Goal: Task Accomplishment & Management: Manage account settings

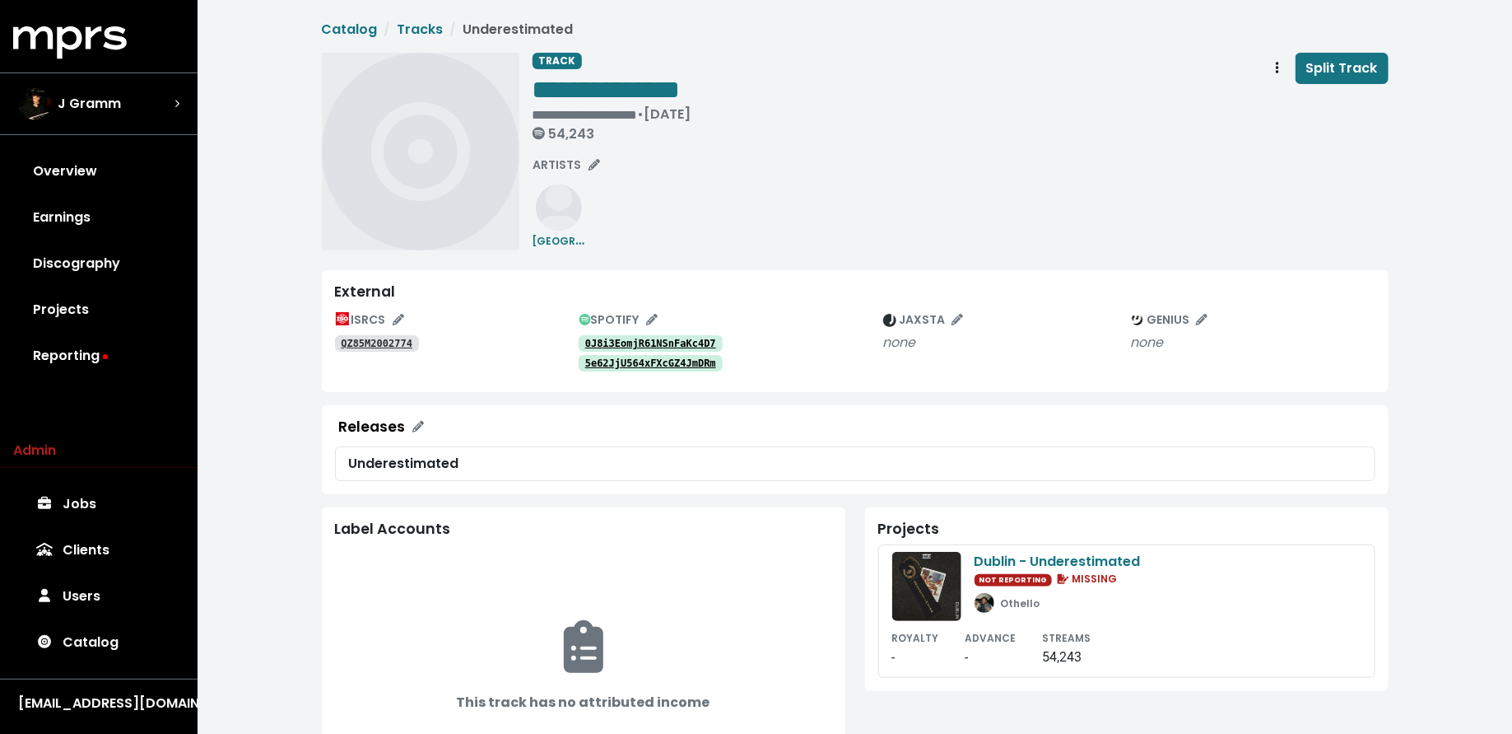
click at [374, 347] on tt "QZ85M2002774" at bounding box center [377, 344] width 72 height 12
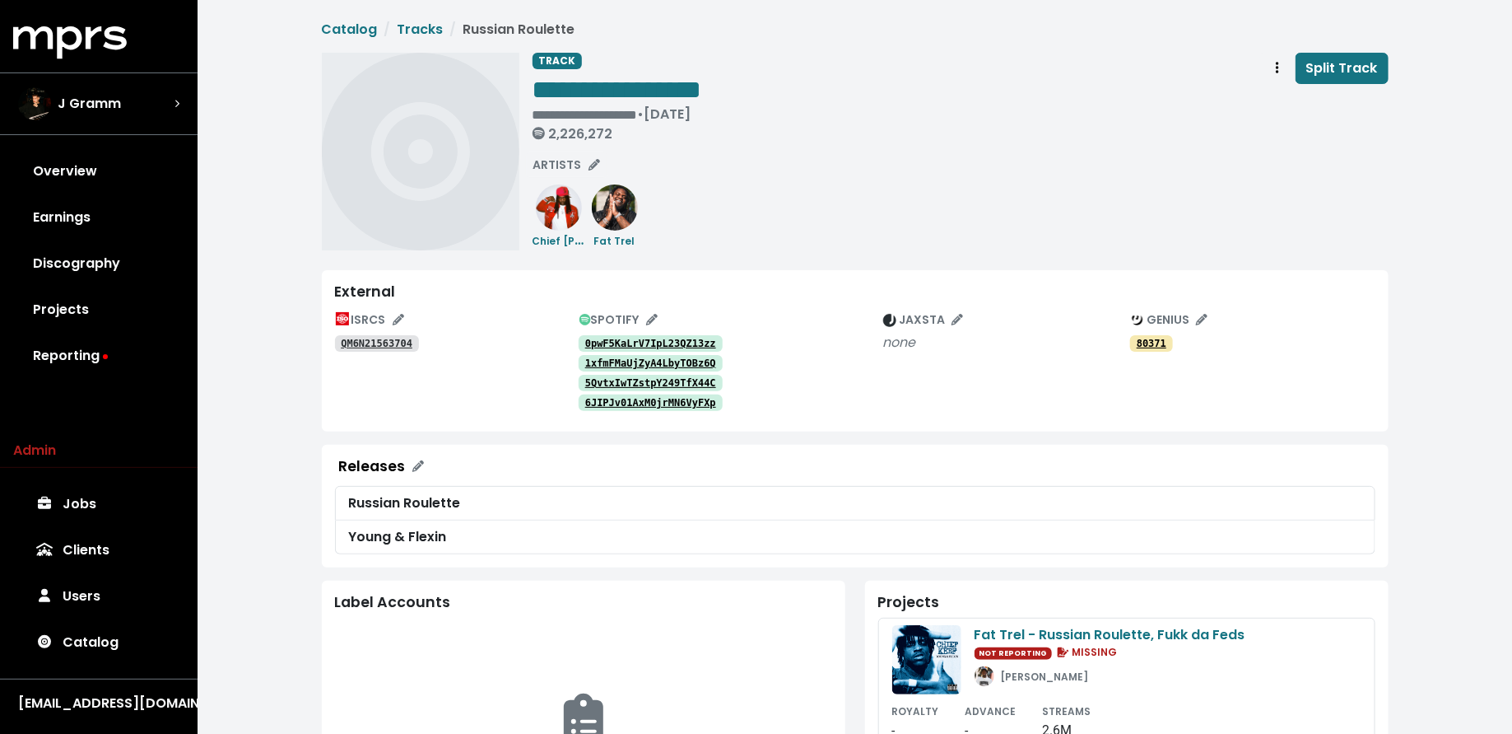
click at [621, 342] on tt "0pwF5KaLrV7IpL23QZ13zz" at bounding box center [650, 344] width 131 height 12
click at [635, 305] on div "External ISRCS QM6N21563704 SPOTIFY 0pwF5KaLrV7IpL23QZ13zz 1xfmFMaUjZyA4LbyTOBz…" at bounding box center [855, 350] width 1067 height 161
click at [635, 311] on span "SPOTIFY" at bounding box center [619, 319] width 78 height 16
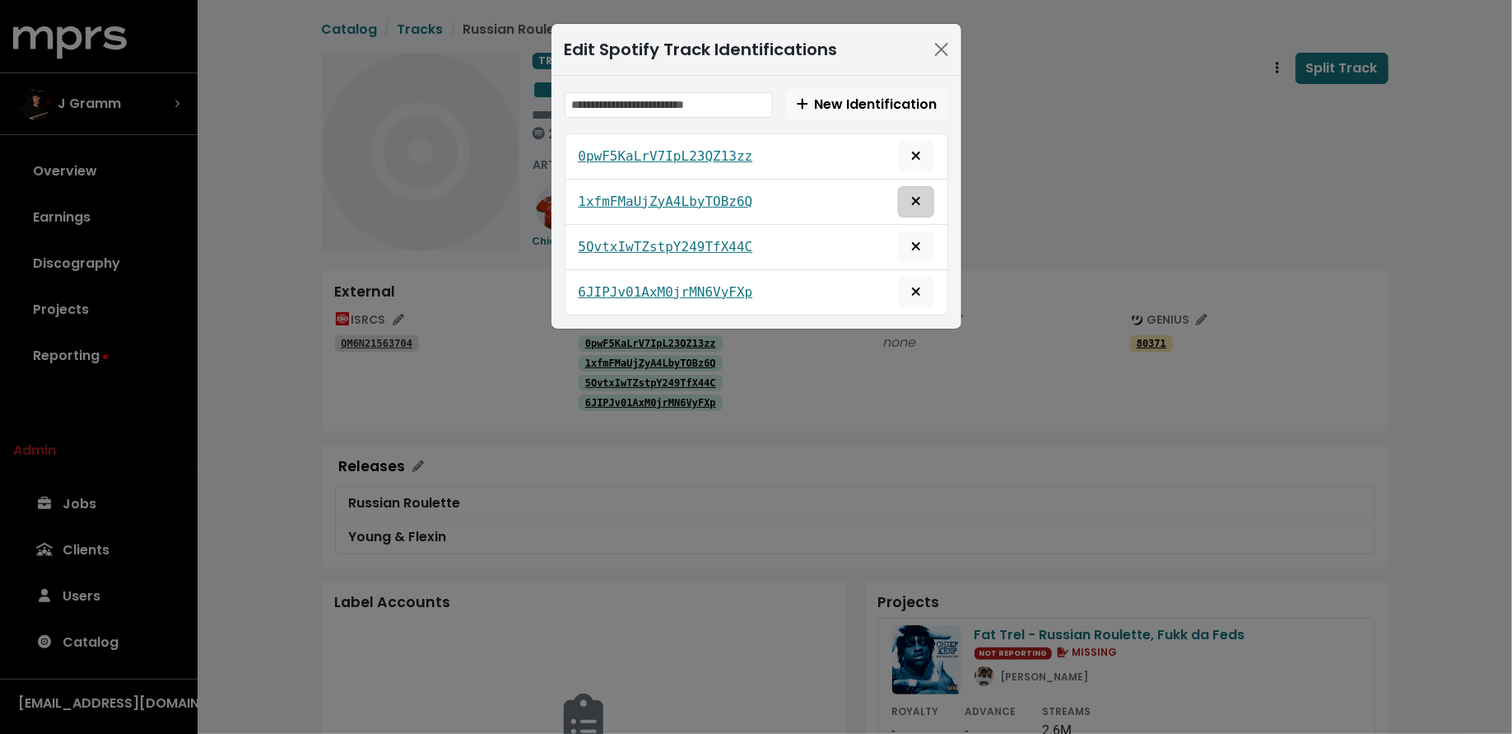
click at [913, 198] on icon "Remove this spotify identification" at bounding box center [916, 200] width 10 height 13
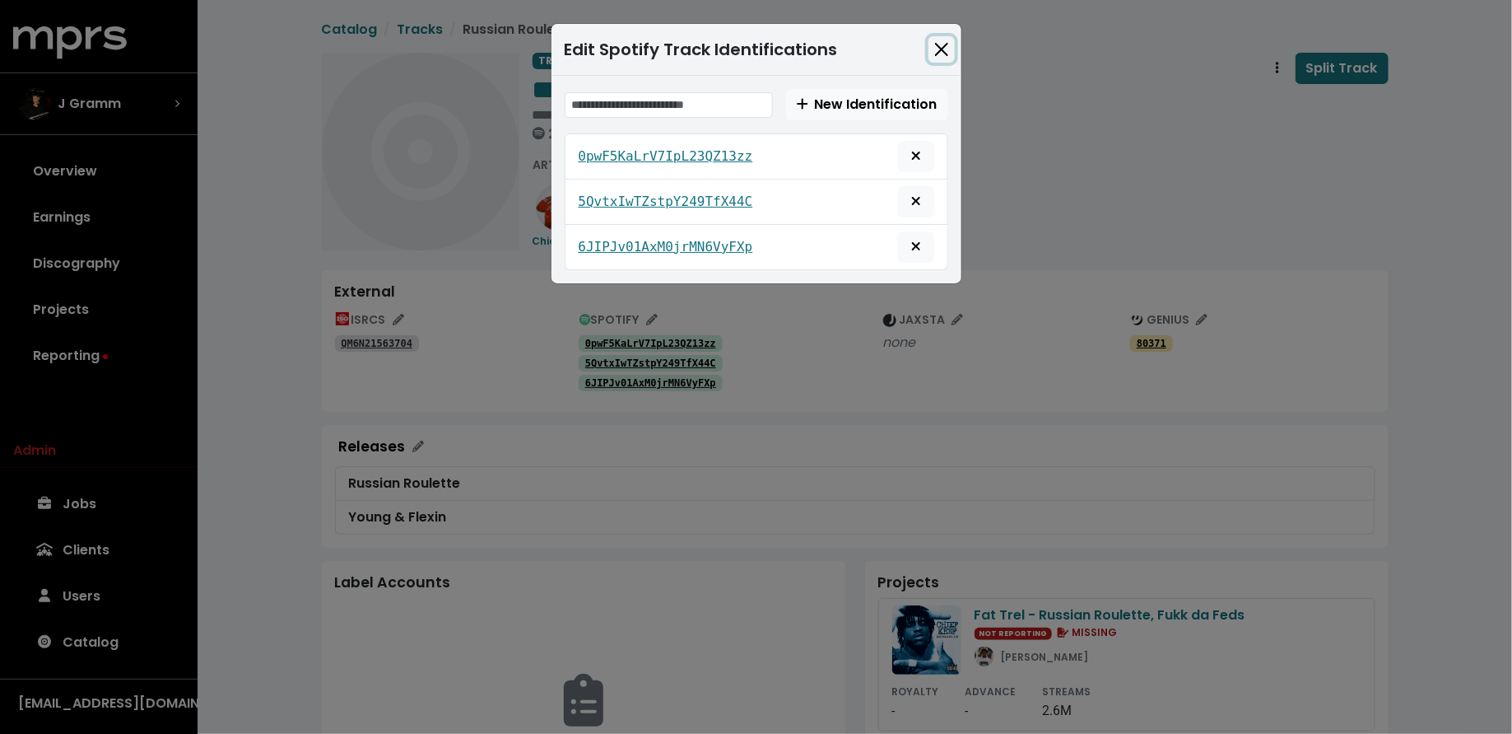
click at [943, 46] on button "Close" at bounding box center [942, 49] width 26 height 26
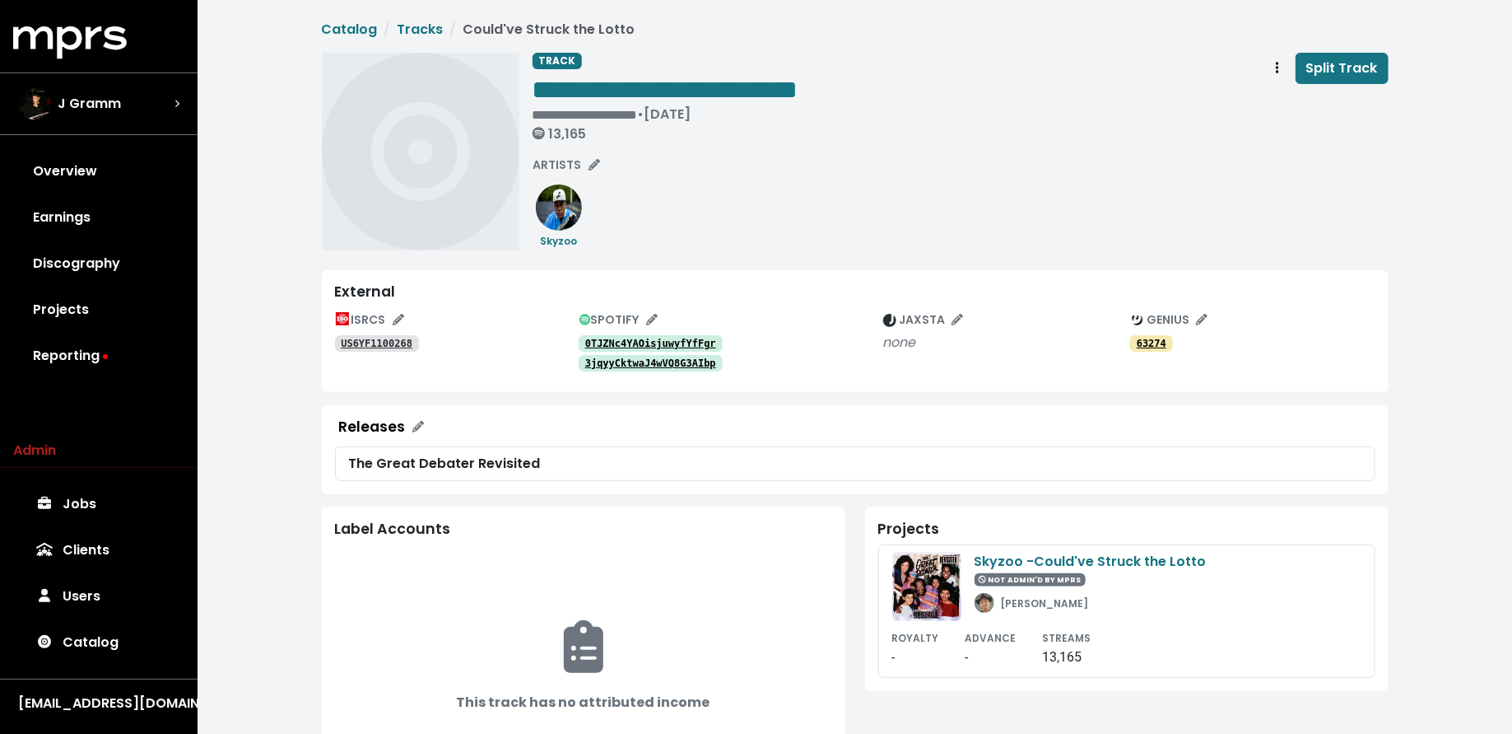
click at [664, 338] on tt "0TJZNc4YAOisjuwyfYfFgr" at bounding box center [650, 344] width 131 height 12
click at [645, 358] on tt "3jqyyCktwaJ4wVQ8G3AIbp" at bounding box center [650, 363] width 131 height 12
click at [611, 317] on span "SPOTIFY" at bounding box center [619, 319] width 78 height 16
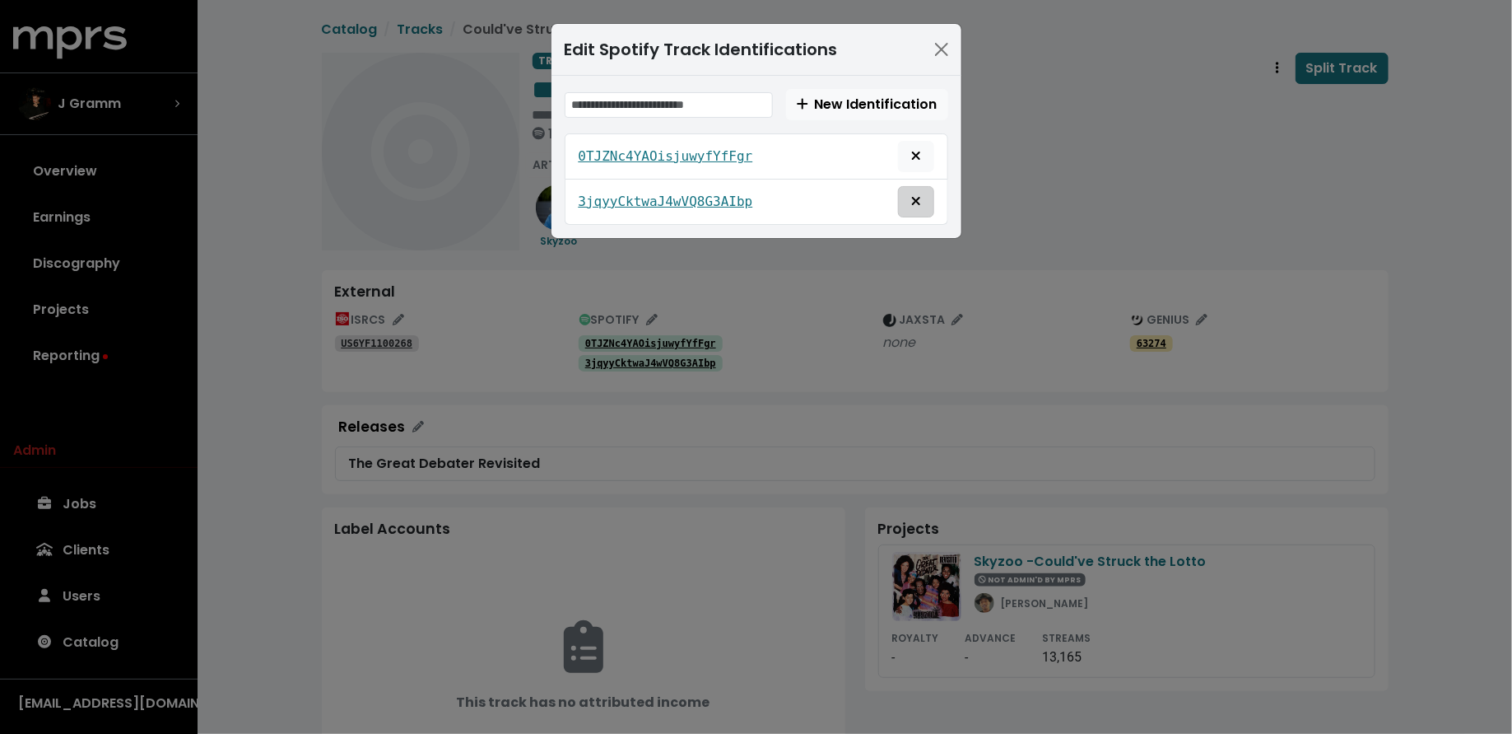
click at [913, 198] on icon "Remove this spotify identification" at bounding box center [916, 200] width 10 height 13
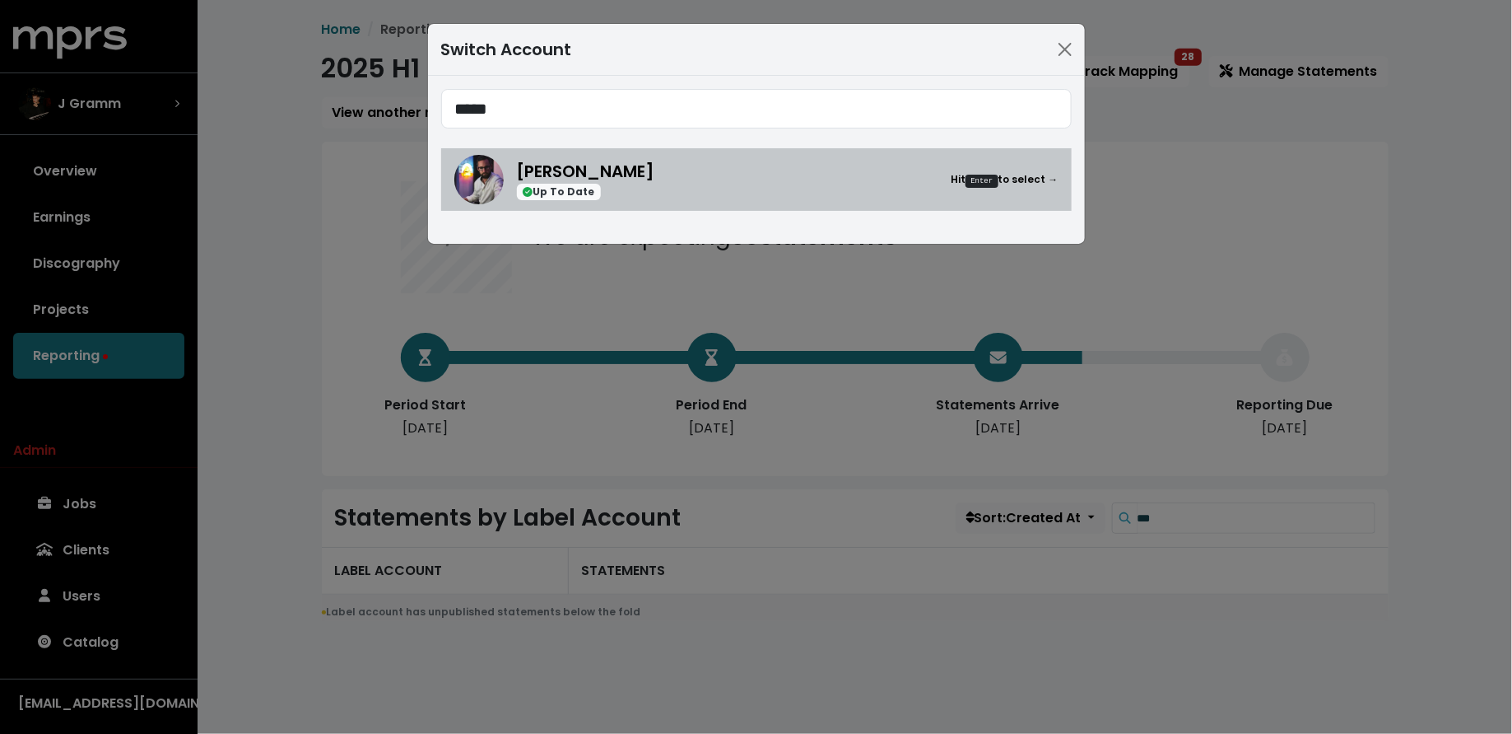
type input "*****"
click at [496, 171] on img at bounding box center [478, 179] width 49 height 49
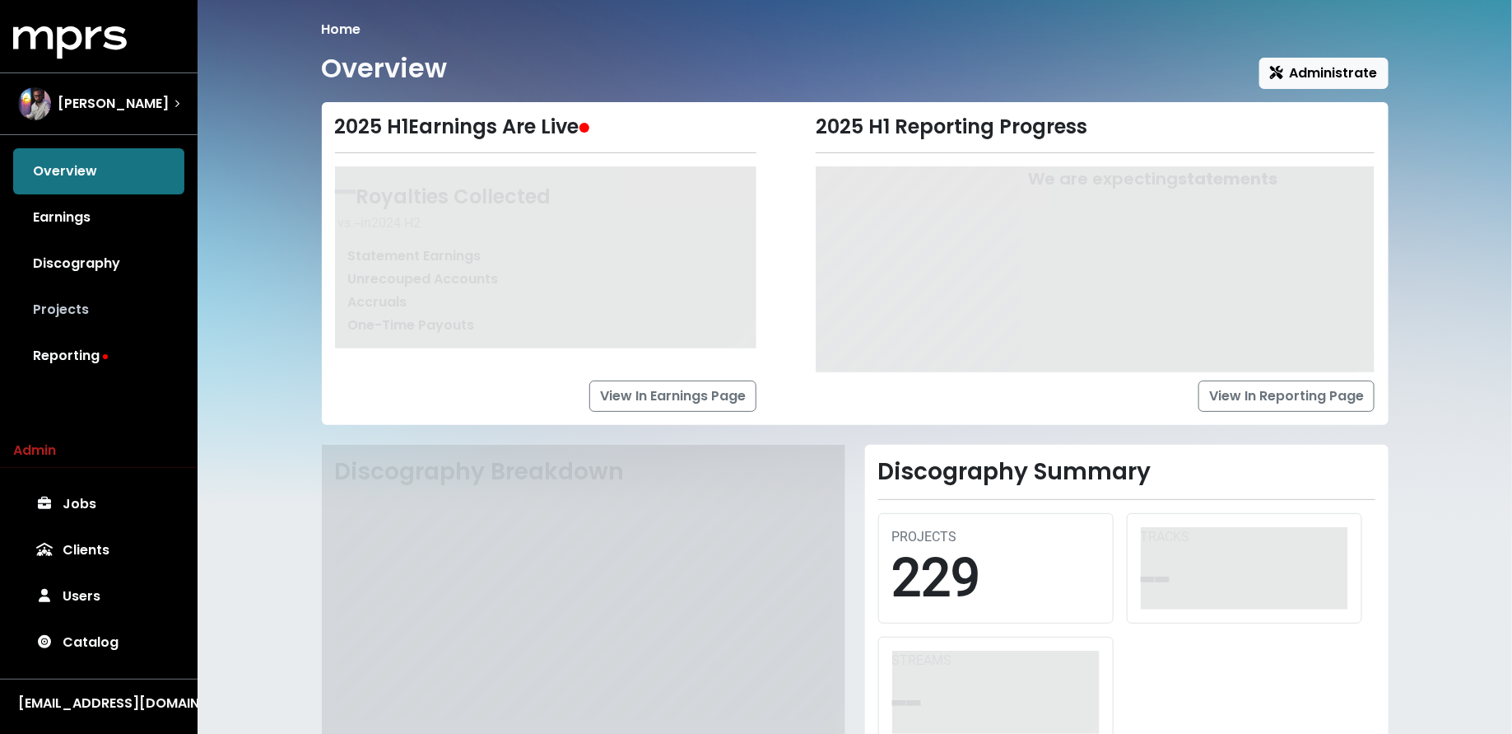
click at [148, 293] on link "Projects" at bounding box center [98, 309] width 171 height 46
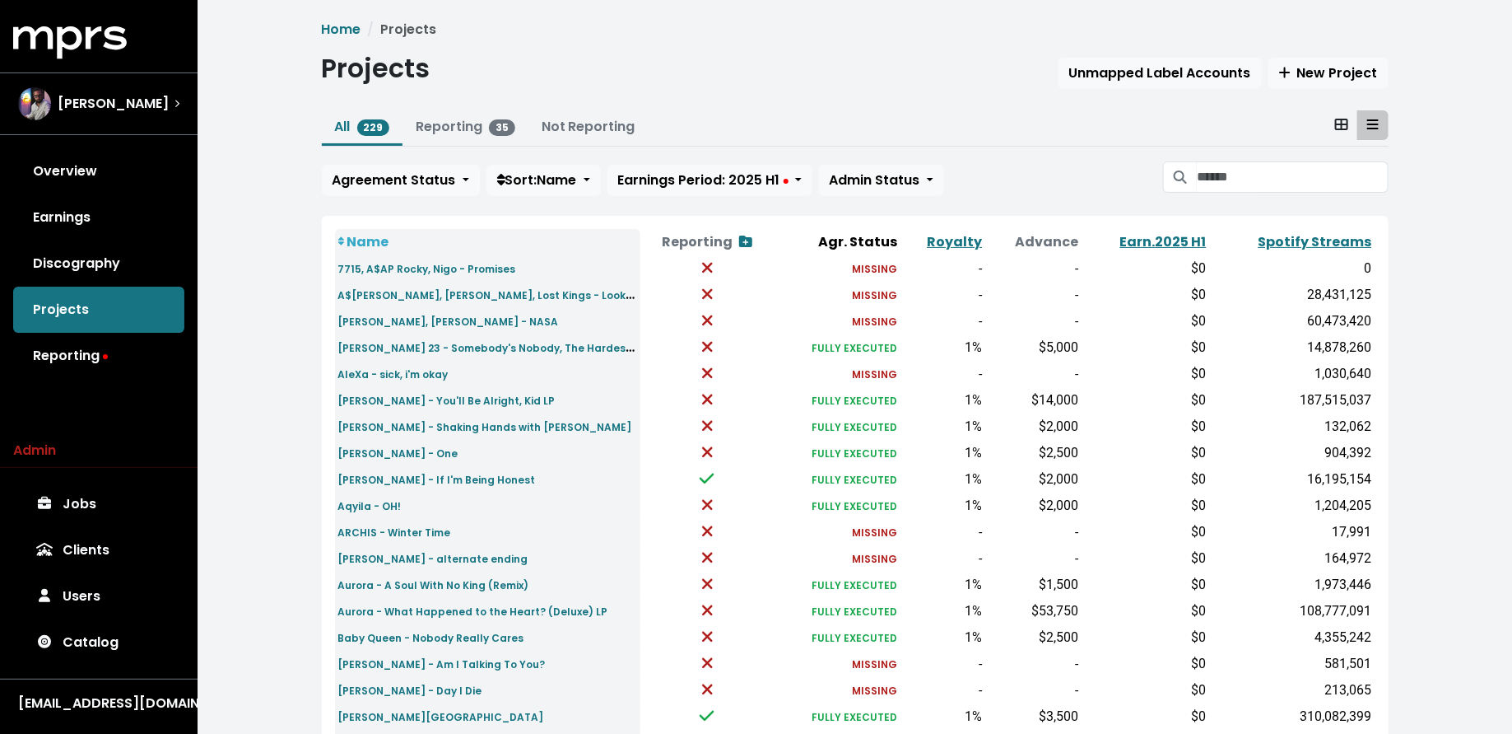
click at [1186, 175] on icon at bounding box center [1180, 176] width 13 height 13
click at [1209, 175] on input "Search projects" at bounding box center [1292, 176] width 191 height 31
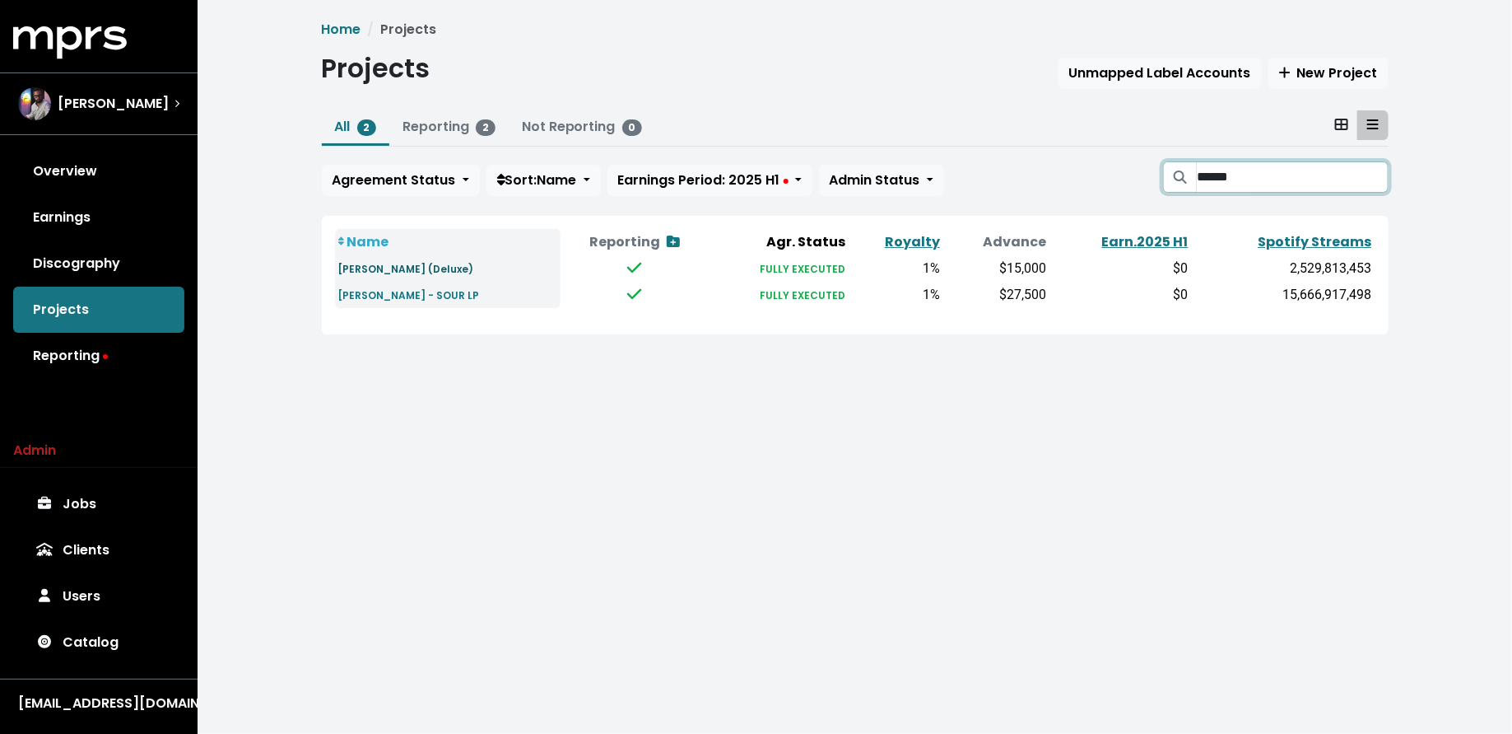
type input "******"
click at [426, 268] on small "Olivia Rodrigo - GUTS (Deluxe)" at bounding box center [406, 269] width 136 height 14
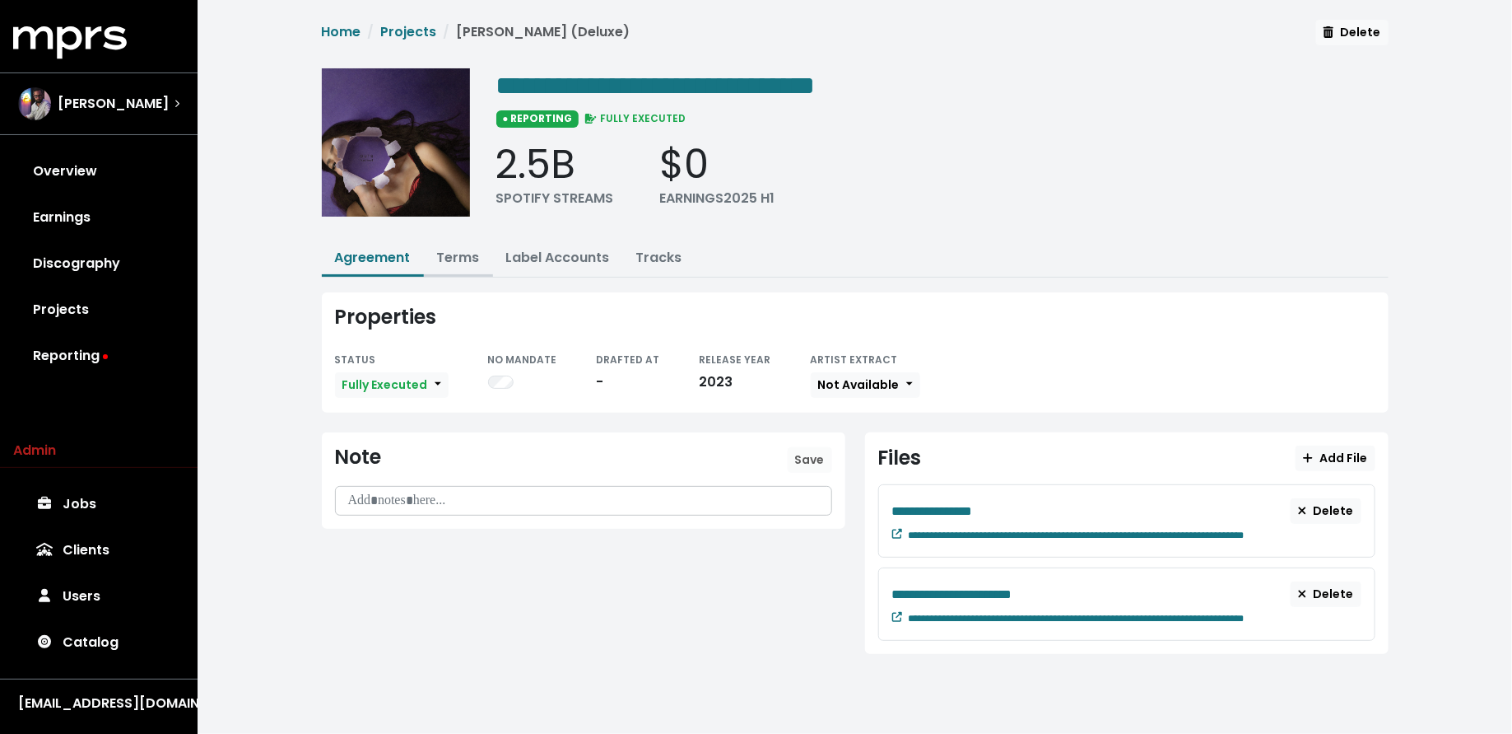
click at [458, 254] on link "Terms" at bounding box center [458, 257] width 43 height 19
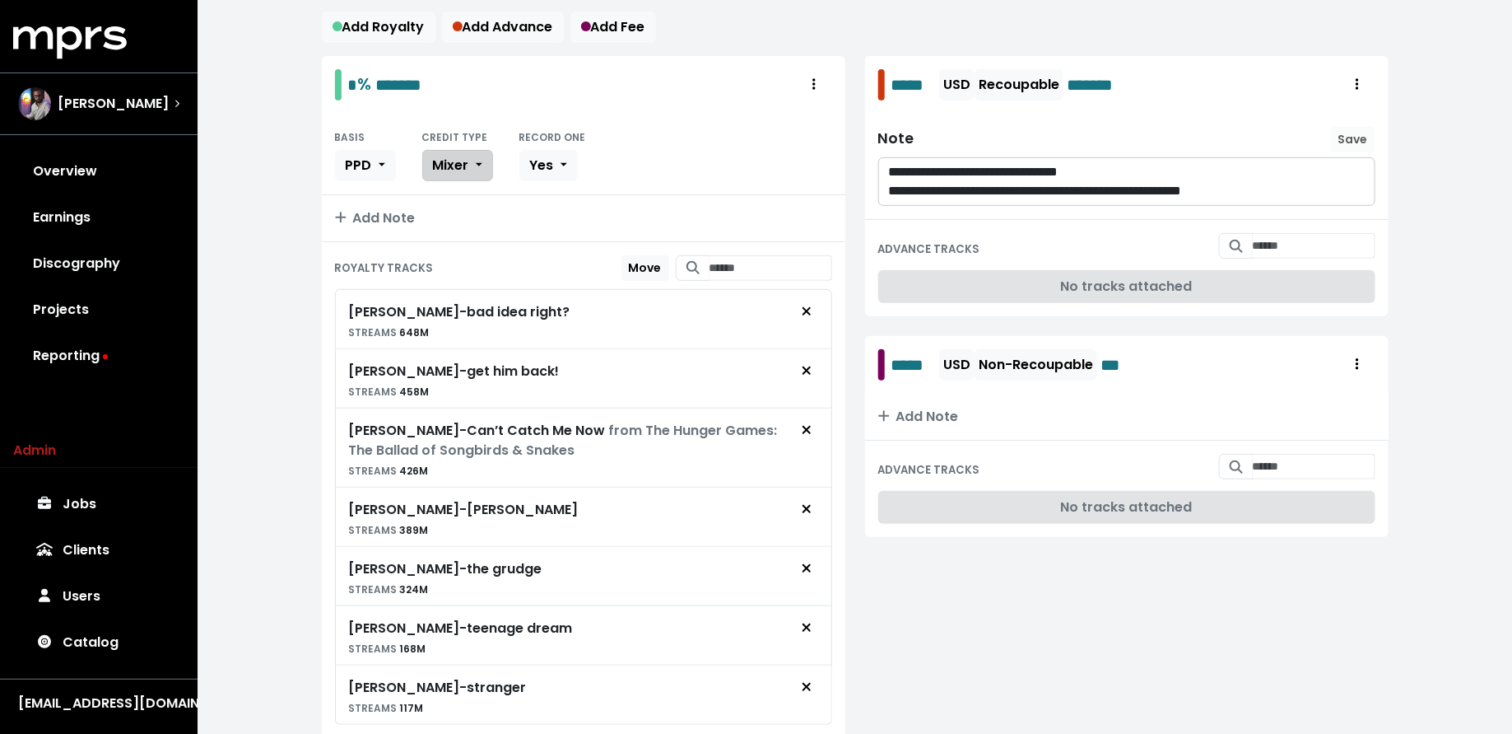
scroll to position [280, 0]
click at [459, 206] on button "Add Note" at bounding box center [584, 219] width 524 height 46
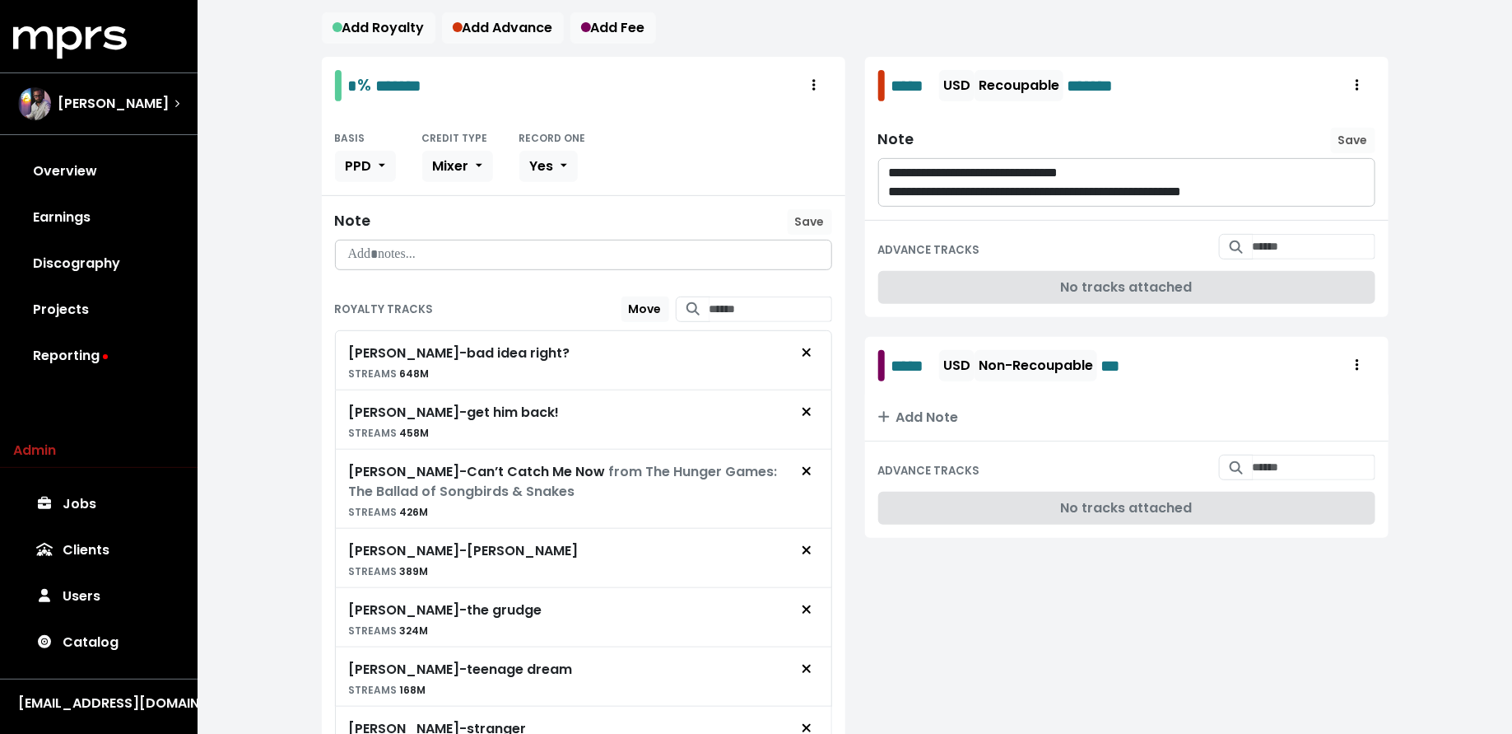
click at [449, 252] on p at bounding box center [584, 254] width 476 height 19
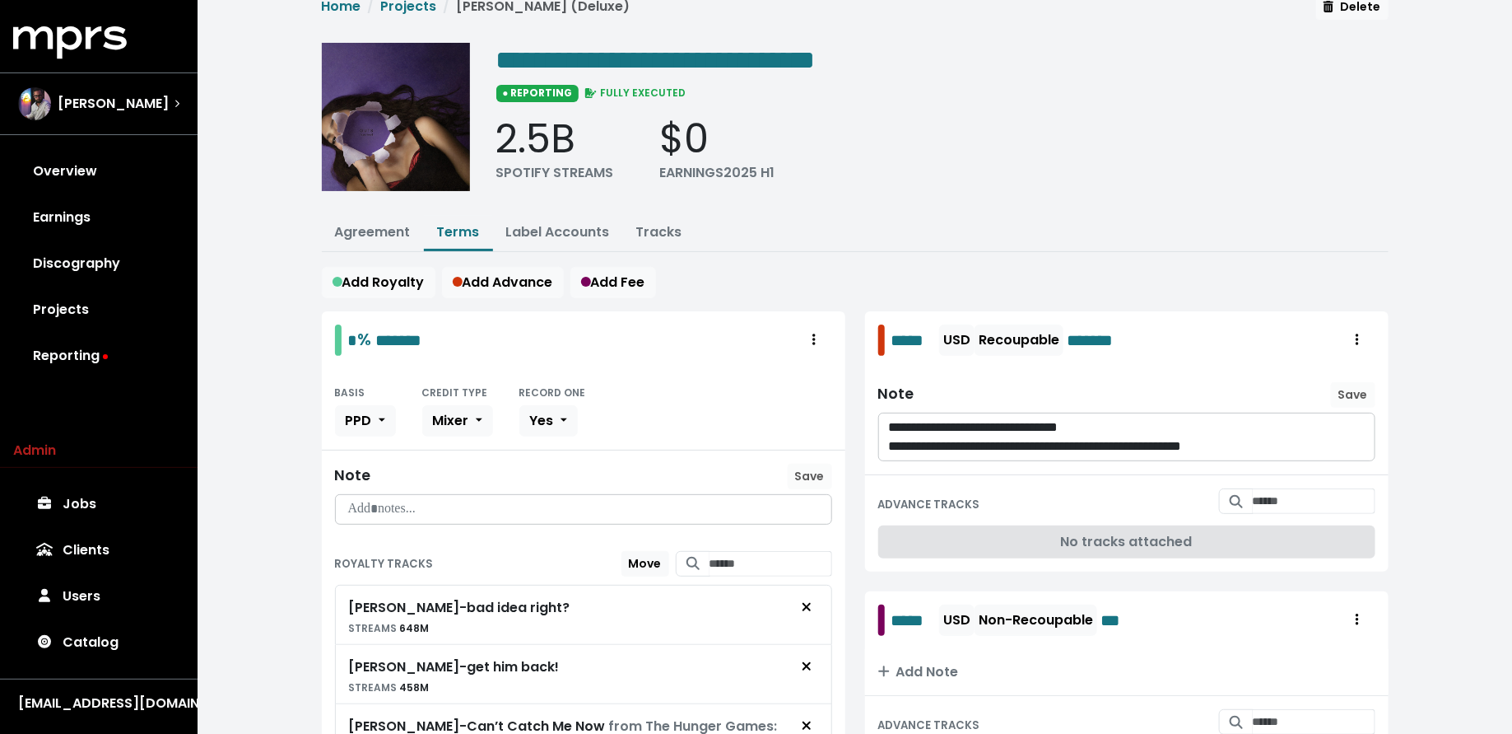
scroll to position [16, 0]
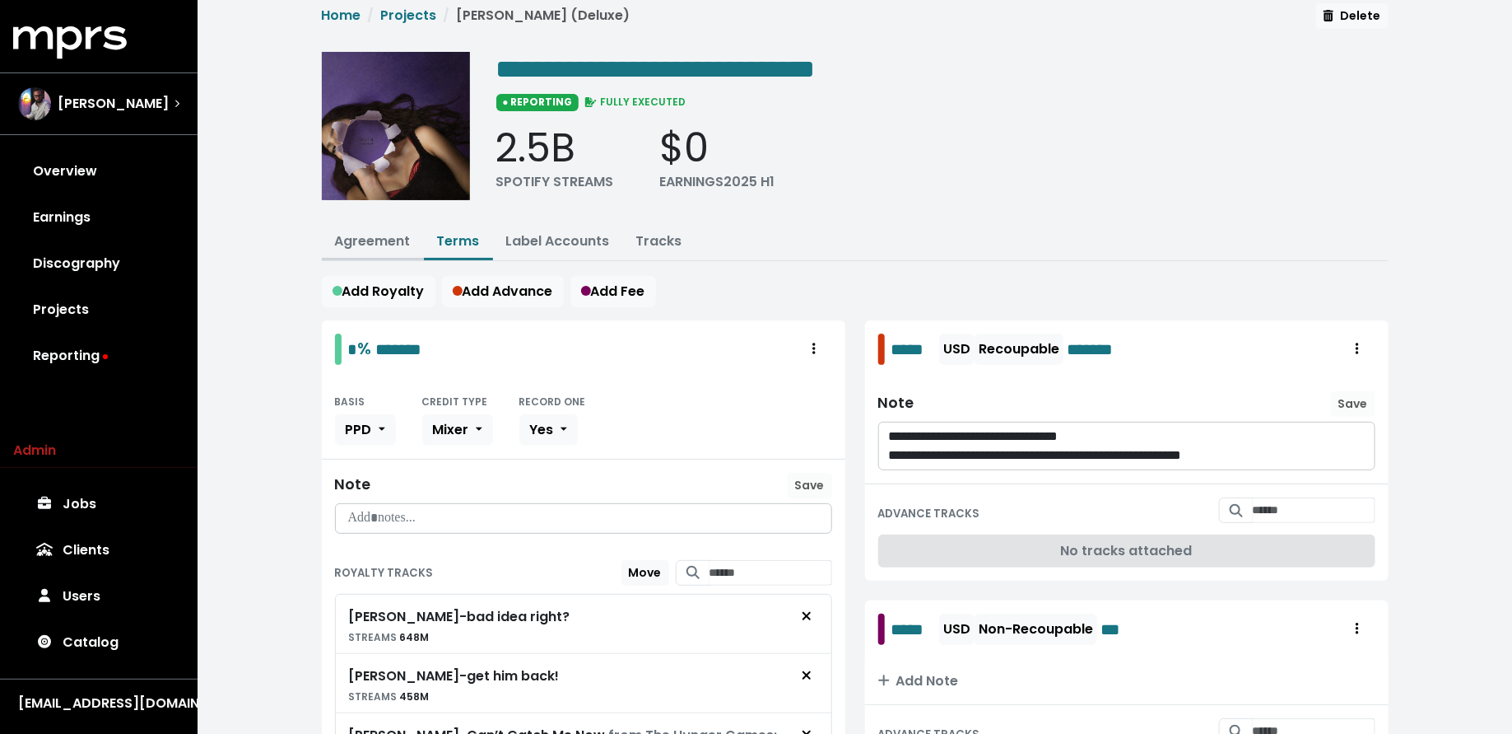
click at [367, 231] on link "Agreement" at bounding box center [373, 240] width 76 height 19
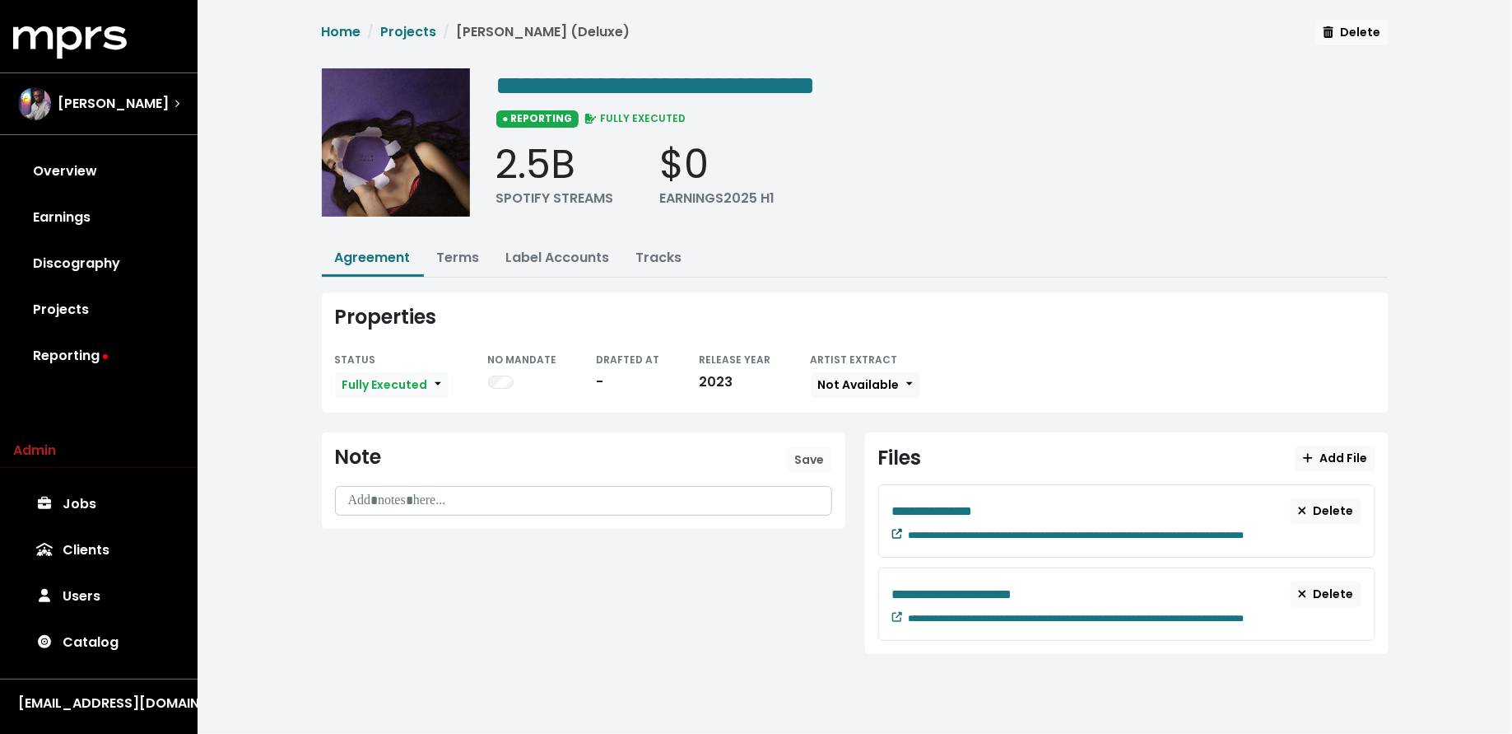
click at [892, 534] on small at bounding box center [897, 534] width 10 height 14
click at [450, 496] on p at bounding box center [584, 500] width 476 height 19
click at [788, 448] on div "Note Save" at bounding box center [583, 463] width 497 height 37
click at [802, 452] on span "Save" at bounding box center [810, 459] width 30 height 16
click at [450, 244] on button "Terms" at bounding box center [458, 258] width 69 height 35
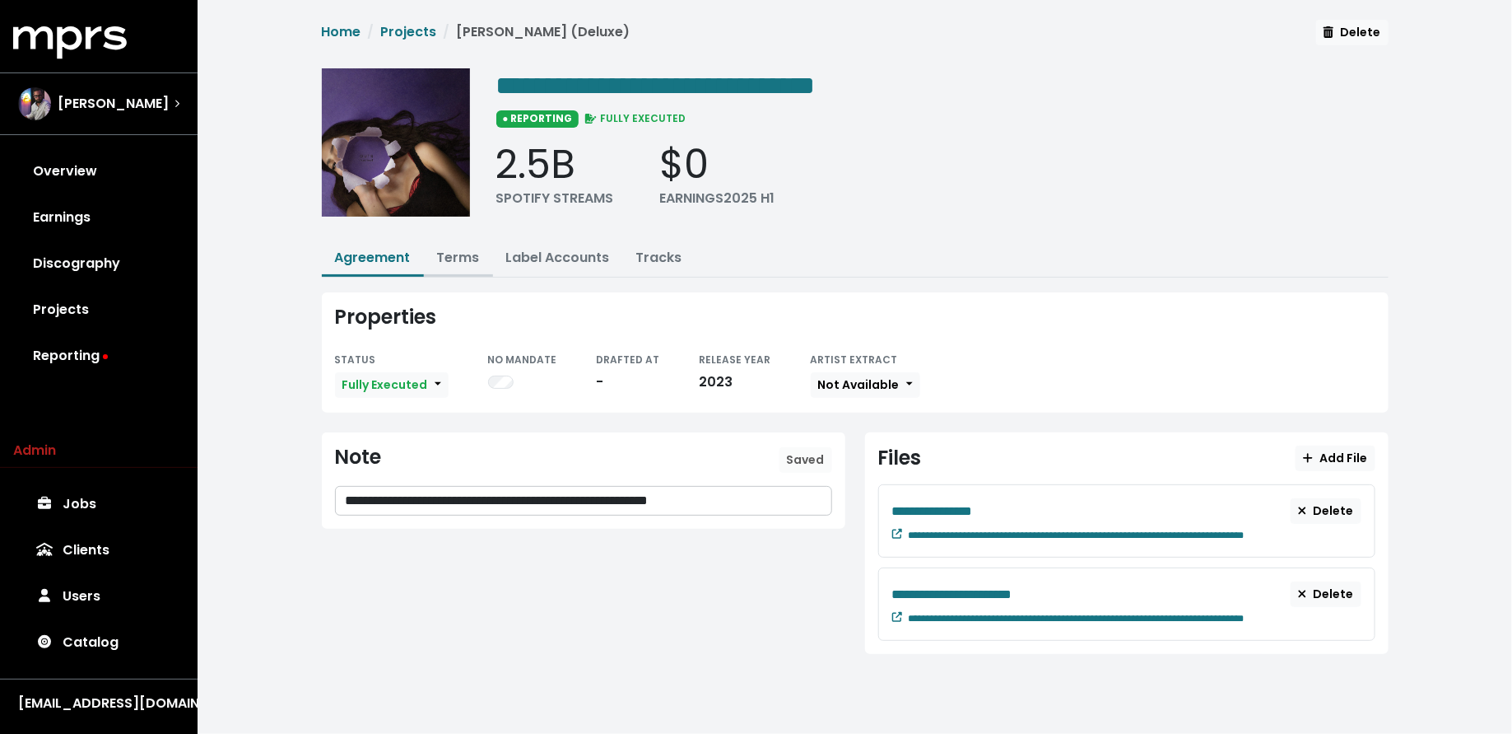
click at [453, 256] on link "Terms" at bounding box center [458, 257] width 43 height 19
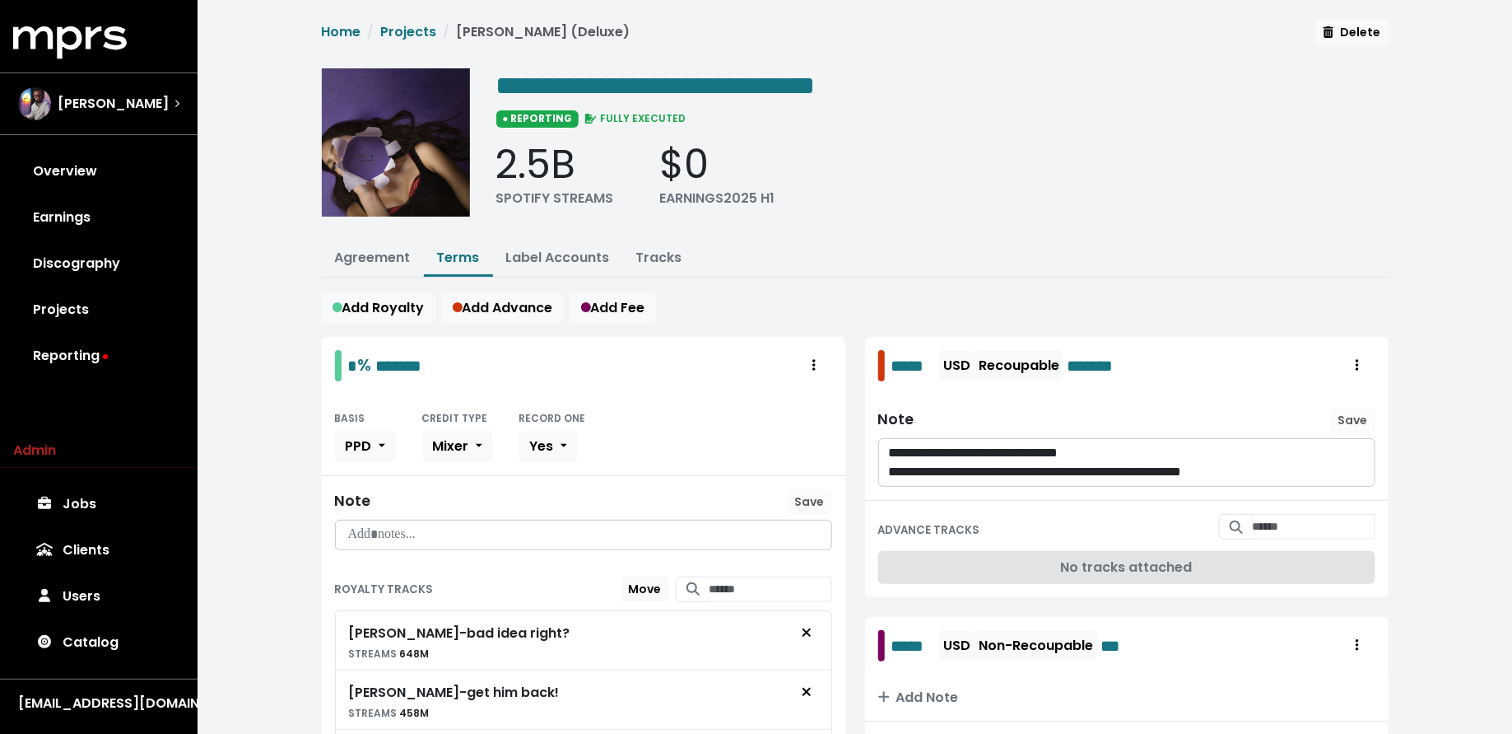
scroll to position [328, 0]
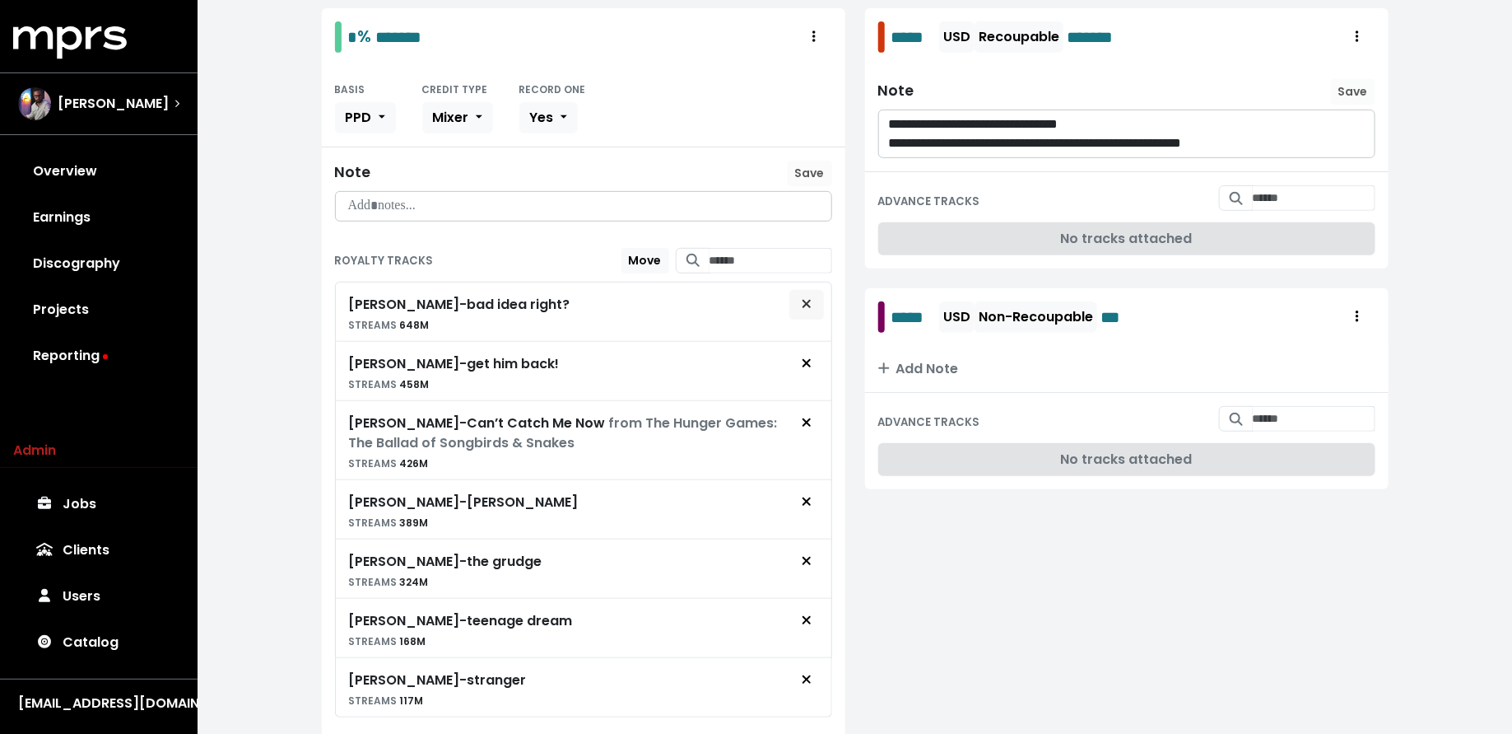
click at [802, 300] on icon "Remove royalty target" at bounding box center [807, 303] width 10 height 13
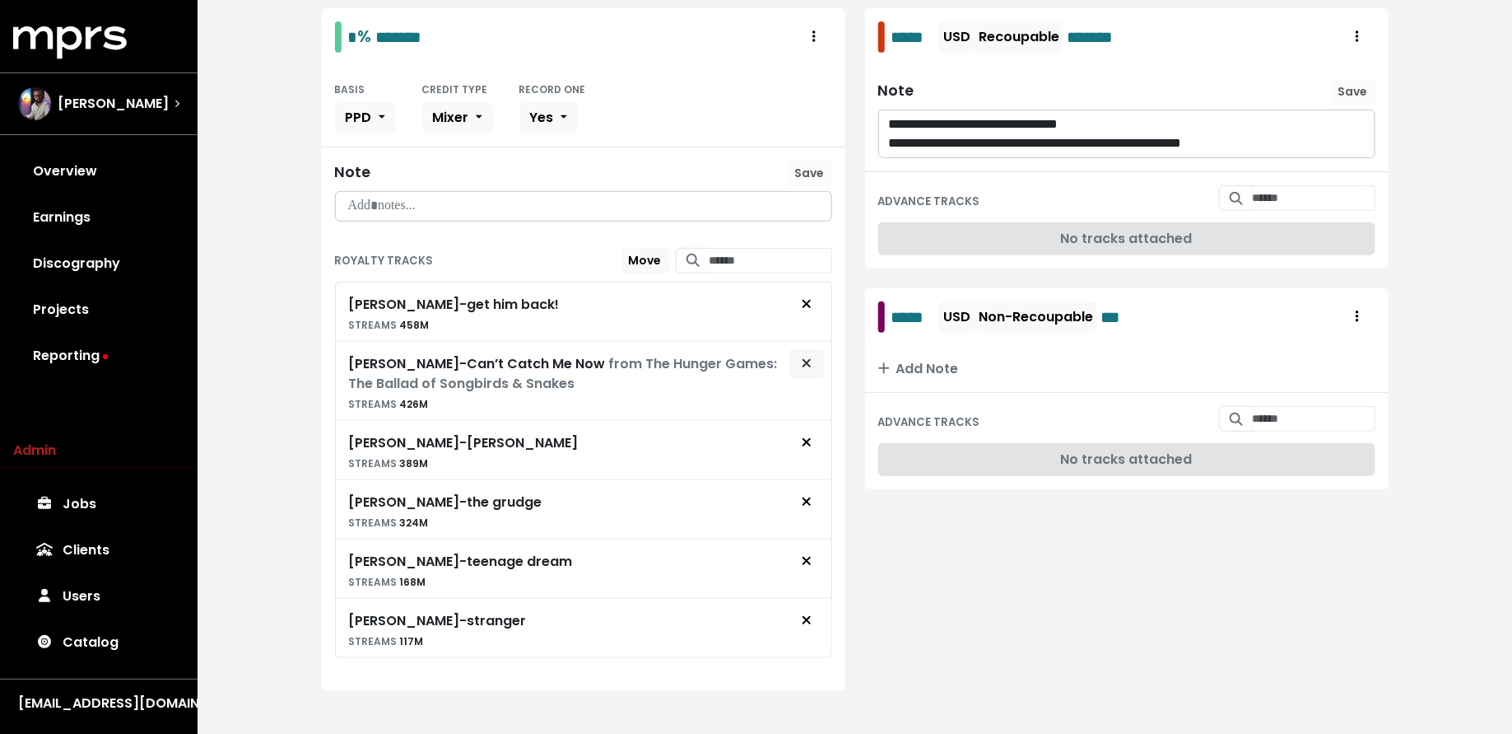
click at [813, 357] on span "Remove royalty target" at bounding box center [806, 364] width 15 height 20
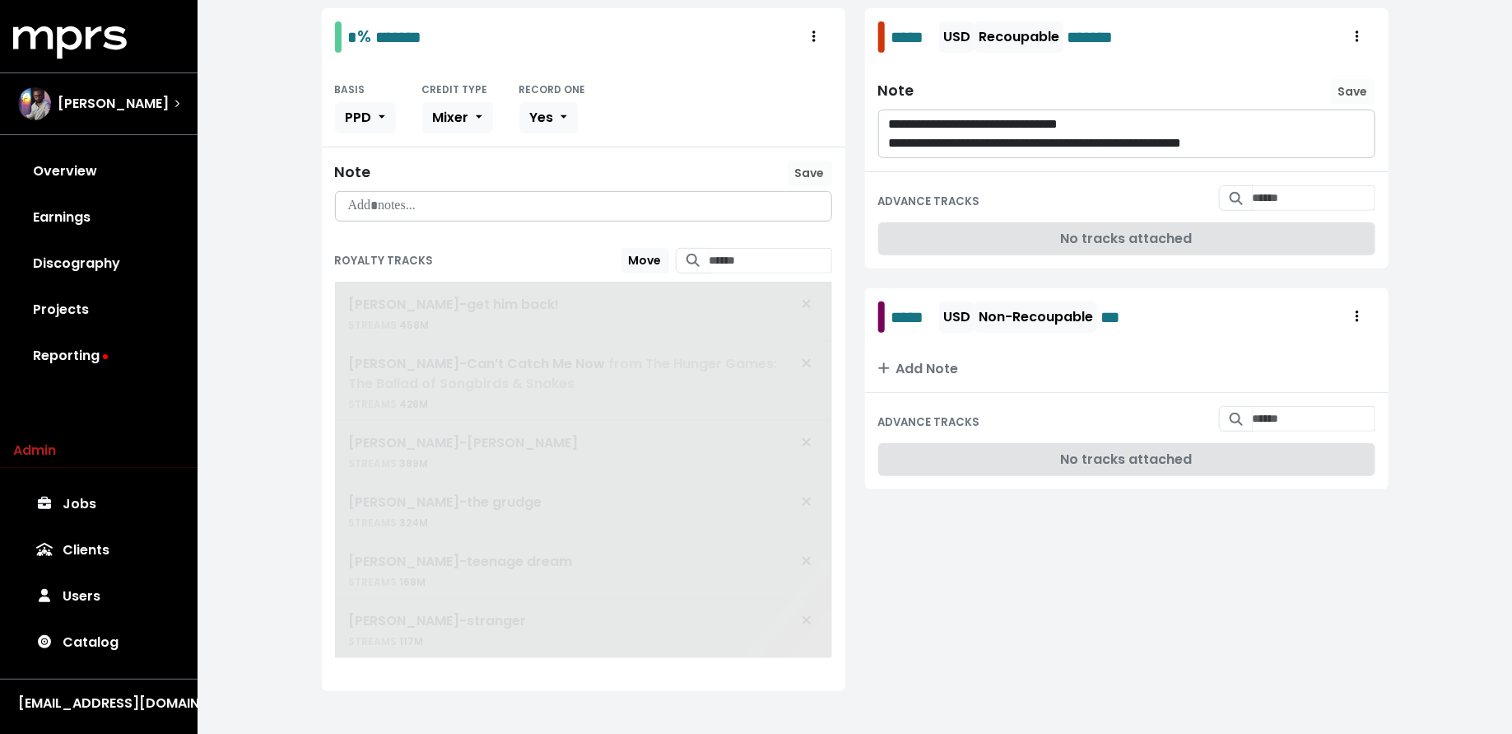
scroll to position [255, 0]
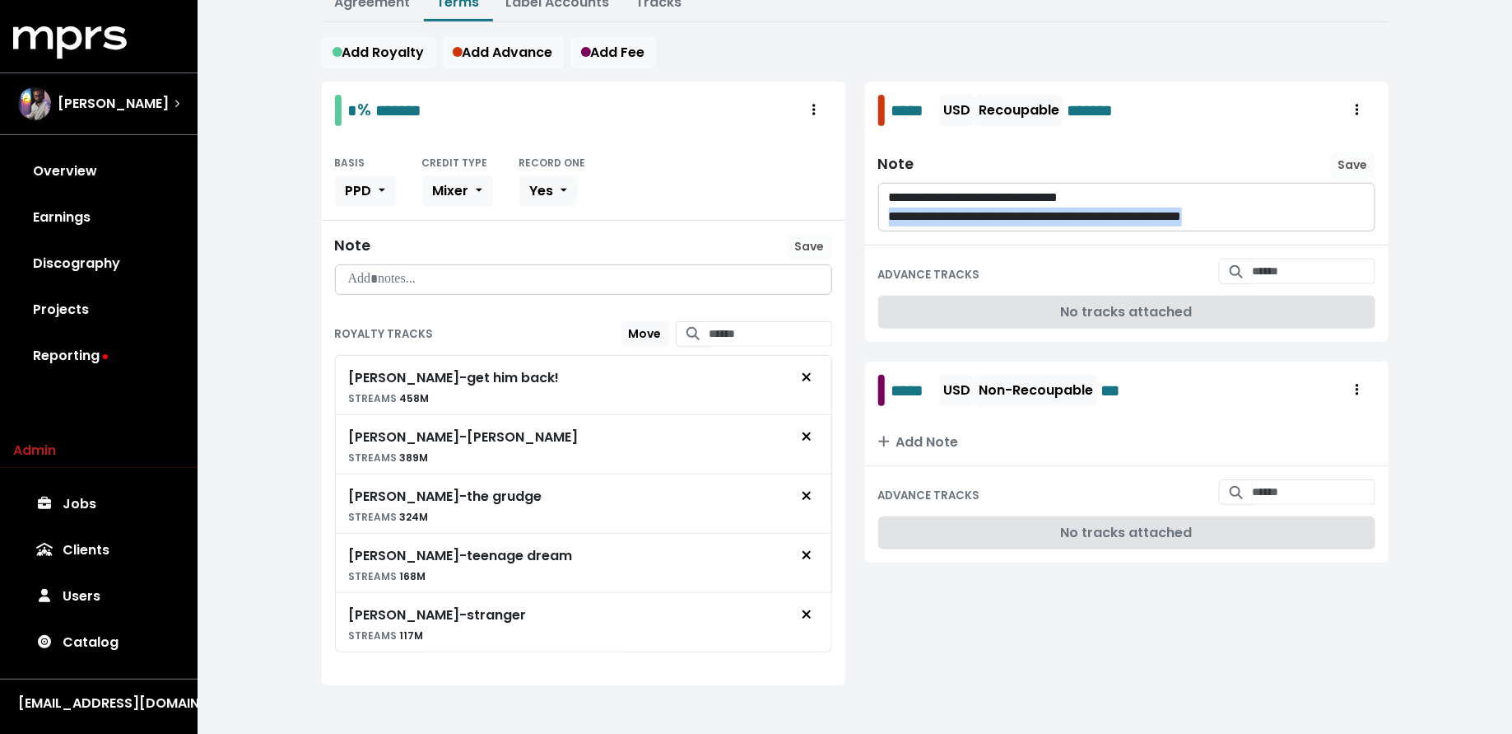
drag, startPoint x: 1321, startPoint y: 209, endPoint x: 888, endPoint y: 216, distance: 432.3
click at [889, 216] on p "**********" at bounding box center [1127, 216] width 477 height 19
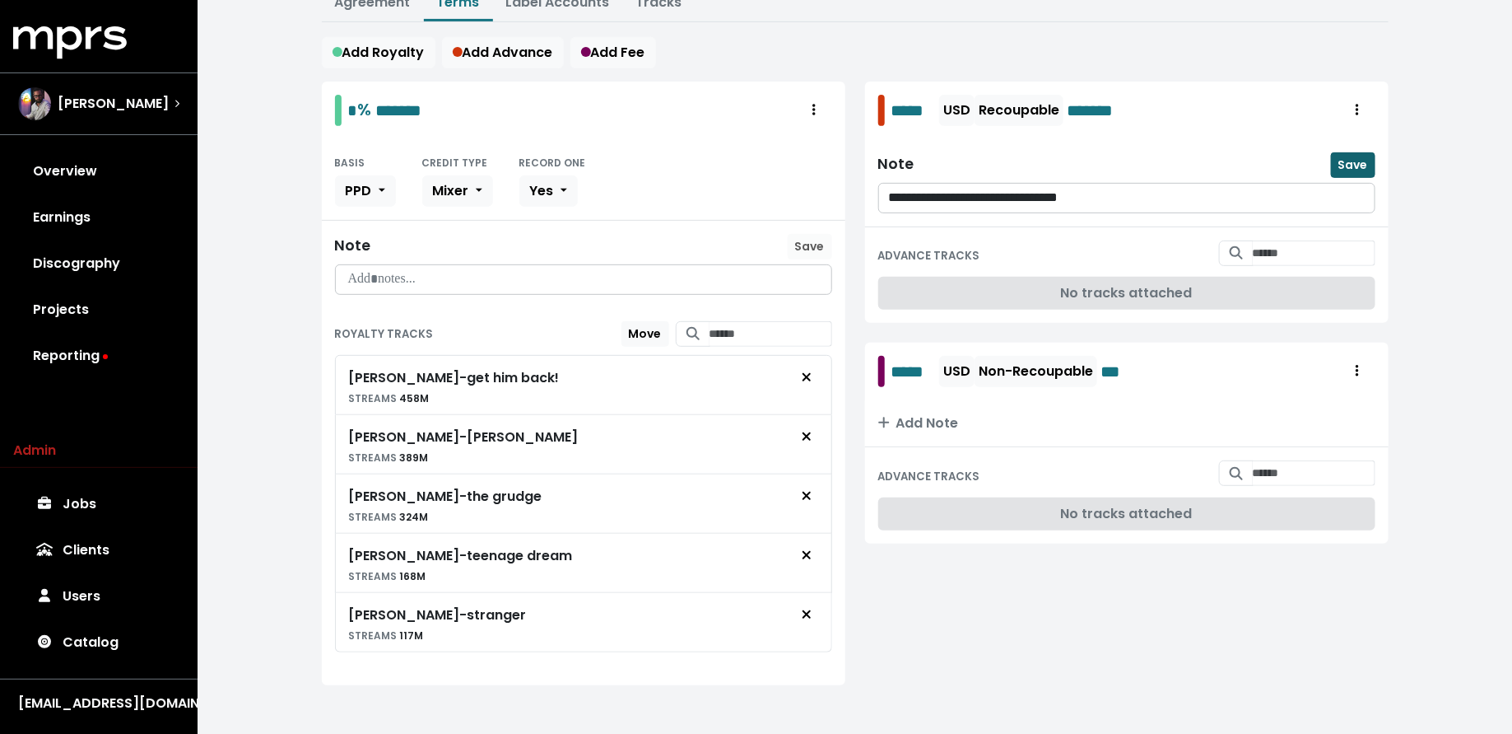
click at [1363, 156] on span "Save" at bounding box center [1354, 164] width 30 height 16
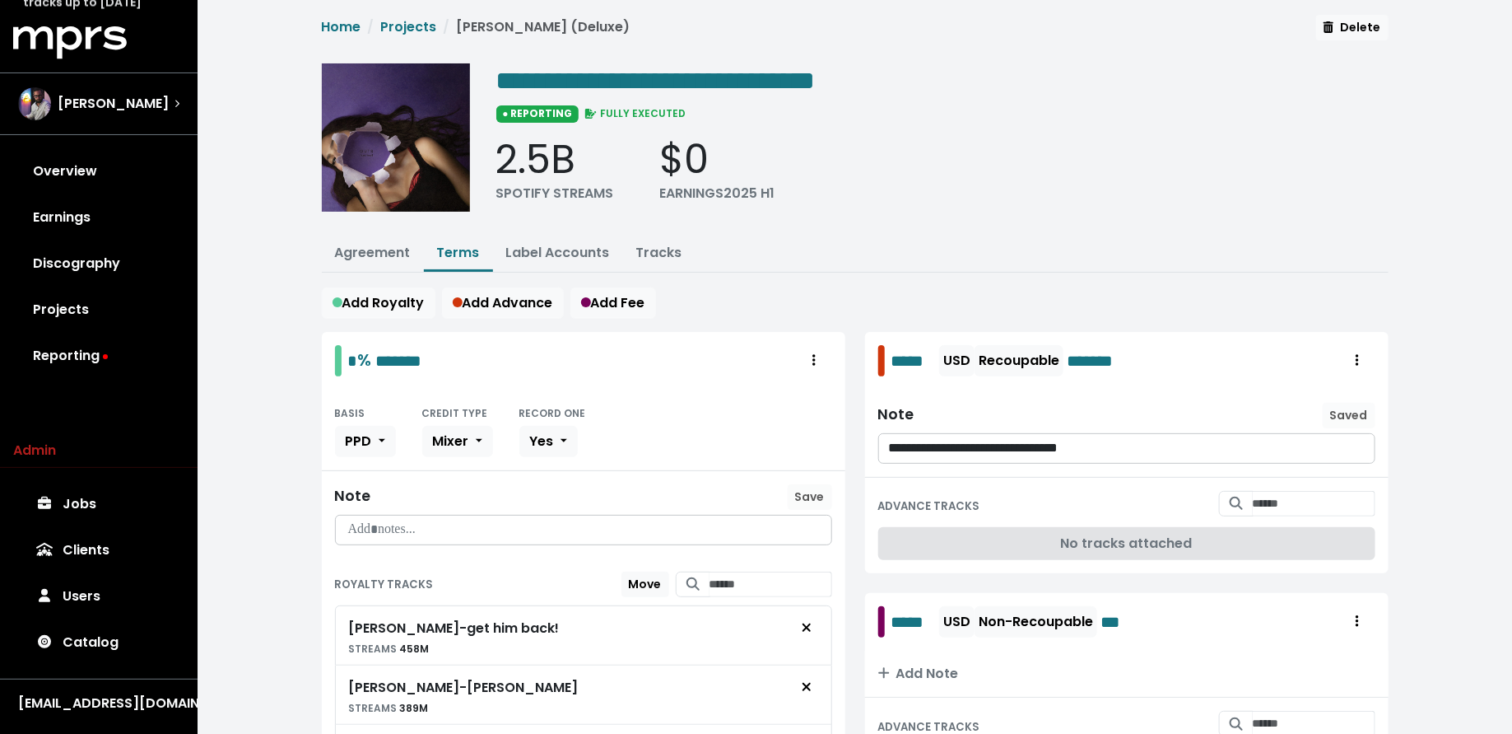
scroll to position [0, 0]
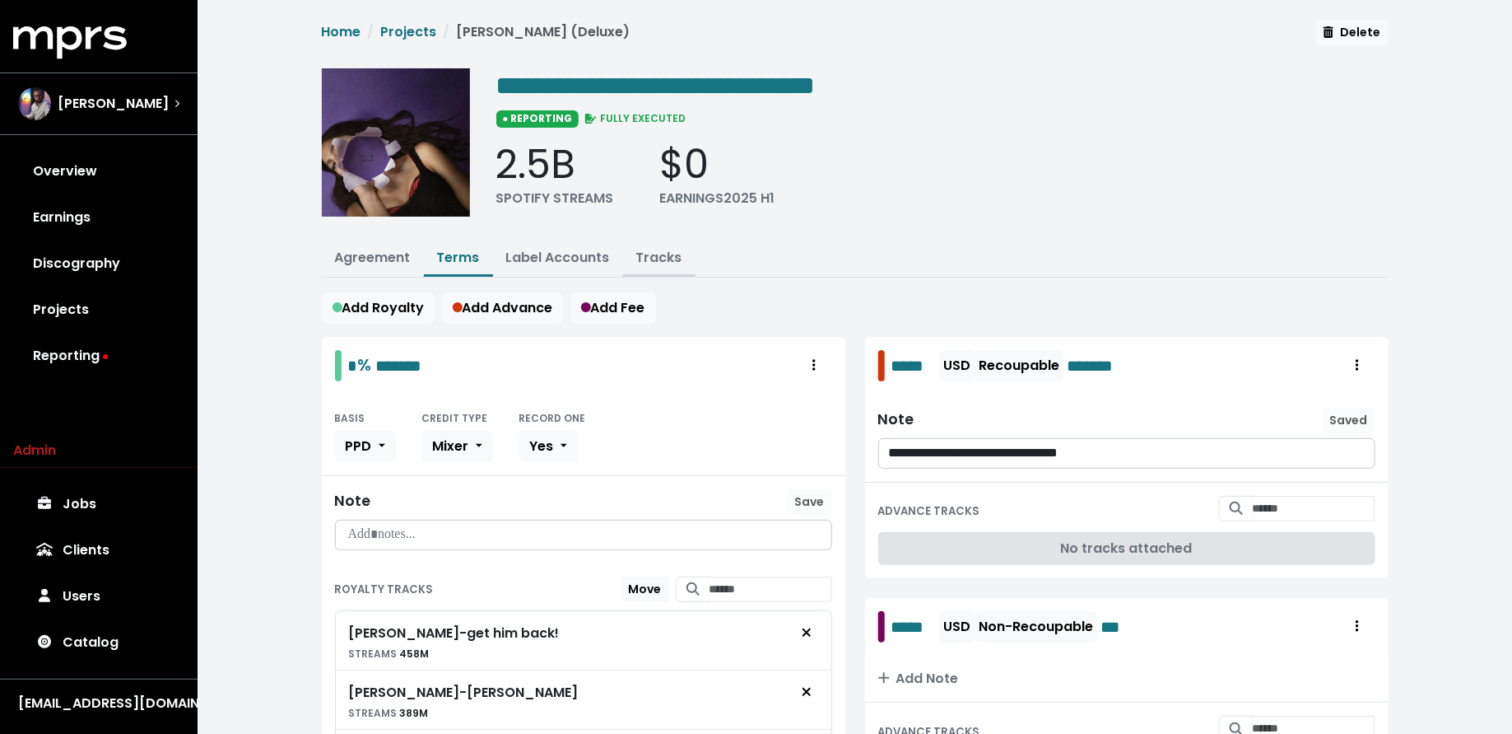
click at [642, 251] on link "Tracks" at bounding box center [659, 257] width 46 height 19
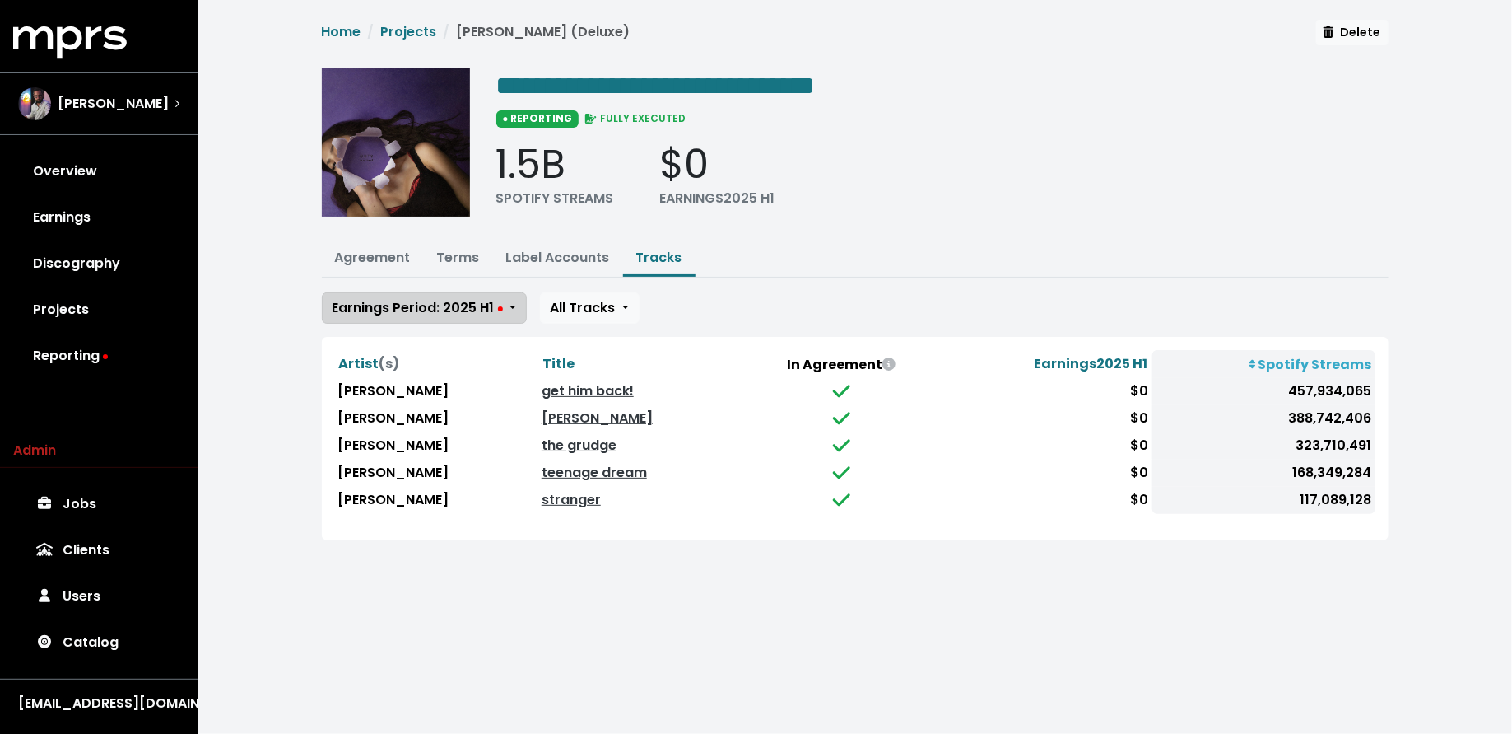
click at [502, 296] on button "Earnings Period: 2025 H1" at bounding box center [424, 307] width 205 height 31
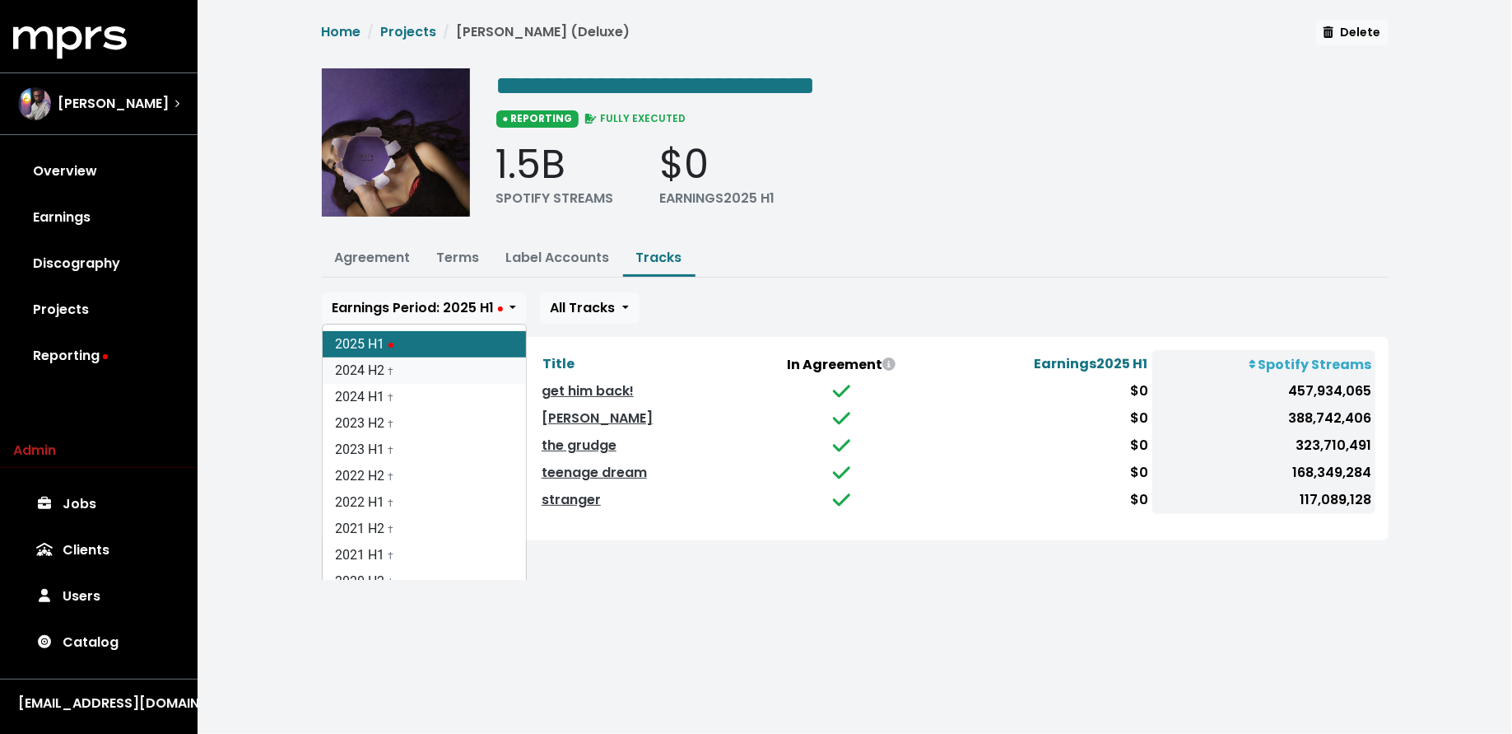
click at [500, 375] on link "2024 H2 †" at bounding box center [424, 370] width 203 height 26
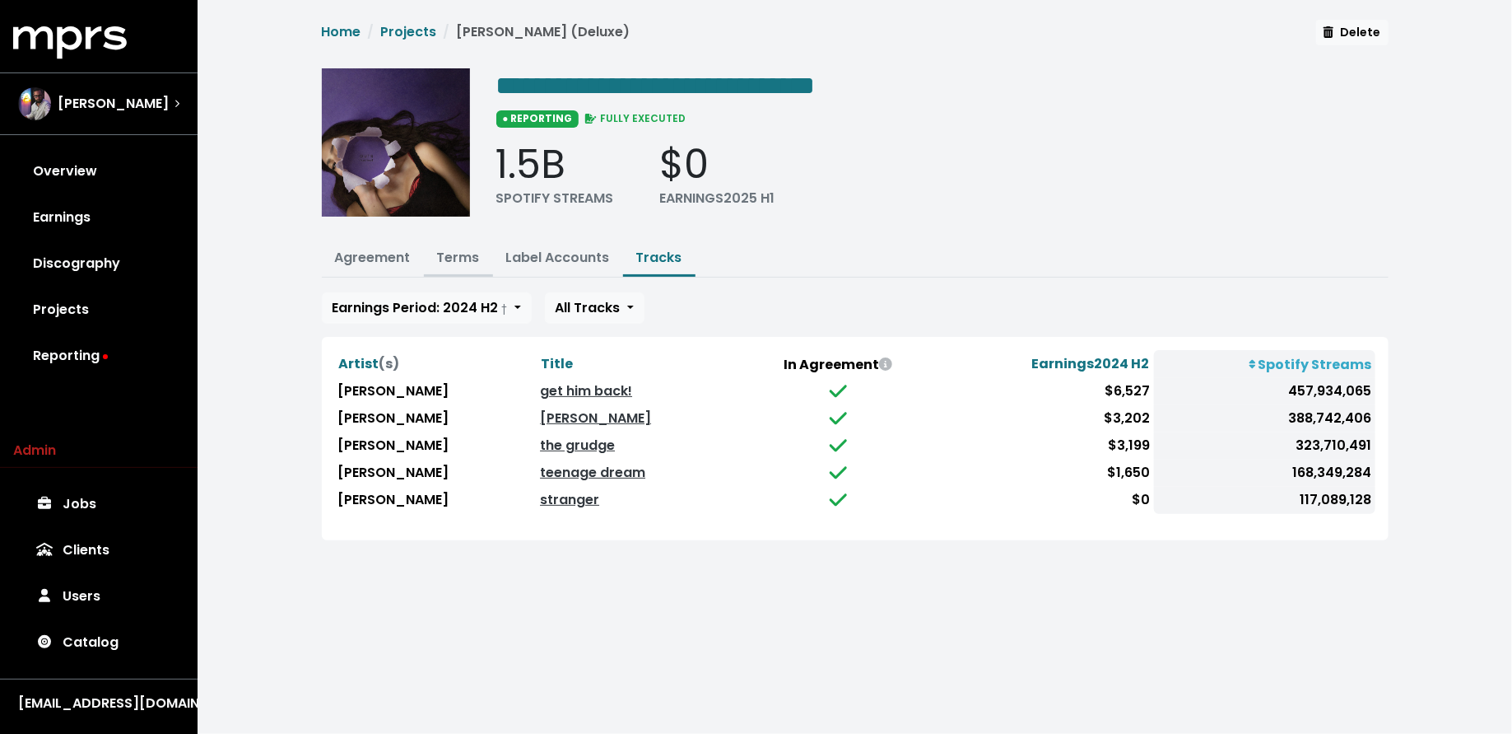
click at [466, 262] on link "Terms" at bounding box center [458, 257] width 43 height 19
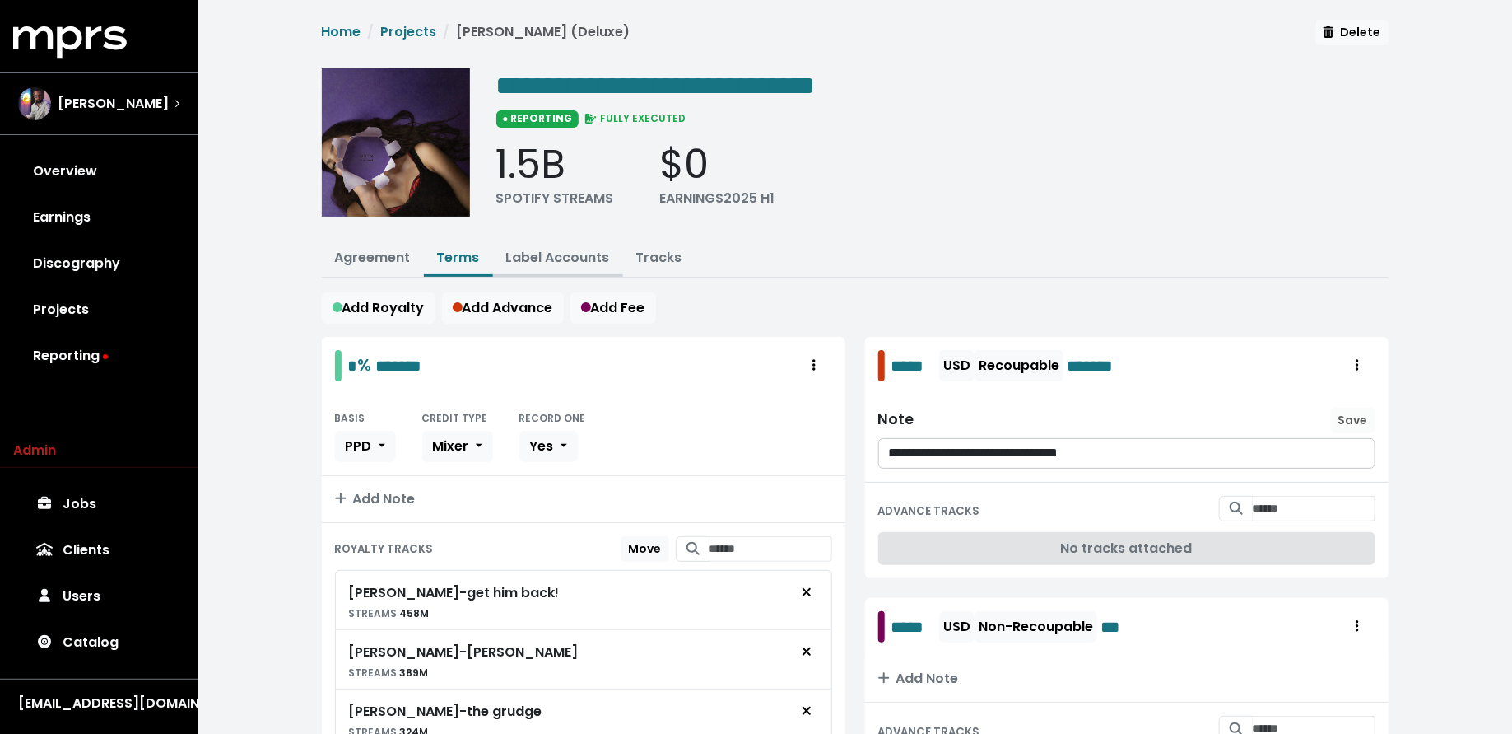
click at [567, 254] on link "Label Accounts" at bounding box center [558, 257] width 104 height 19
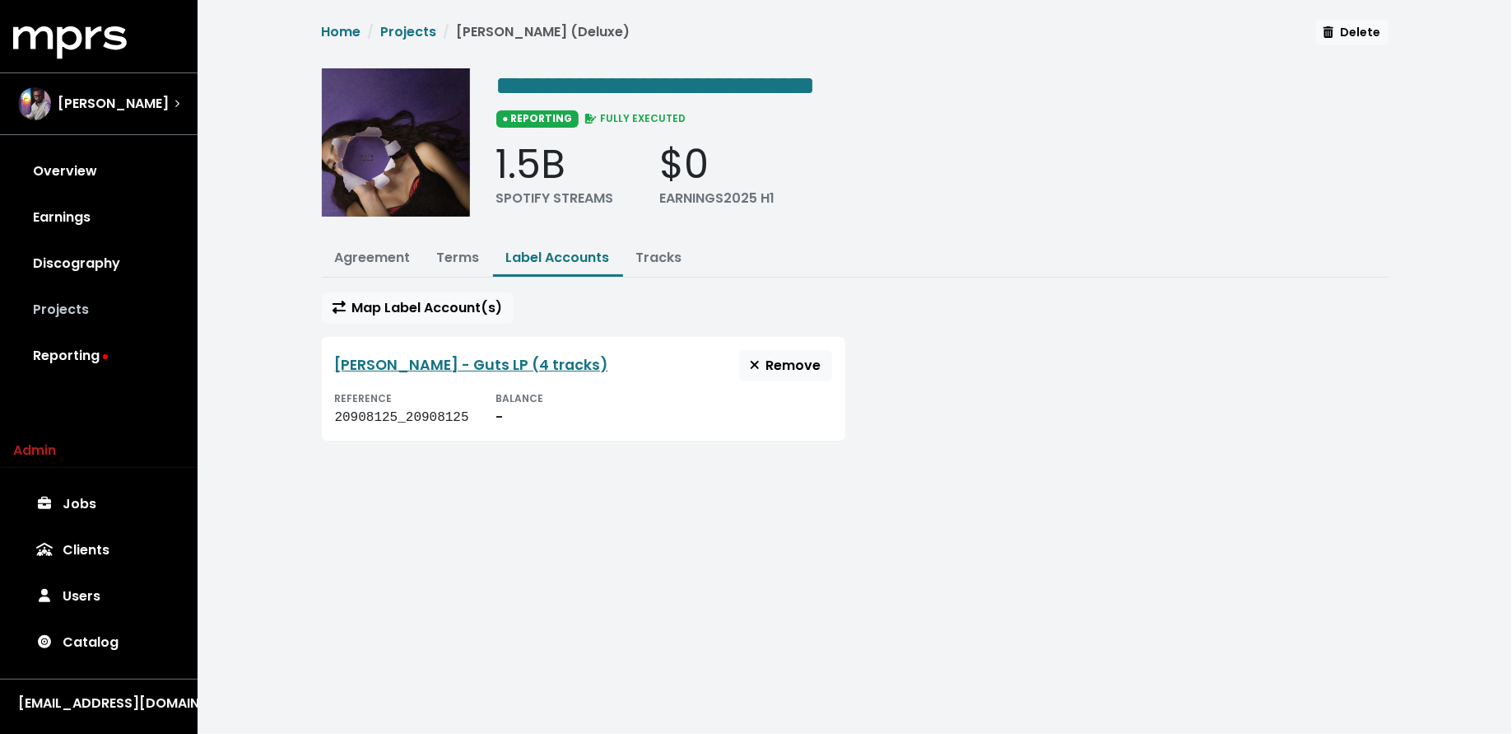
click at [104, 325] on link "Projects" at bounding box center [98, 309] width 171 height 46
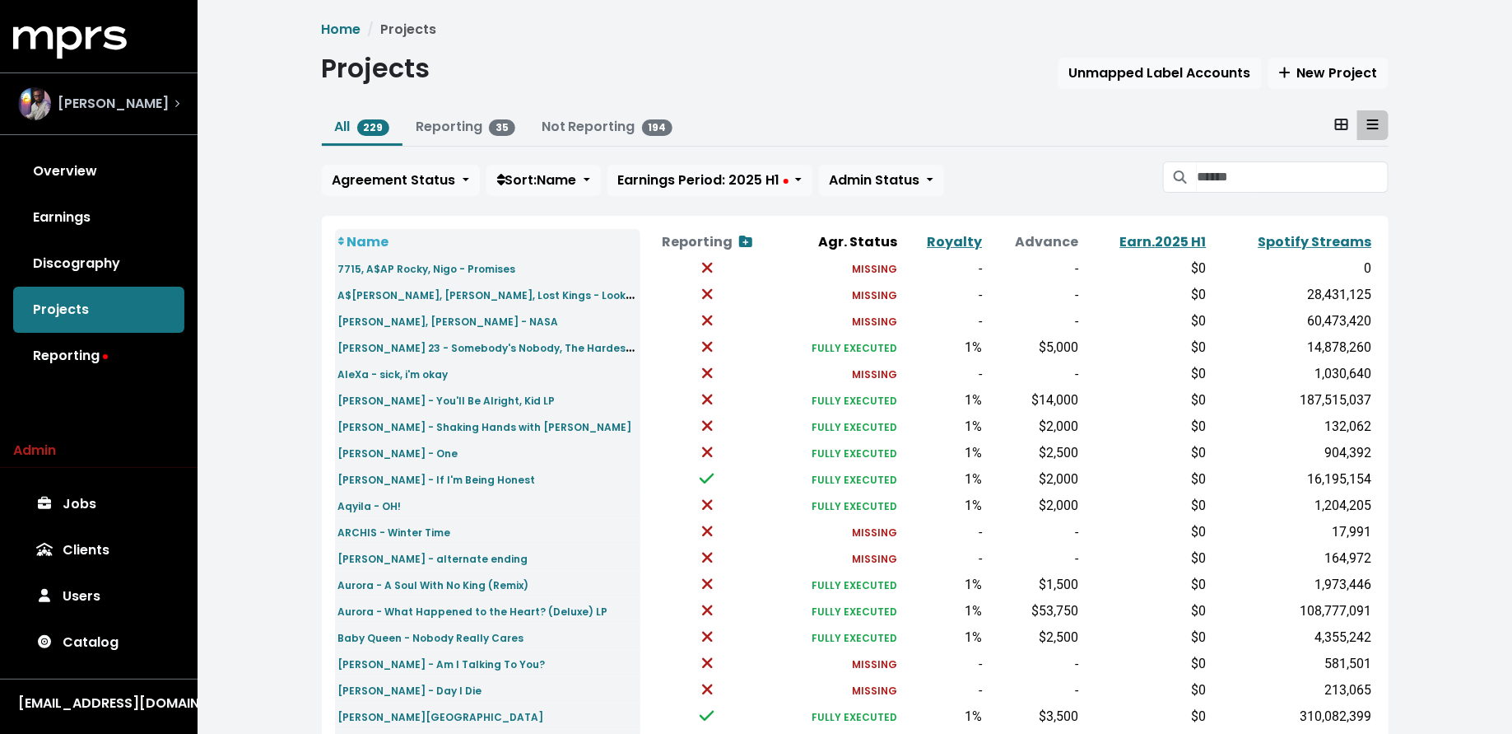
click at [167, 106] on div "[PERSON_NAME]" at bounding box center [98, 103] width 161 height 33
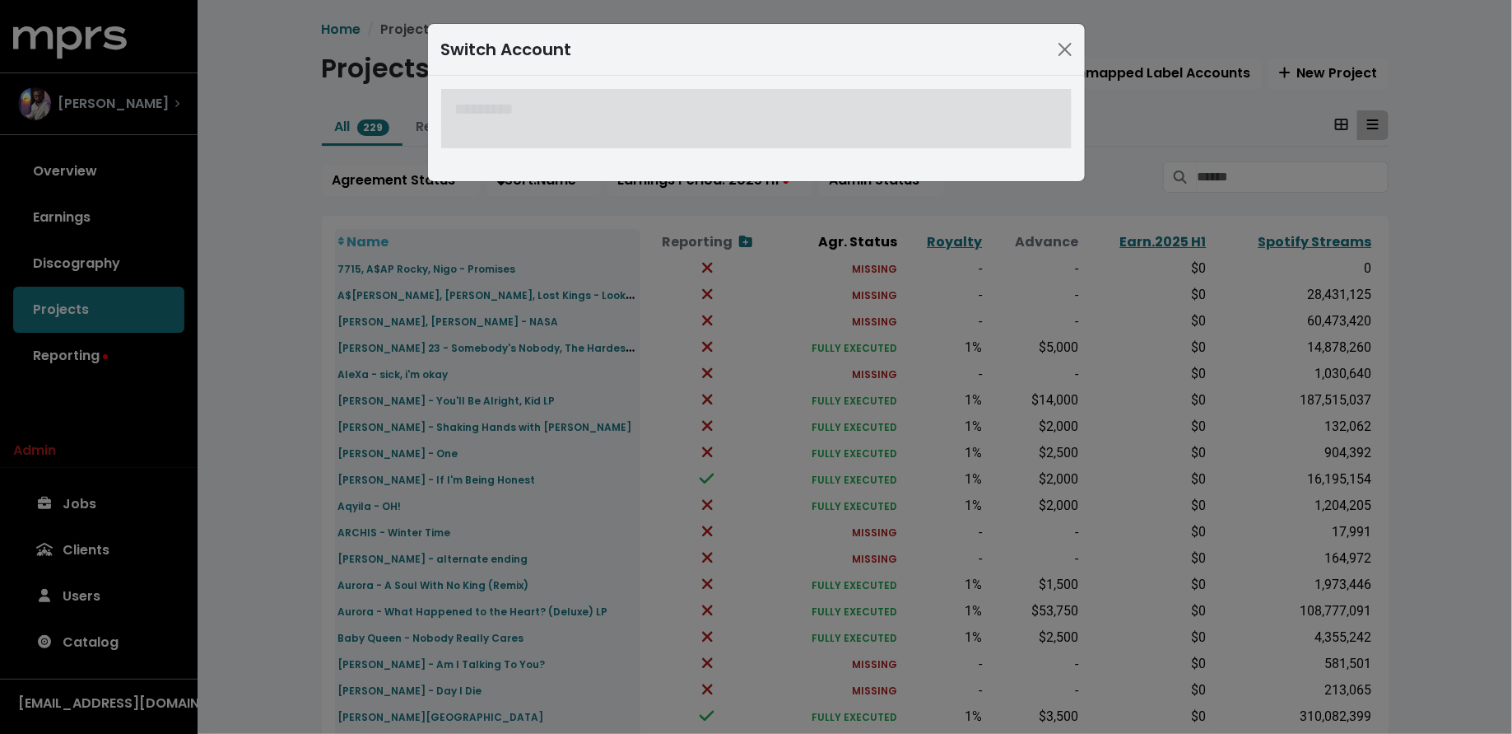
type input "*"
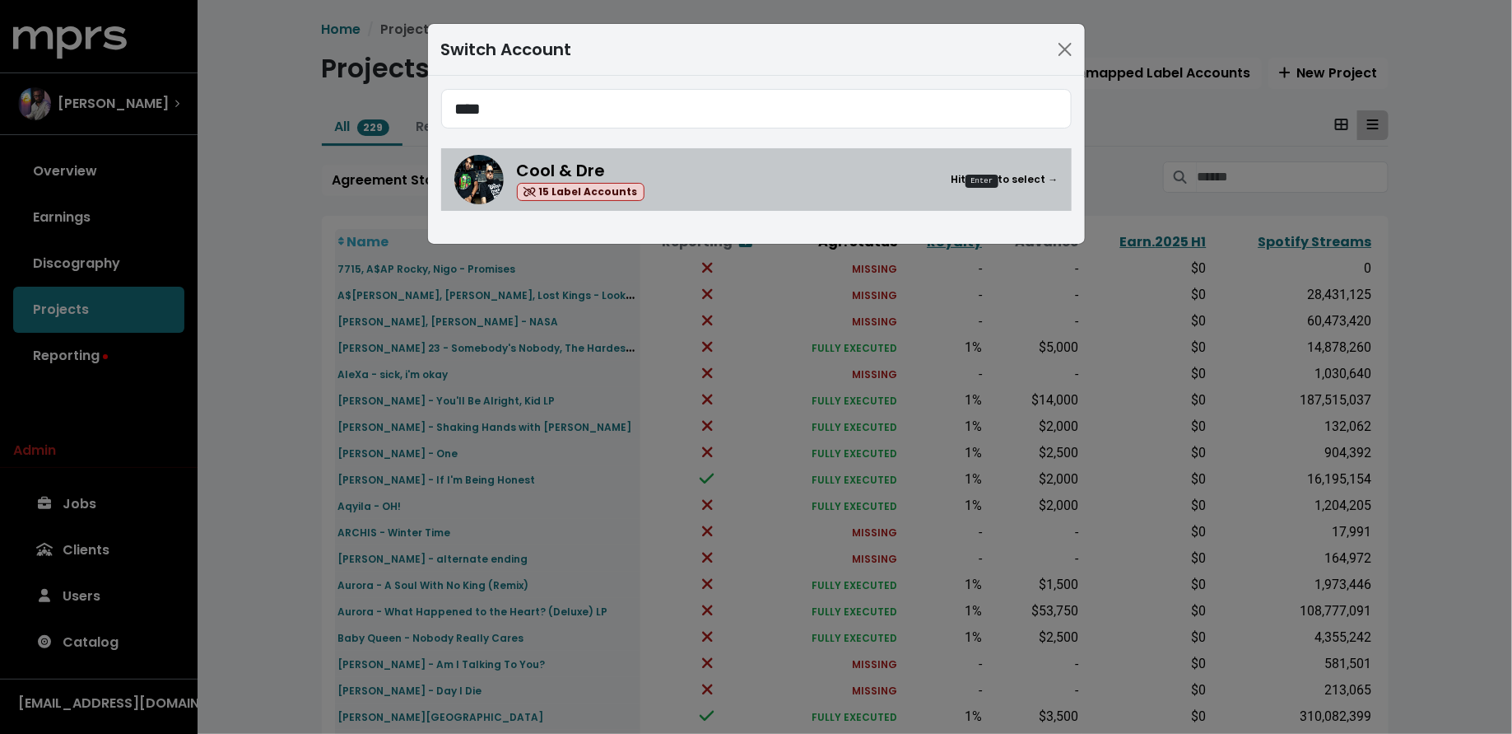
type input "****"
click at [492, 183] on img at bounding box center [478, 179] width 49 height 49
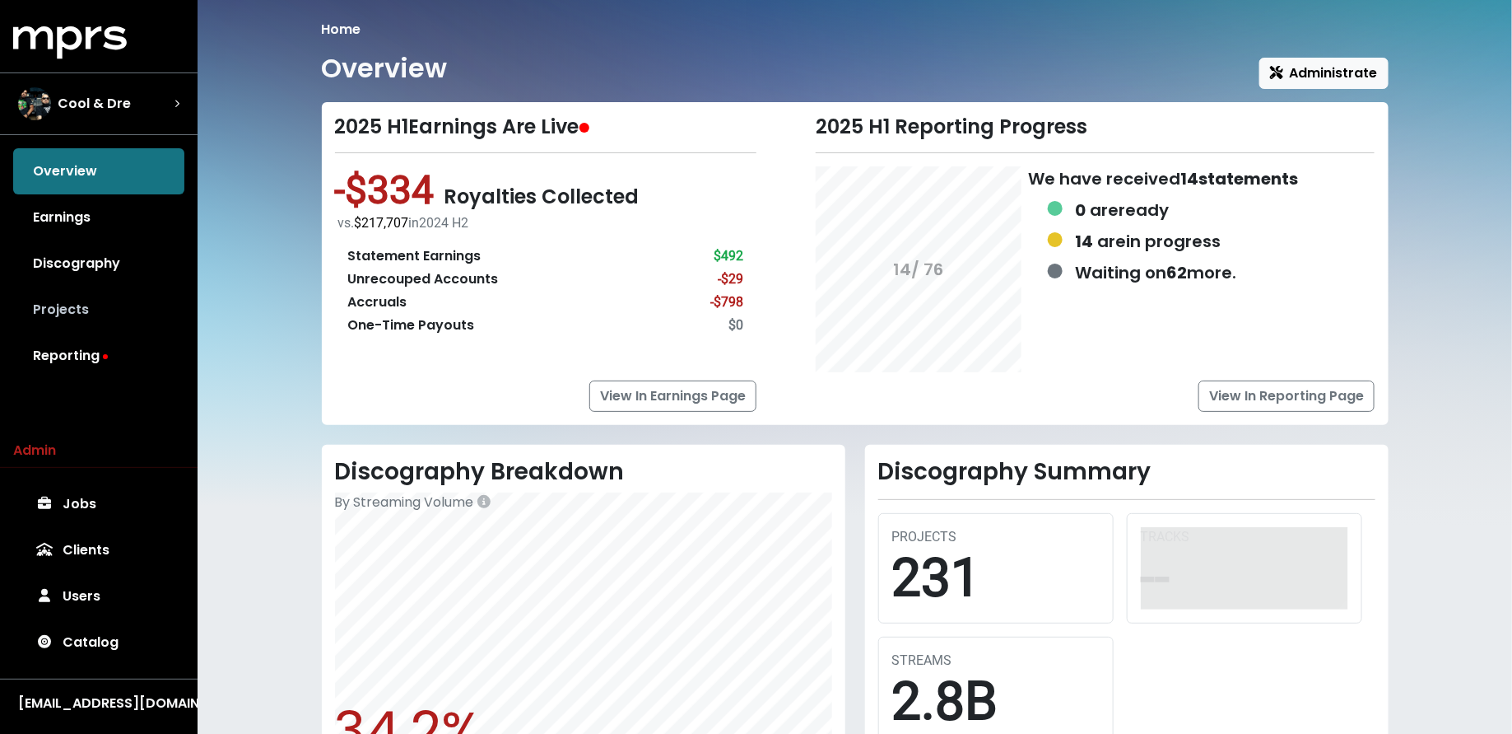
click at [133, 314] on link "Projects" at bounding box center [98, 309] width 171 height 46
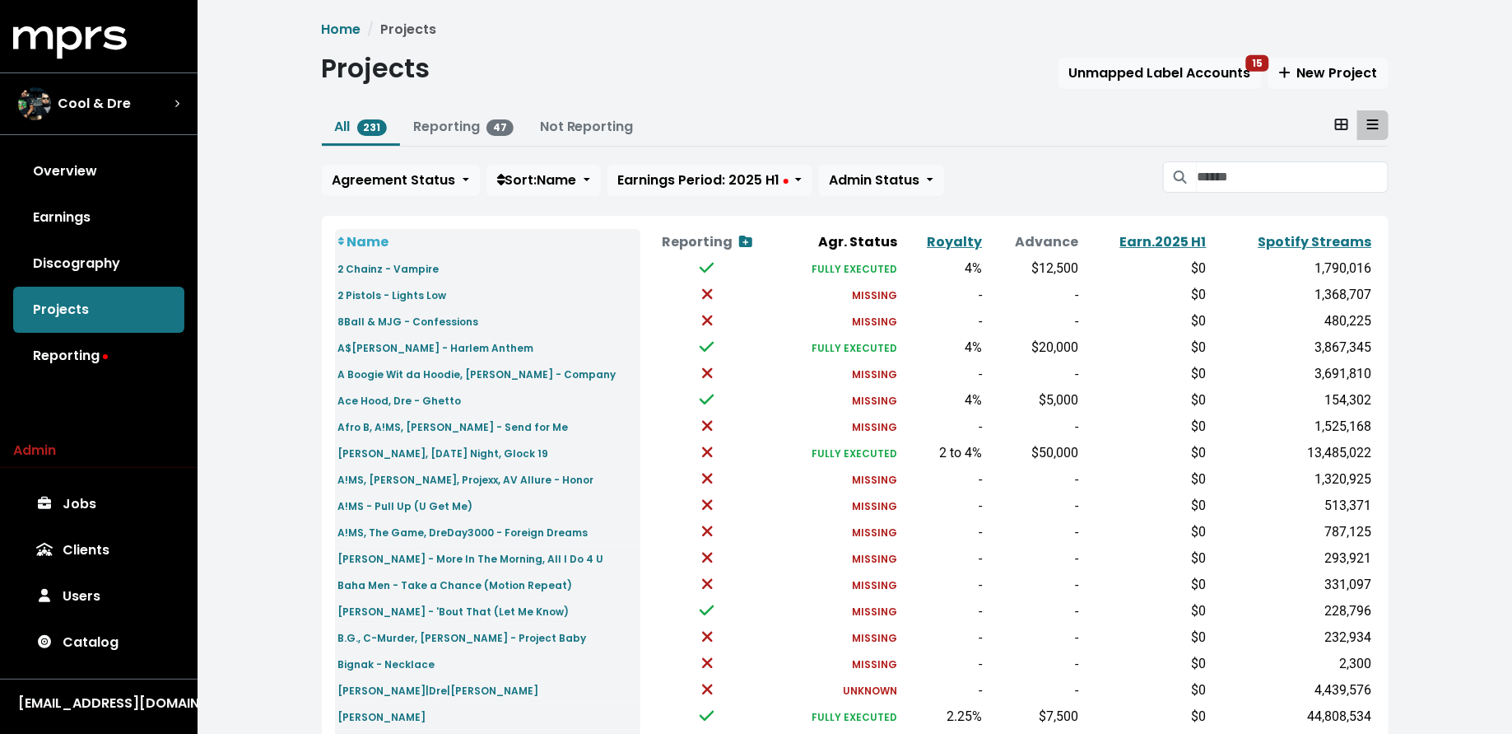
click at [1260, 160] on div "All 231 Reporting 47 Not Reporting Agreement Status Sort: Name Earnings Period:…" at bounding box center [855, 156] width 1067 height 92
click at [1257, 179] on input "Search projects" at bounding box center [1292, 176] width 191 height 31
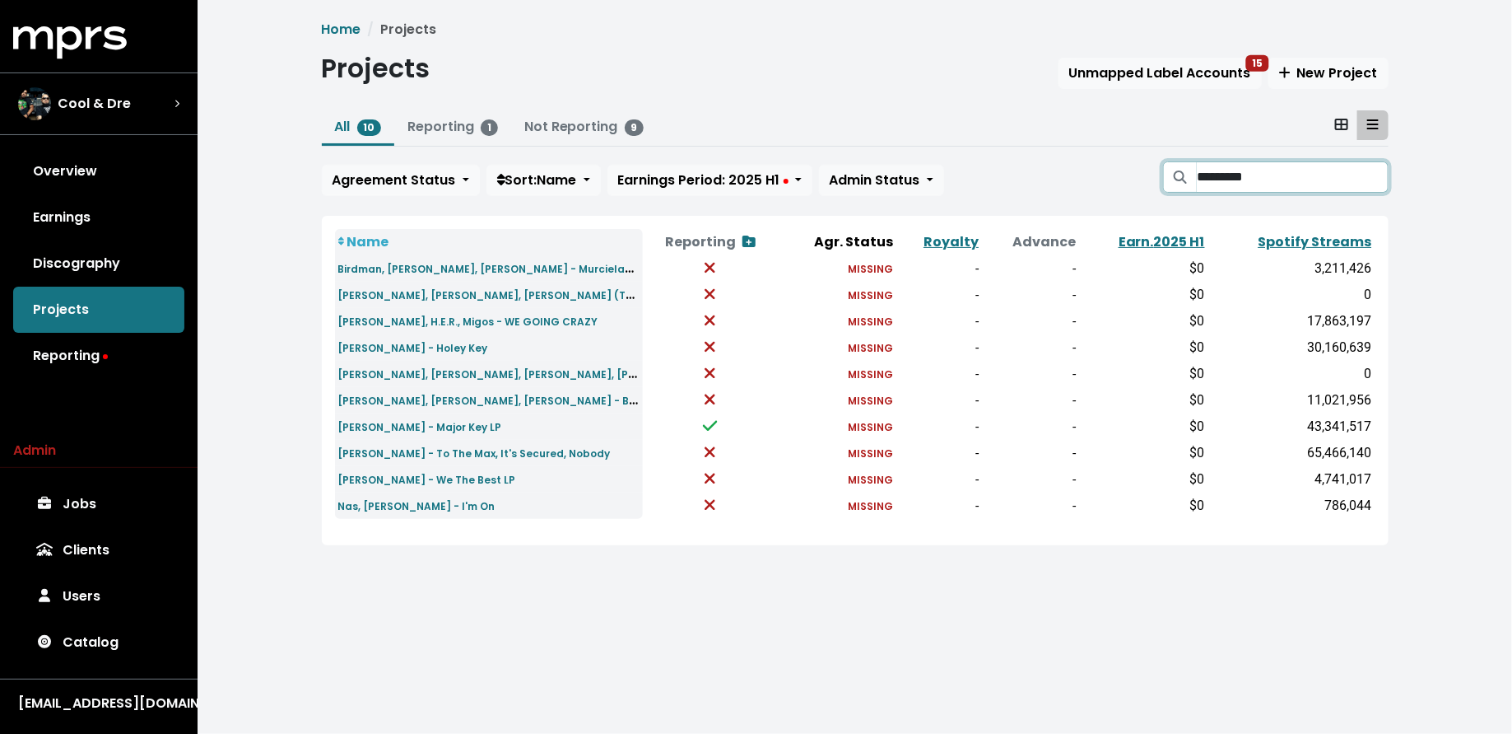
type input "*********"
click at [422, 429] on small "DJ Khaled - Major Key LP" at bounding box center [420, 427] width 164 height 14
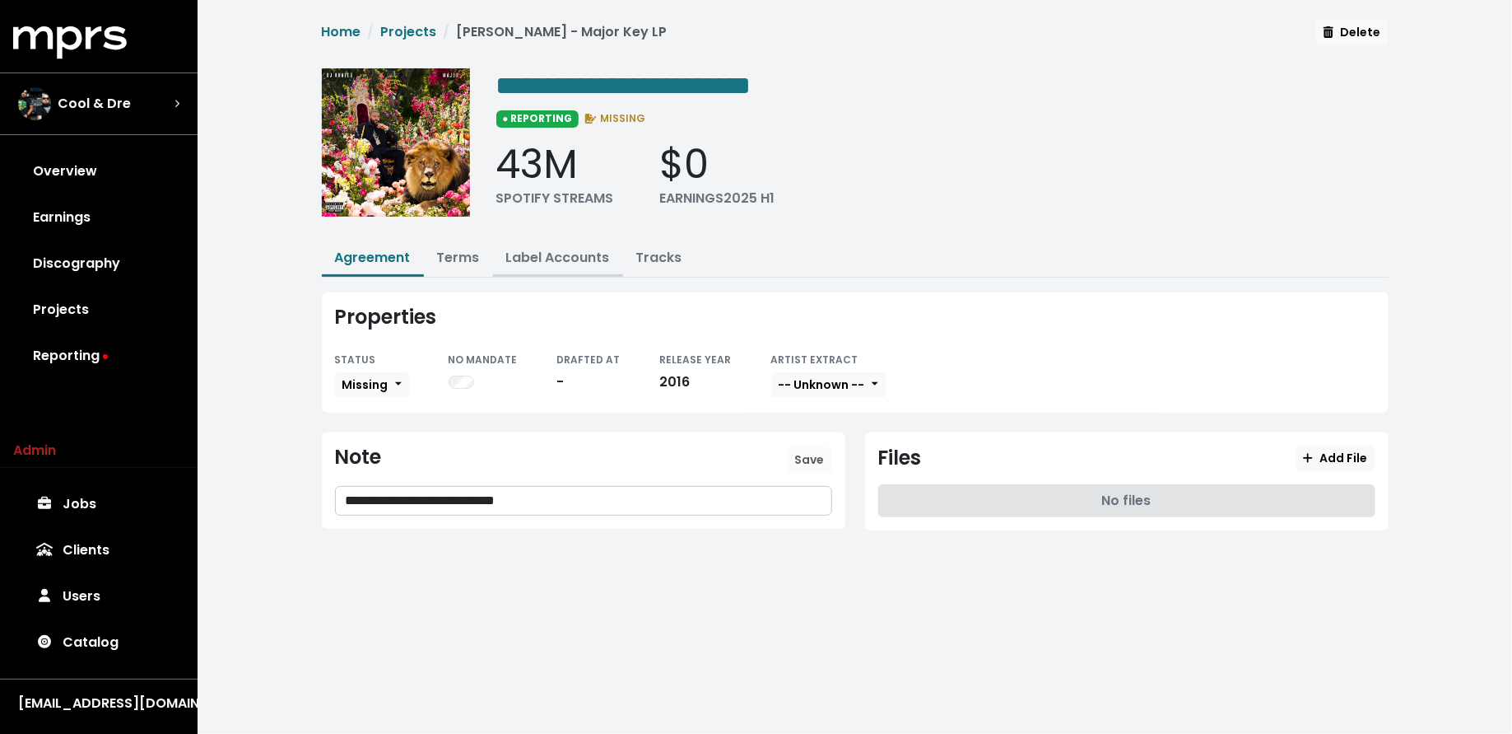
click at [547, 260] on link "Label Accounts" at bounding box center [558, 257] width 104 height 19
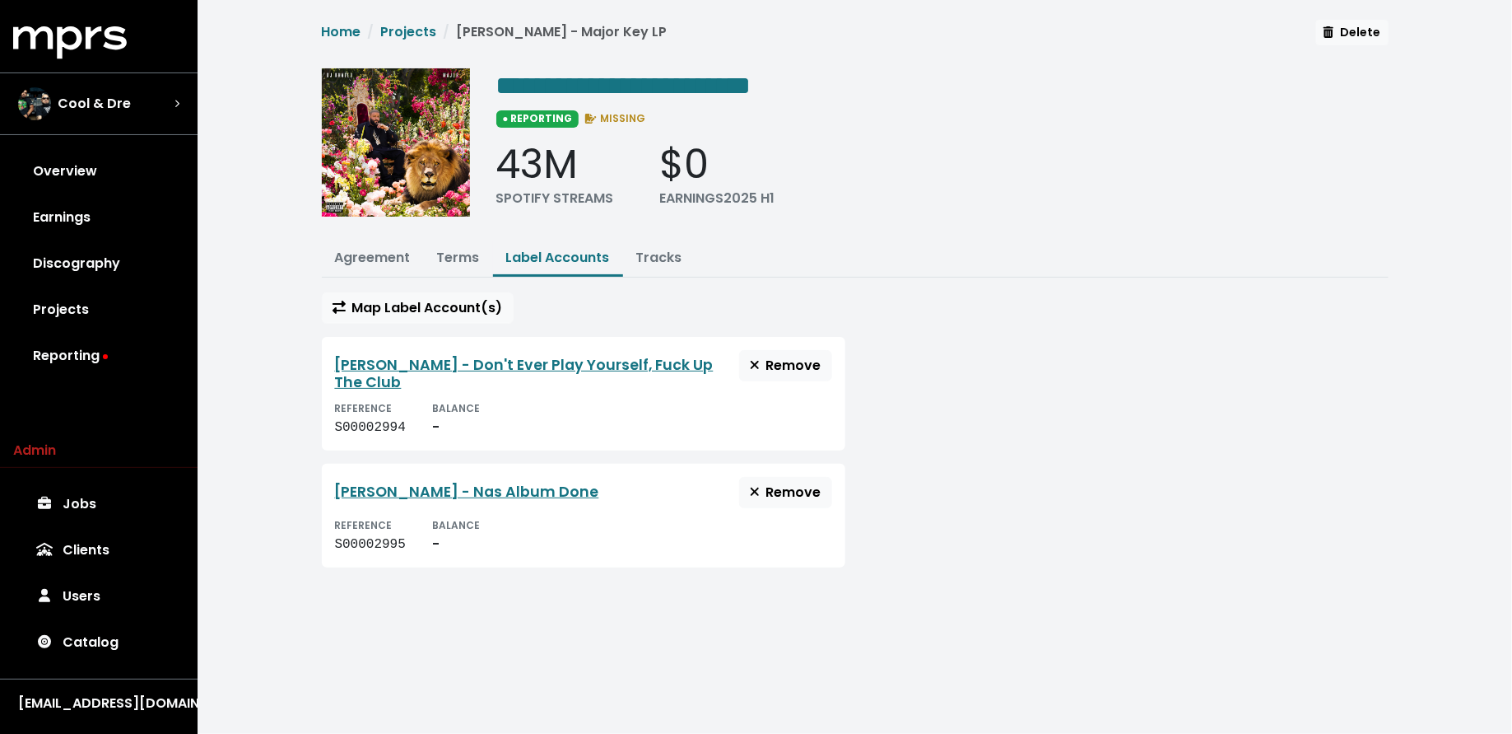
click at [389, 417] on div "S00002994" at bounding box center [370, 427] width 71 height 20
copy div "S00002994"
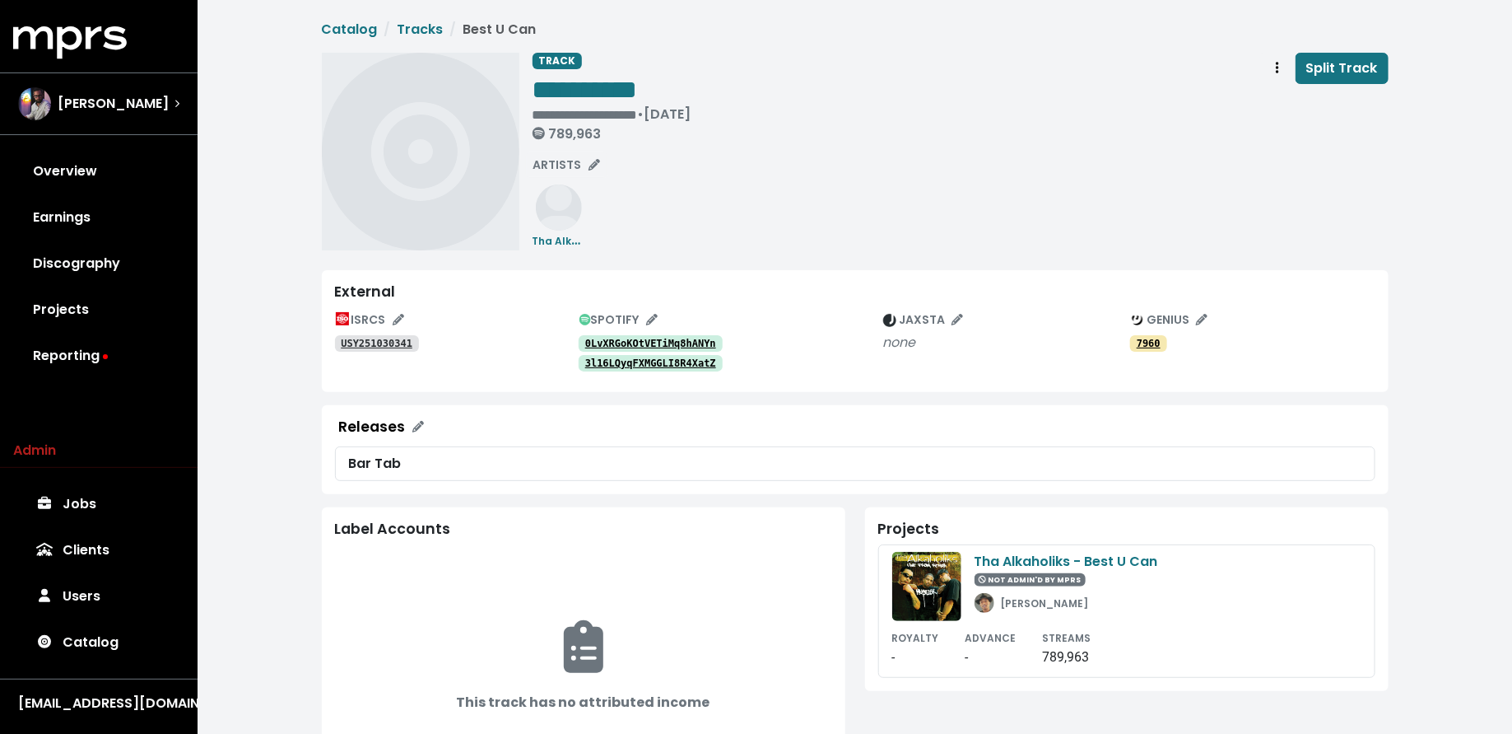
click at [626, 343] on tt "0LvXRGoKOtVETiMq8hANYn" at bounding box center [650, 344] width 131 height 12
click at [693, 370] on link "3l16LQyqFXMGGLI8R4XatZ" at bounding box center [651, 363] width 144 height 16
click at [1313, 75] on span "Split Track" at bounding box center [1343, 67] width 72 height 19
click at [398, 346] on tt "USY251030341" at bounding box center [377, 344] width 72 height 12
click at [622, 323] on span "SPOTIFY" at bounding box center [619, 319] width 78 height 16
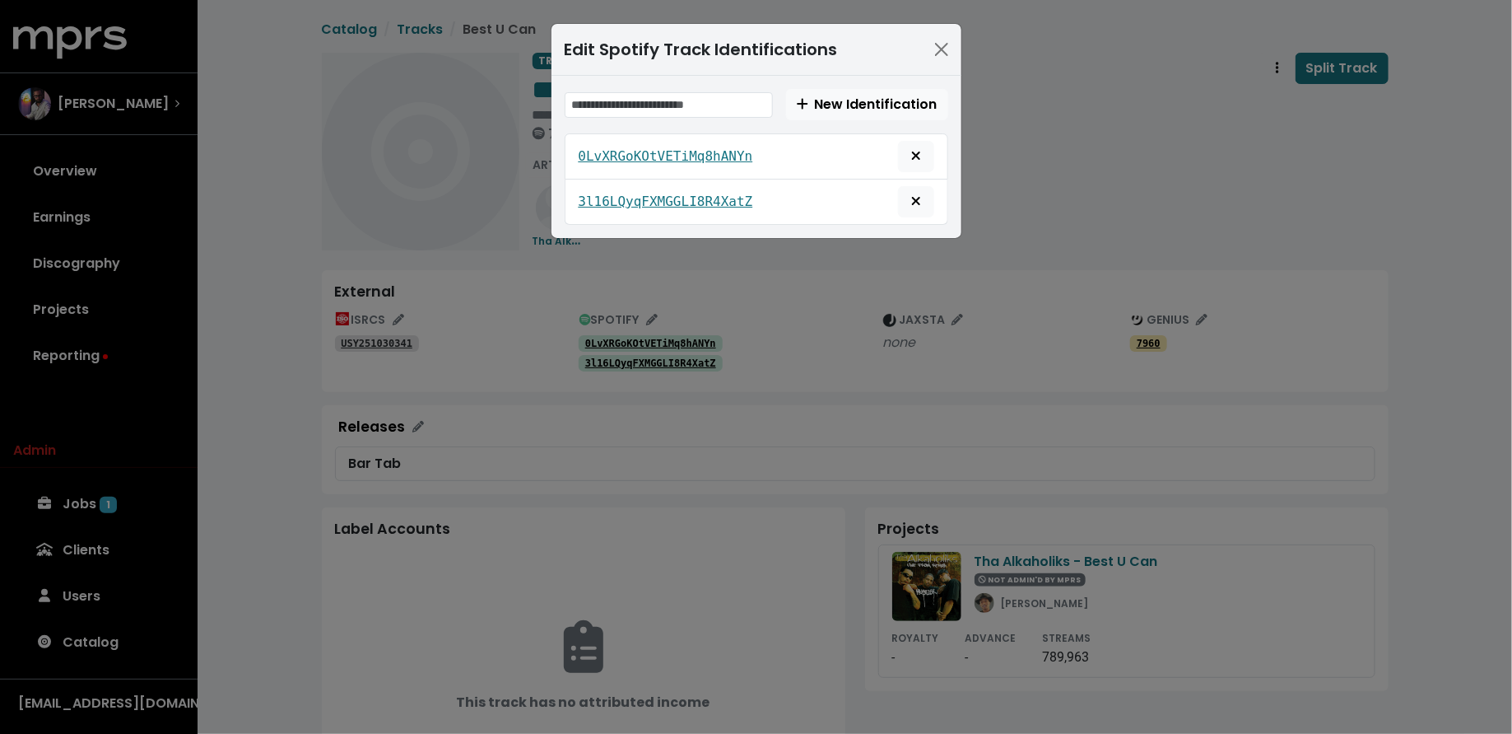
click at [756, 314] on div "Edit Spotify Track Identifications New Identification 0LvXRGoKOtVETiMq8hANYn 3l…" at bounding box center [756, 367] width 1512 height 734
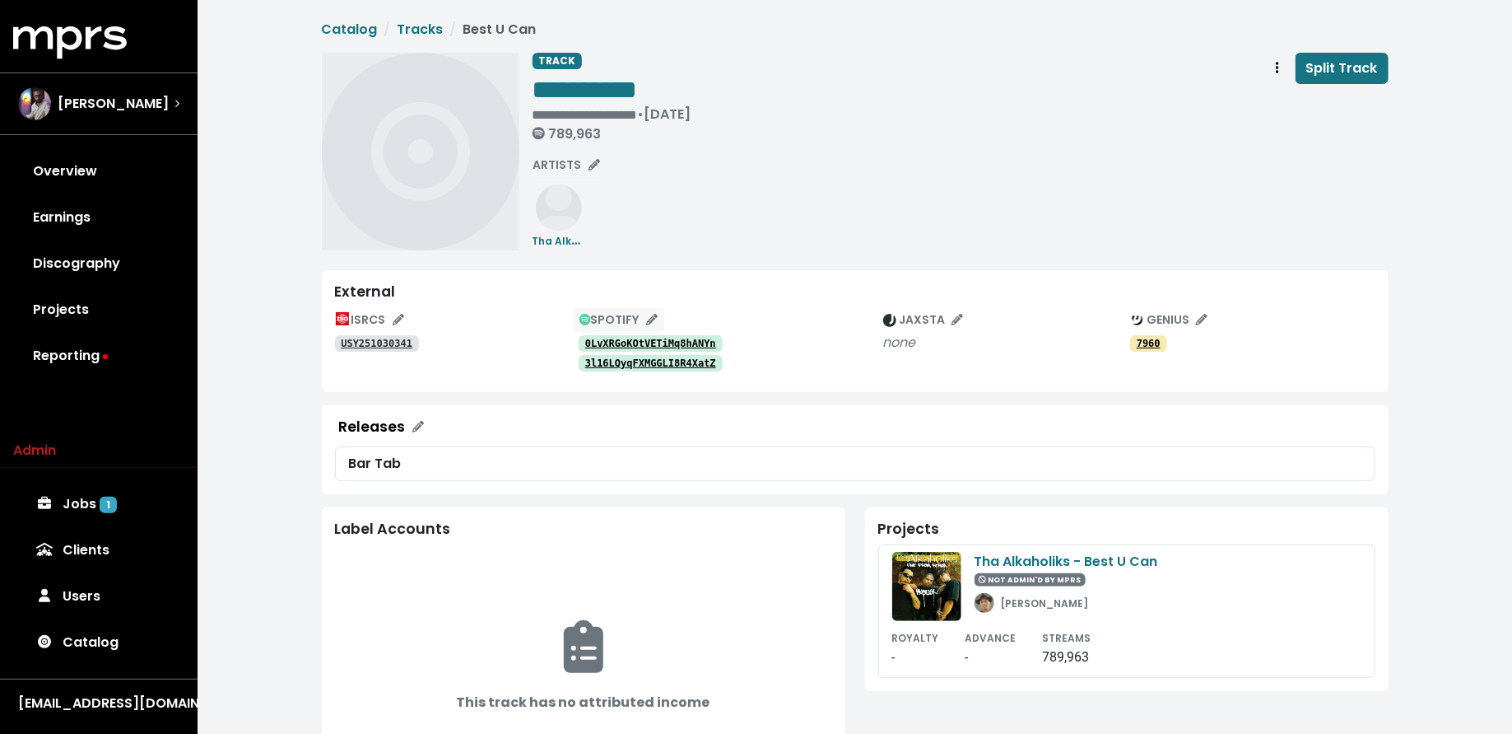
click at [627, 308] on button "SPOTIFY" at bounding box center [618, 320] width 93 height 26
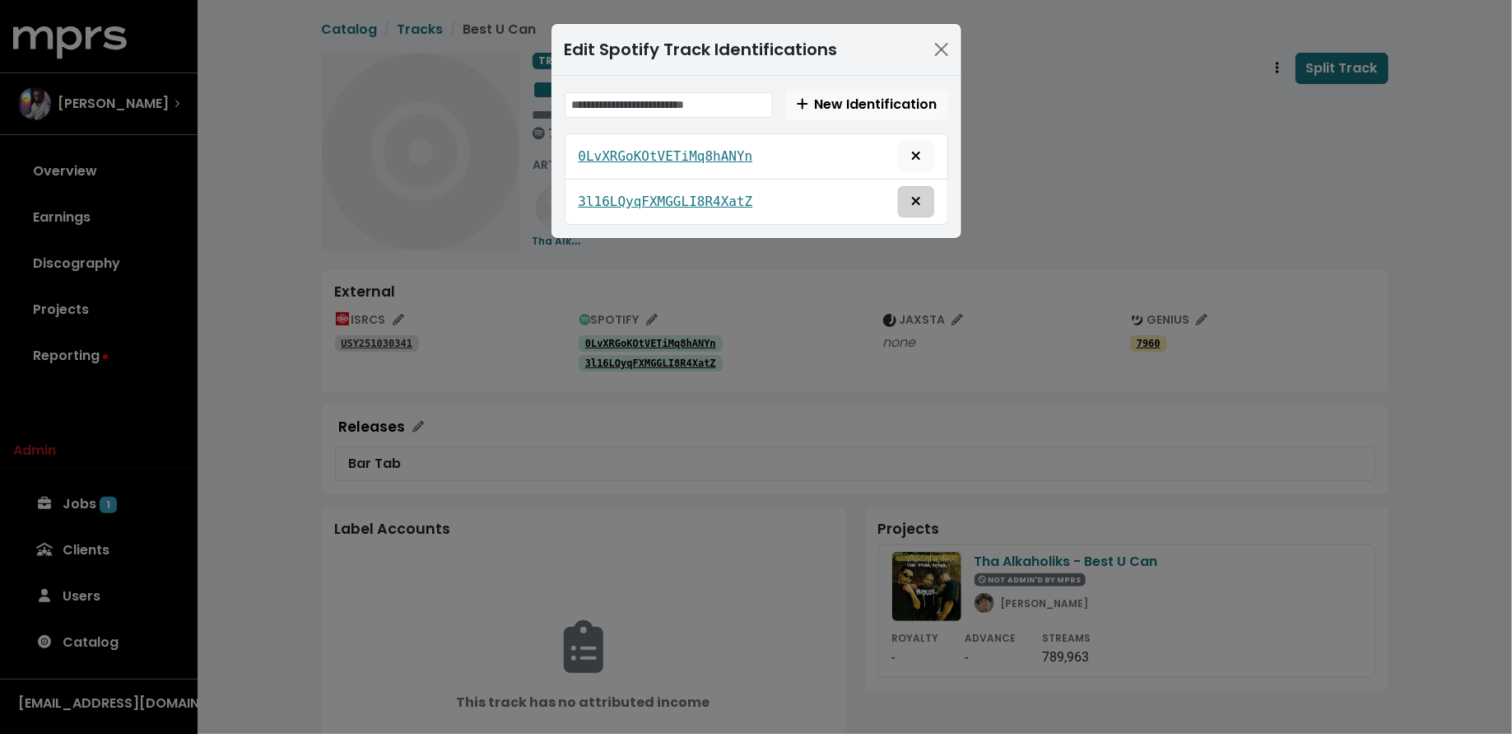
click at [911, 192] on span "Remove this spotify identification" at bounding box center [916, 202] width 15 height 20
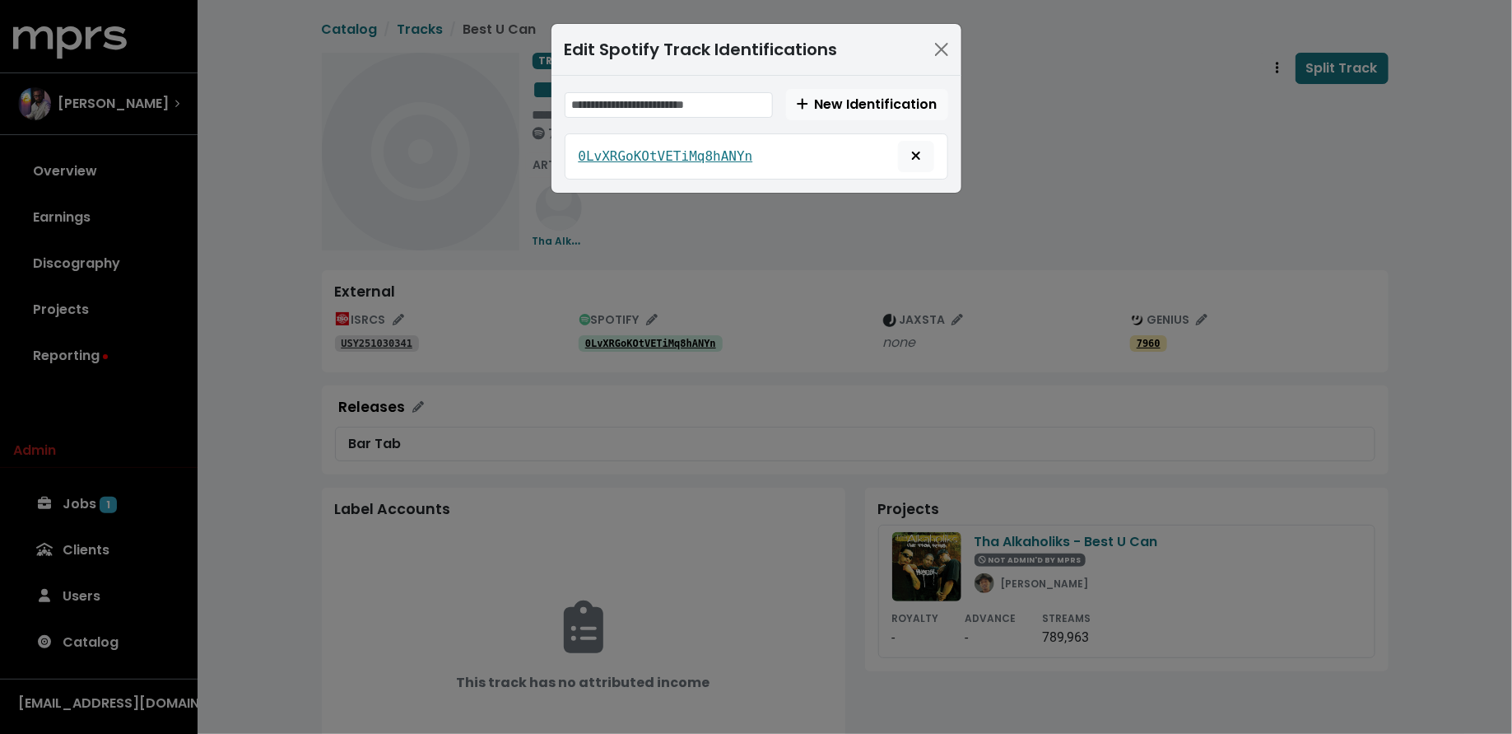
click at [850, 346] on div "Edit Spotify Track Identifications New Identification 0LvXRGoKOtVETiMq8hANYn" at bounding box center [756, 367] width 1512 height 734
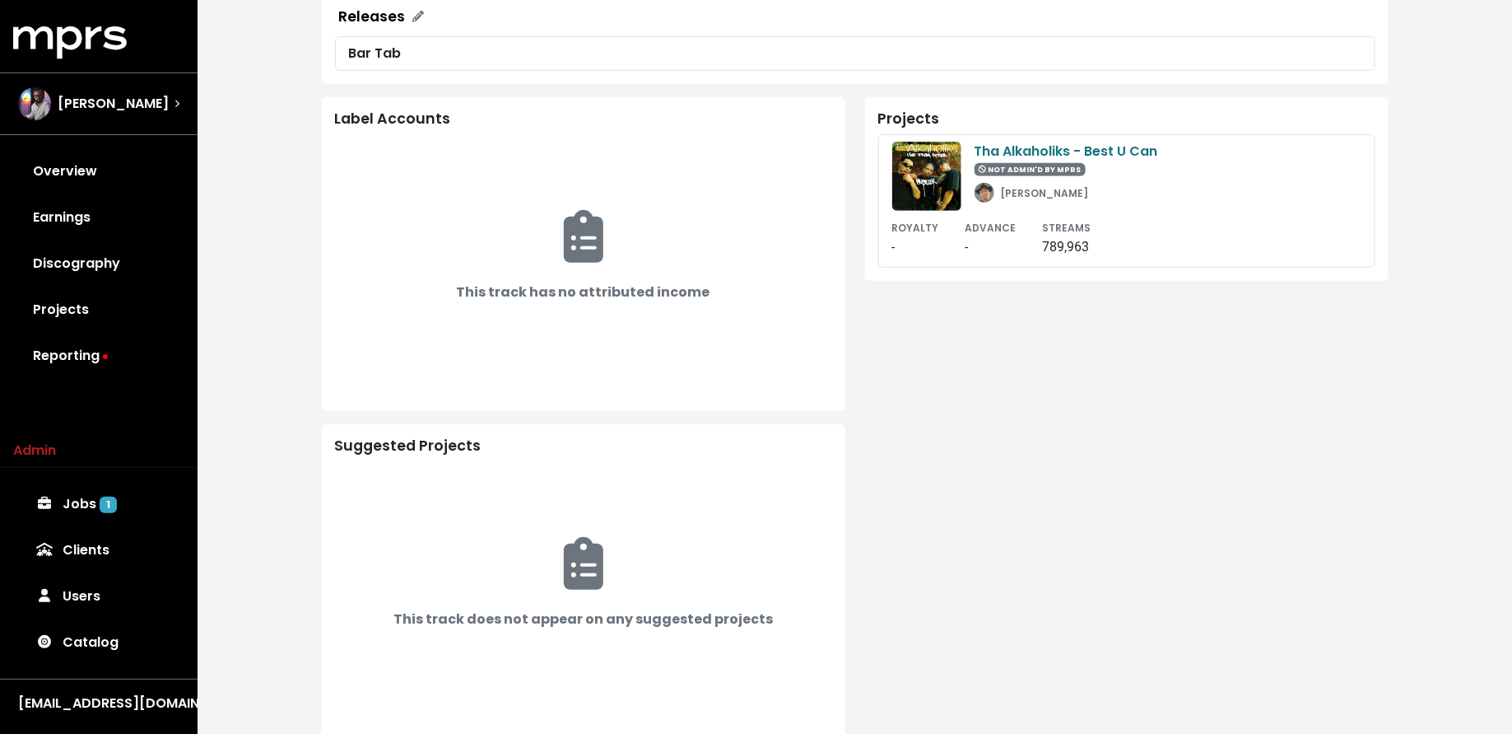
scroll to position [392, 0]
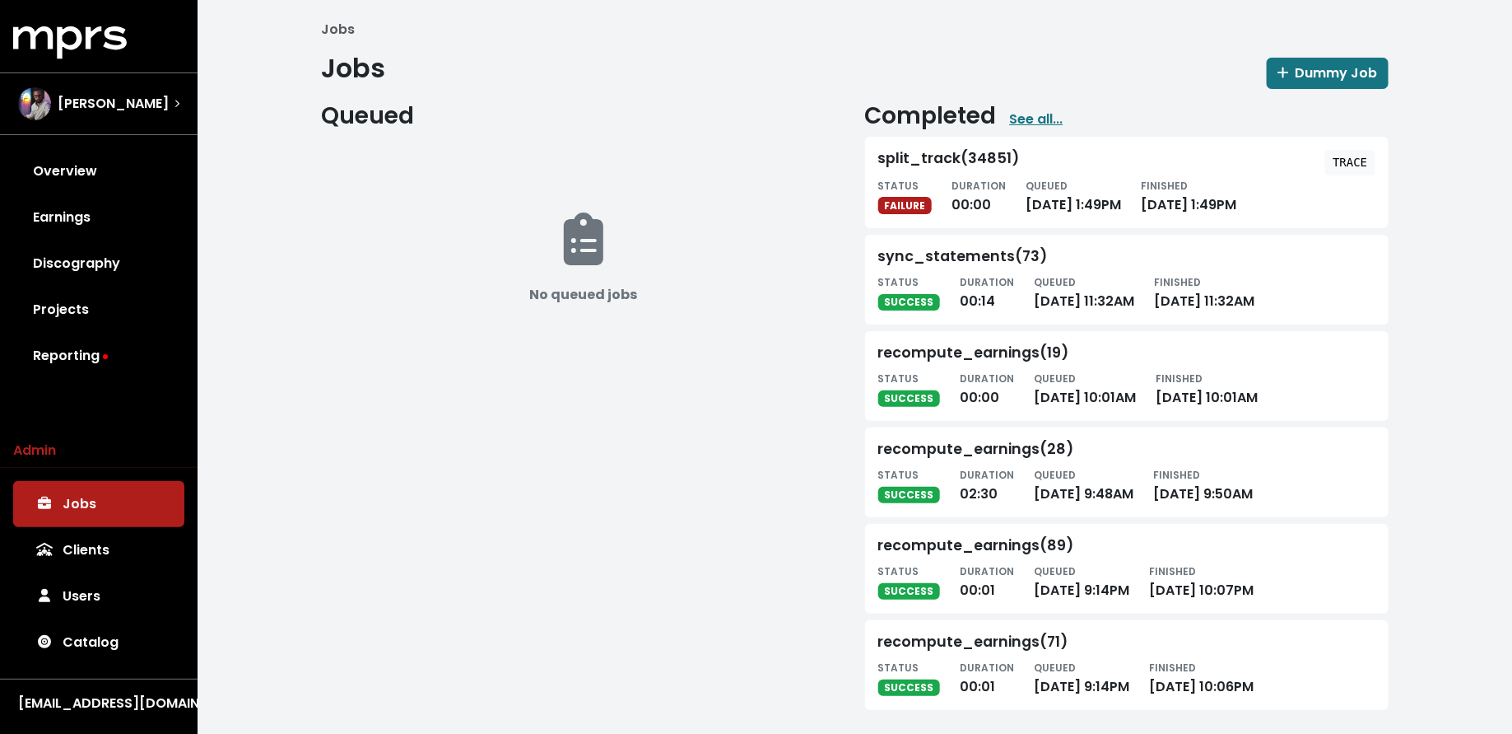
click at [1341, 156] on tt "TRACE" at bounding box center [1350, 162] width 35 height 13
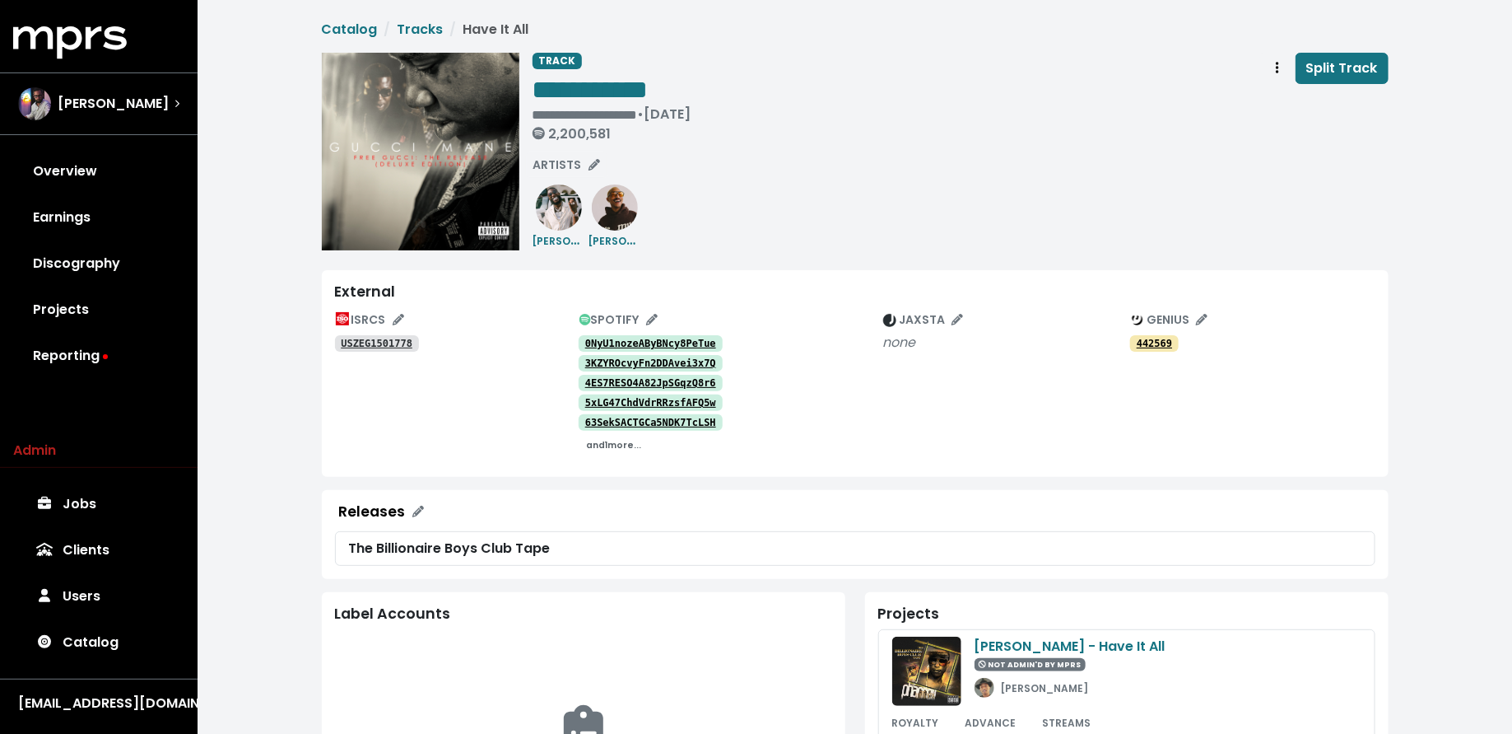
click at [623, 448] on small "and 1 more..." at bounding box center [613, 445] width 55 height 12
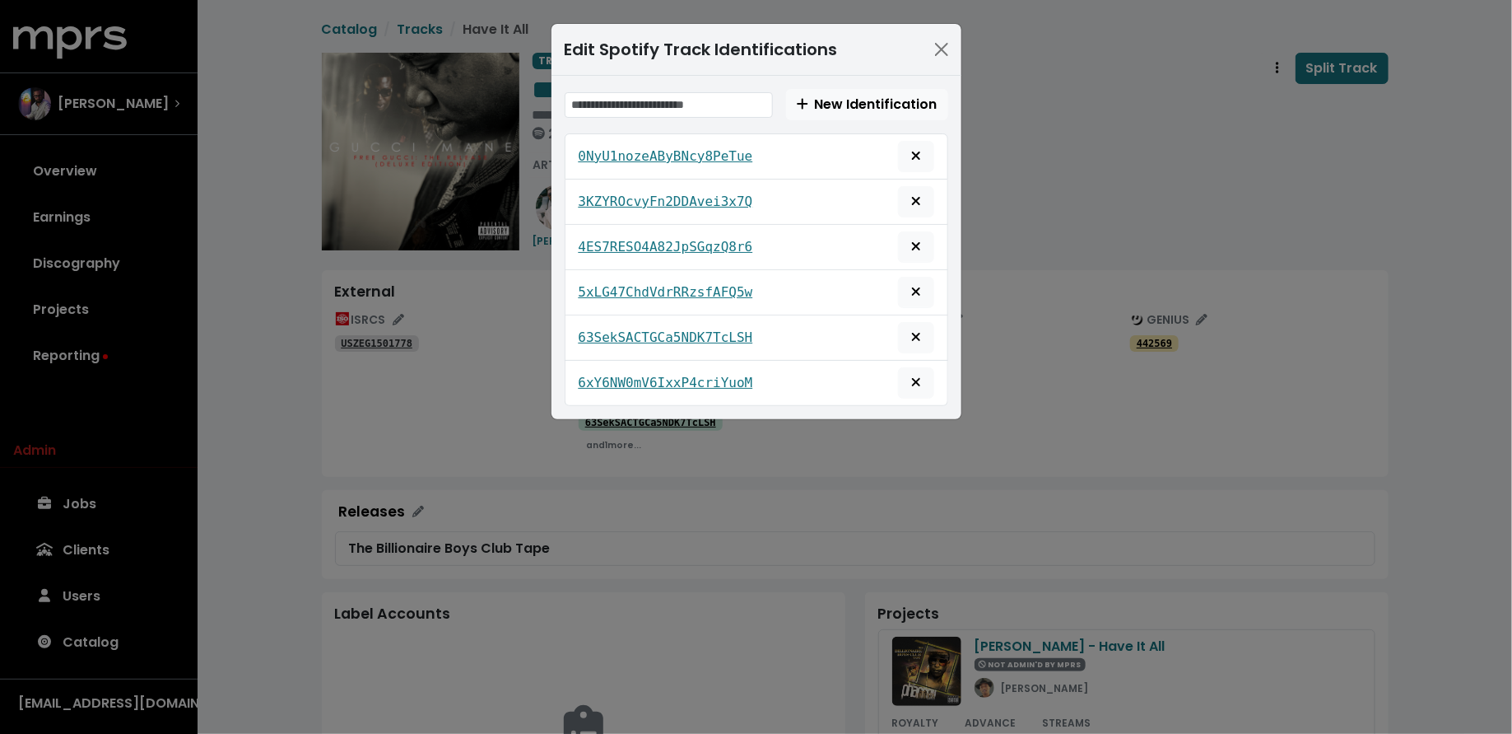
click at [475, 399] on div "Edit Spotify Track Identifications New Identification 0NyU1nozeAByBNcy8PeTue 3K…" at bounding box center [756, 367] width 1512 height 734
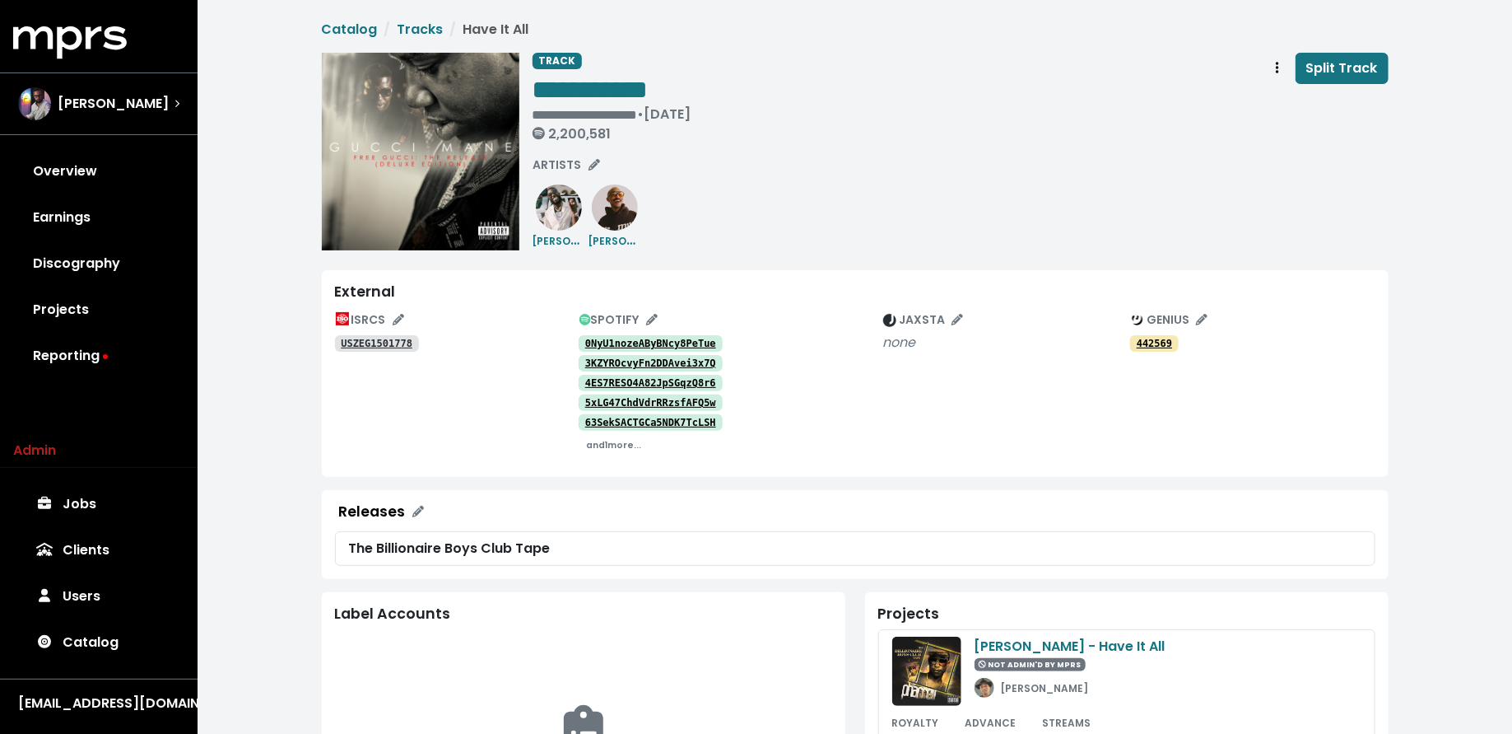
click at [379, 342] on tt "USZEG1501778" at bounding box center [377, 344] width 72 height 12
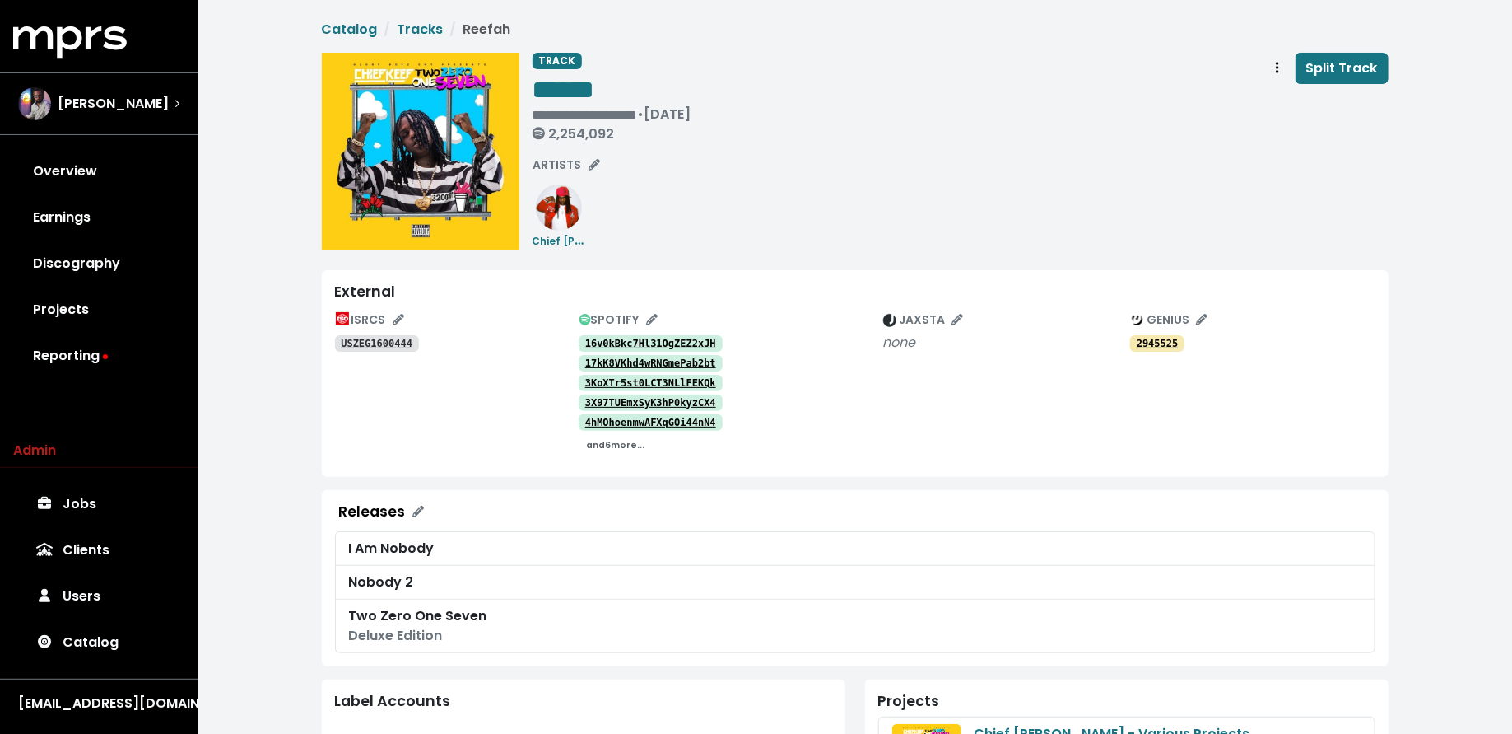
click at [627, 444] on small "and 6 more..." at bounding box center [615, 445] width 58 height 12
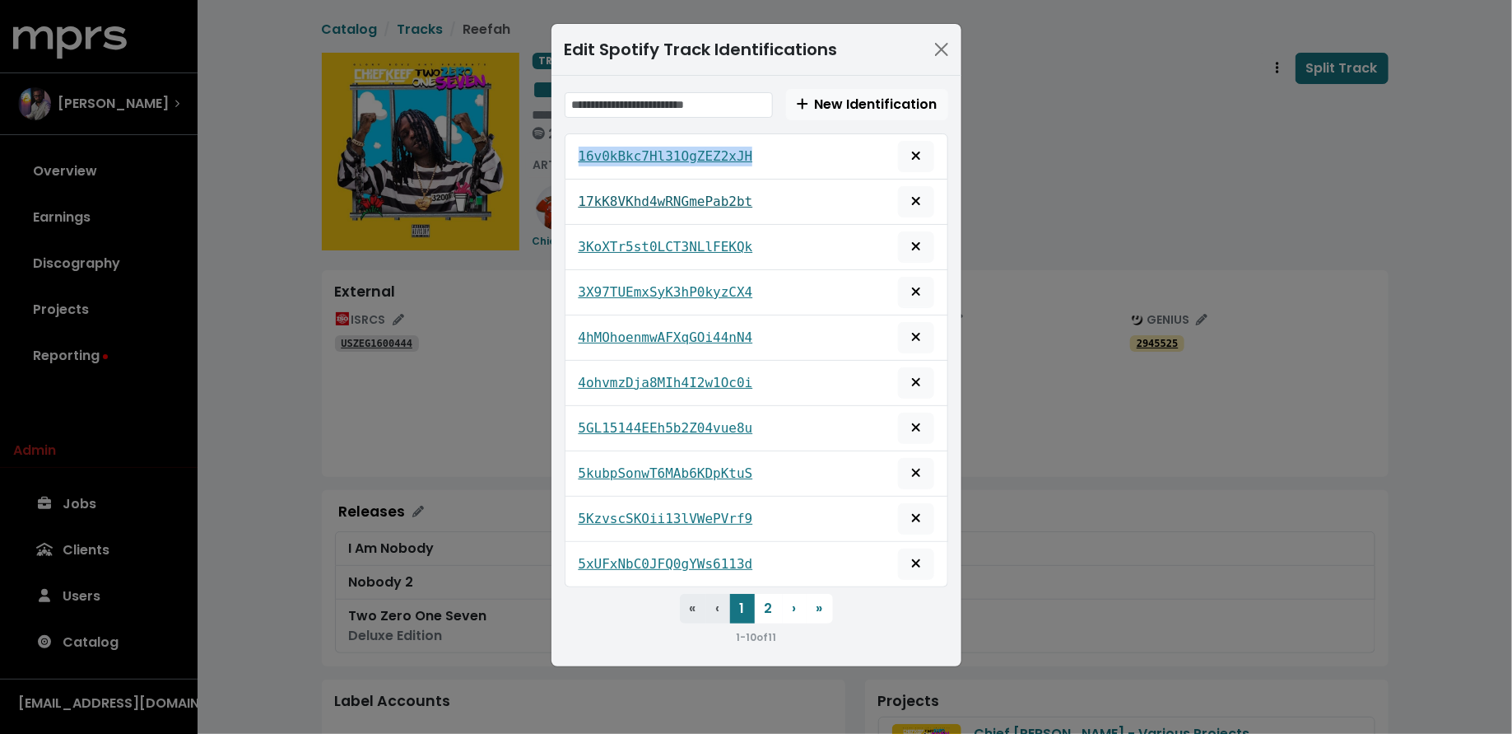
drag, startPoint x: 699, startPoint y: 153, endPoint x: 698, endPoint y: 195, distance: 42.0
click at [999, 327] on div "Edit Spotify Track Identifications New Identification 16v0kBkc7Hl31OgZEZ2xJH 17…" at bounding box center [756, 367] width 1512 height 734
click at [935, 53] on button "Close" at bounding box center [942, 49] width 26 height 26
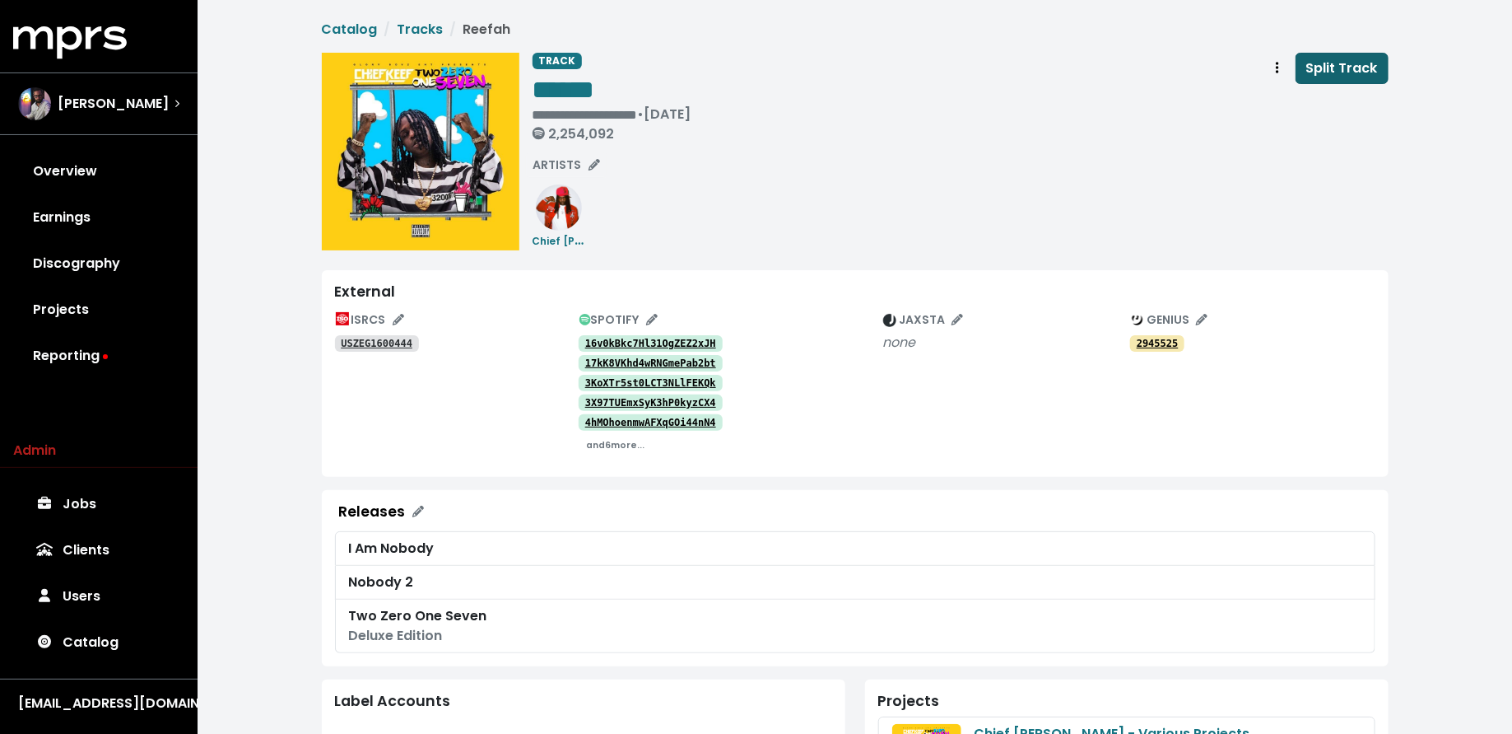
click at [1318, 68] on span "Split Track" at bounding box center [1343, 67] width 72 height 19
click at [412, 35] on link "Tracks" at bounding box center [421, 29] width 46 height 19
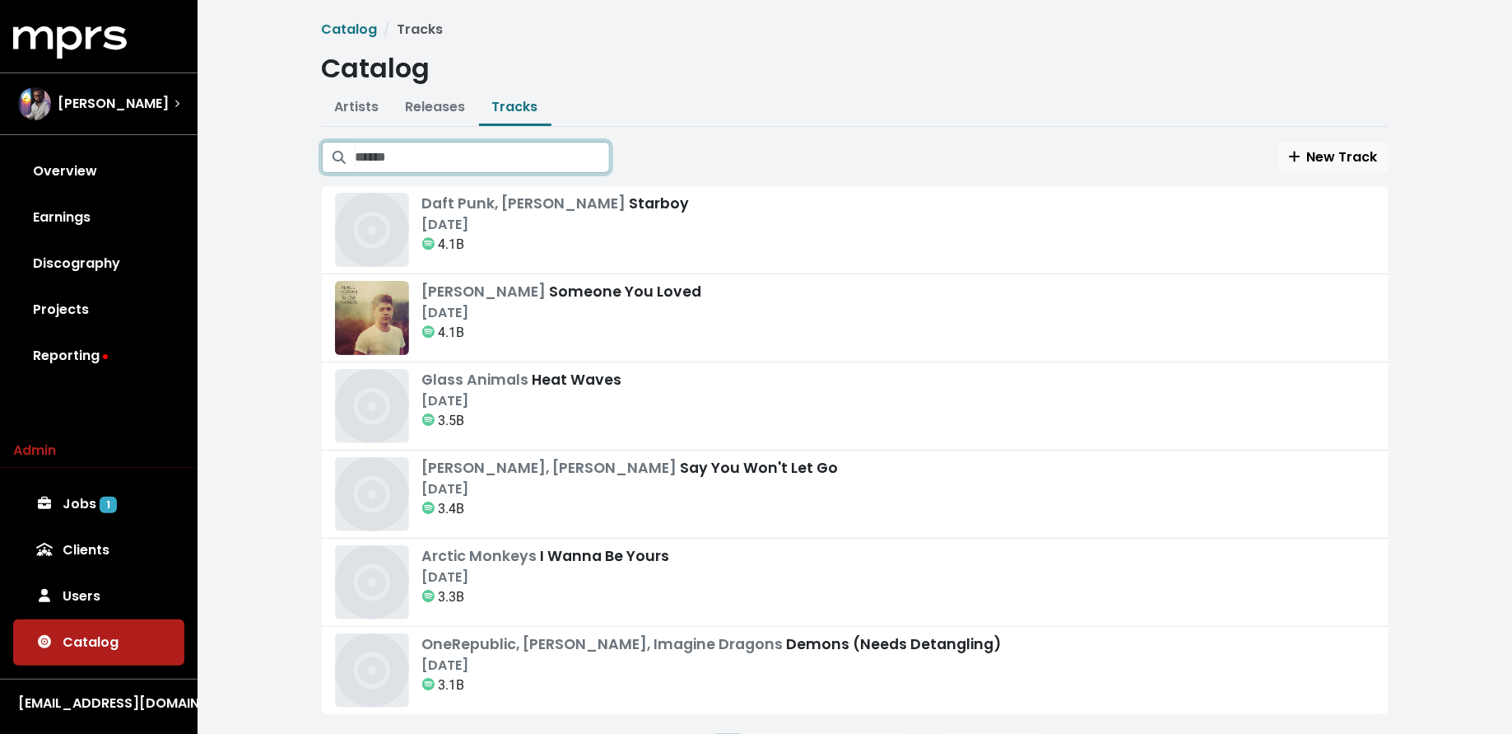
click at [500, 159] on input "Search tracks" at bounding box center [483, 157] width 254 height 31
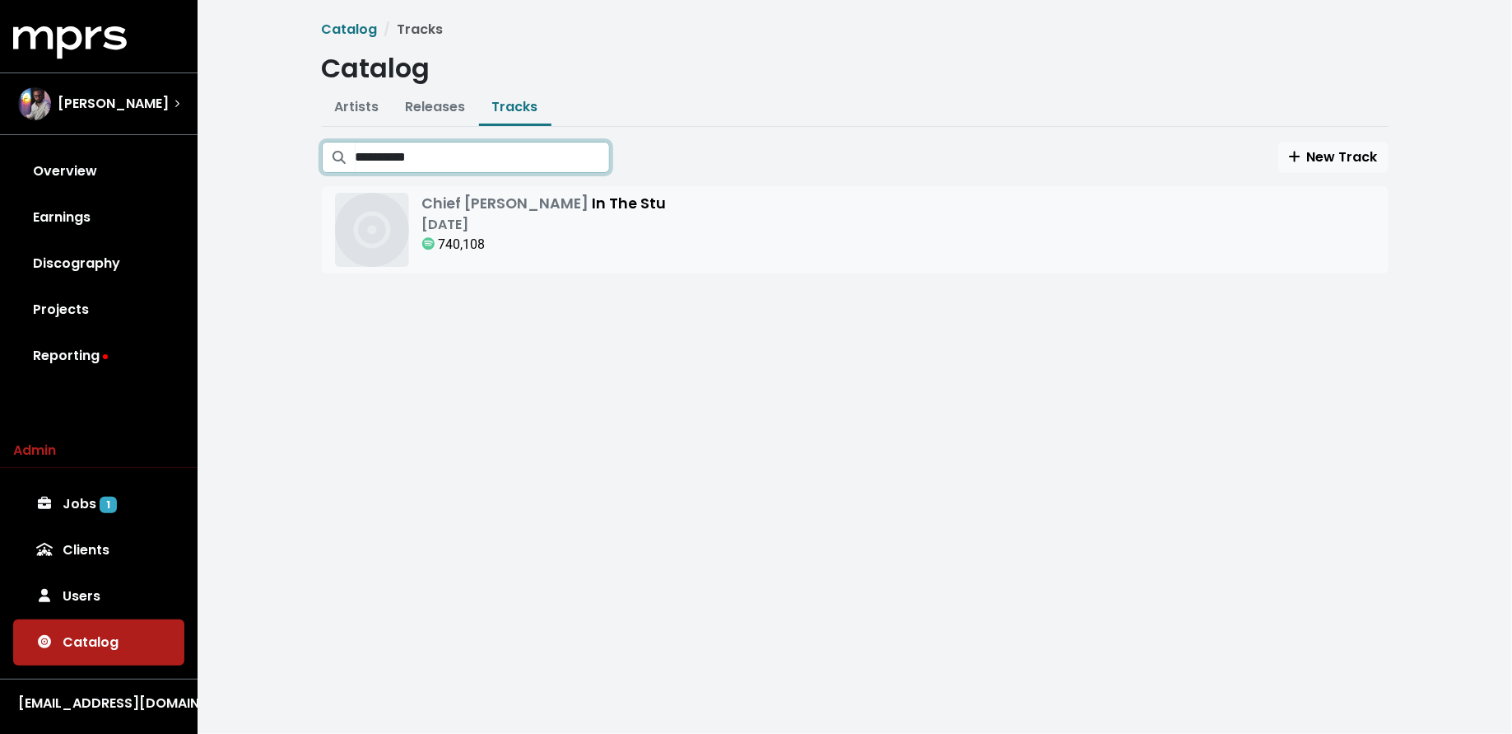
type input "**********"
click at [757, 235] on div "Chief Keef In The Stu Dec 10th, 2015 740,108" at bounding box center [855, 230] width 1041 height 74
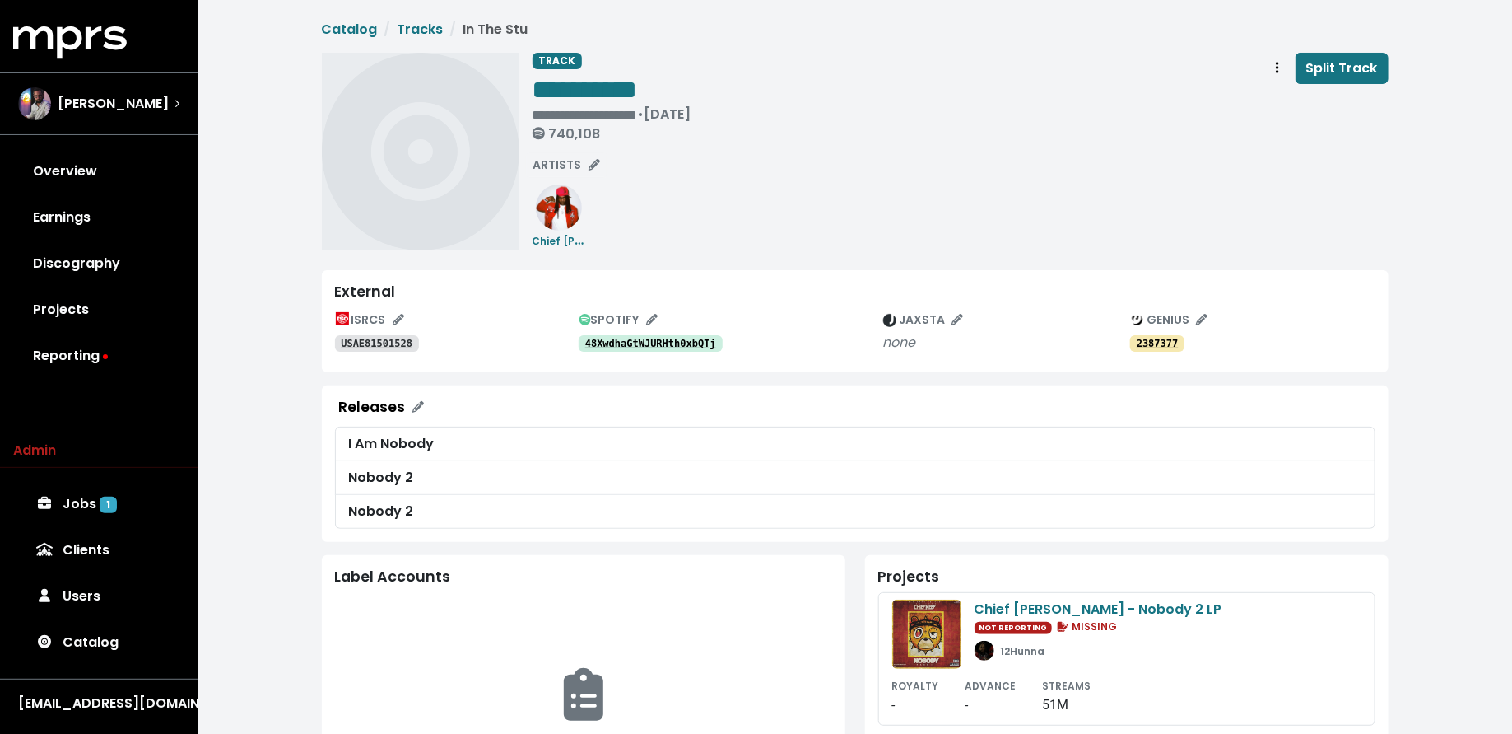
click at [402, 336] on link "USAE81501528" at bounding box center [377, 343] width 84 height 16
click at [605, 346] on tt "48XwdhaGtWJURHth0xbQTj" at bounding box center [650, 344] width 131 height 12
click at [600, 317] on span "SPOTIFY" at bounding box center [619, 319] width 78 height 16
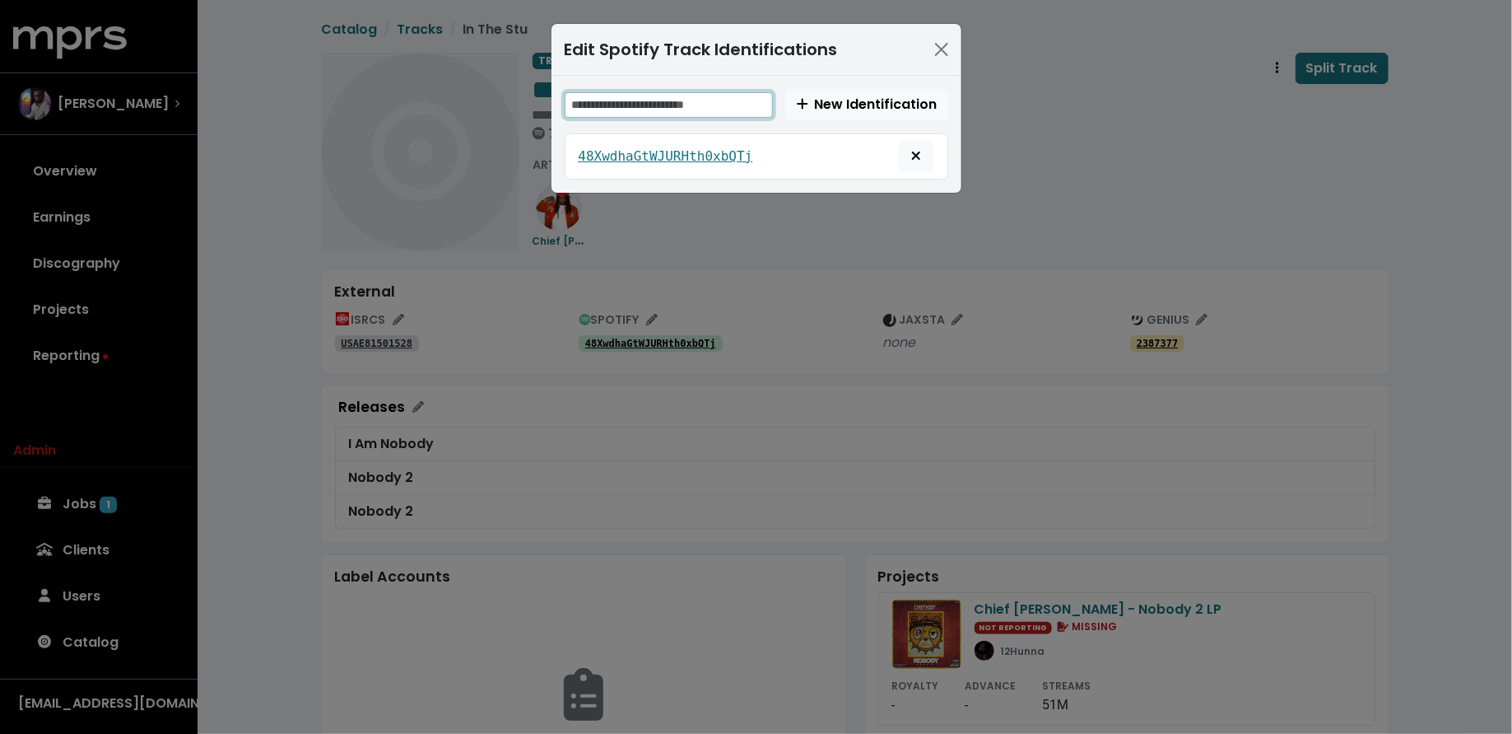
click at [685, 100] on input "text" at bounding box center [669, 105] width 208 height 26
paste input "**********"
type input "**********"
click at [844, 100] on span "New Identification" at bounding box center [867, 104] width 141 height 19
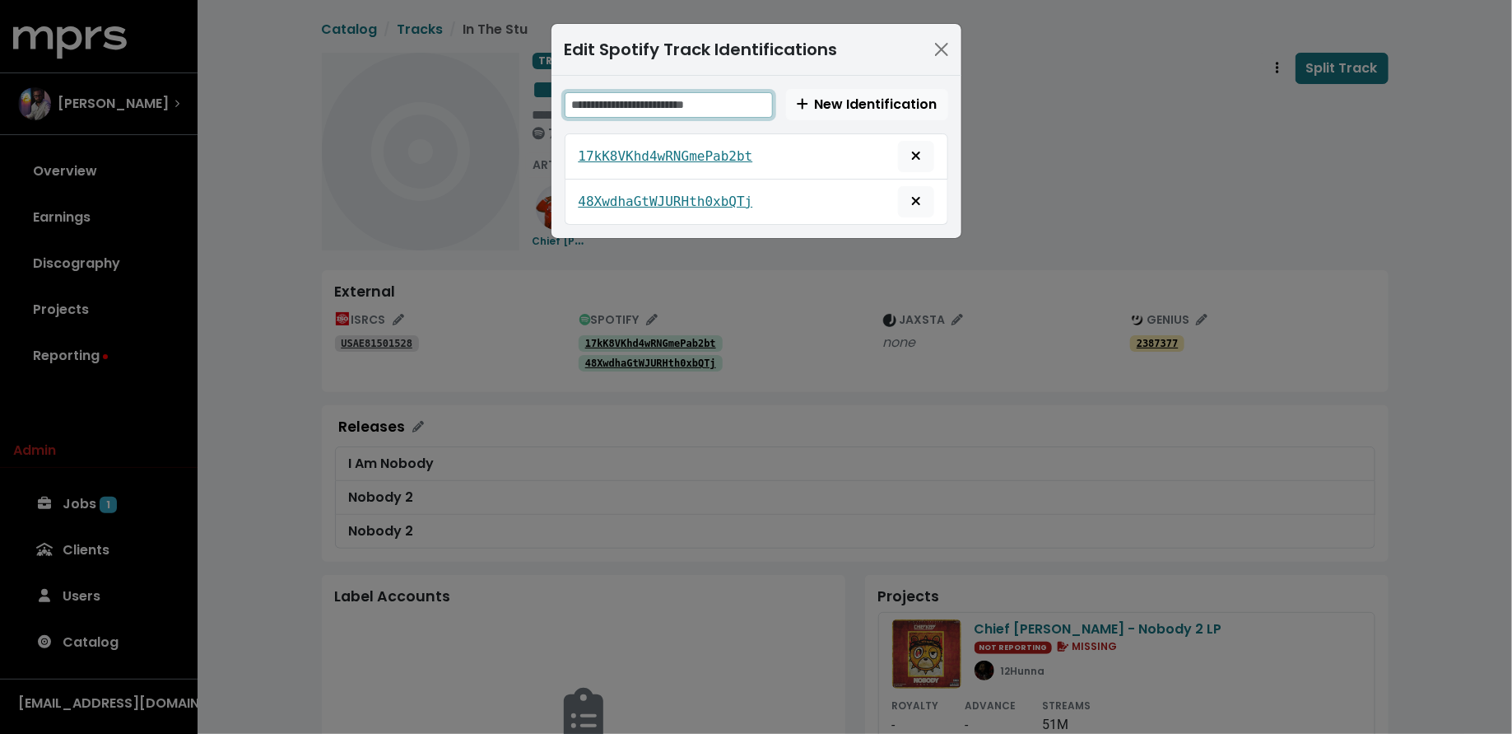
click at [682, 103] on input "text" at bounding box center [669, 105] width 208 height 26
paste input "**********"
type input "**********"
click at [696, 211] on div "48XwdhaGtWJURHth0xbQTj" at bounding box center [757, 201] width 356 height 31
click at [697, 202] on tt "48XwdhaGtWJURHth0xbQTj" at bounding box center [666, 201] width 175 height 16
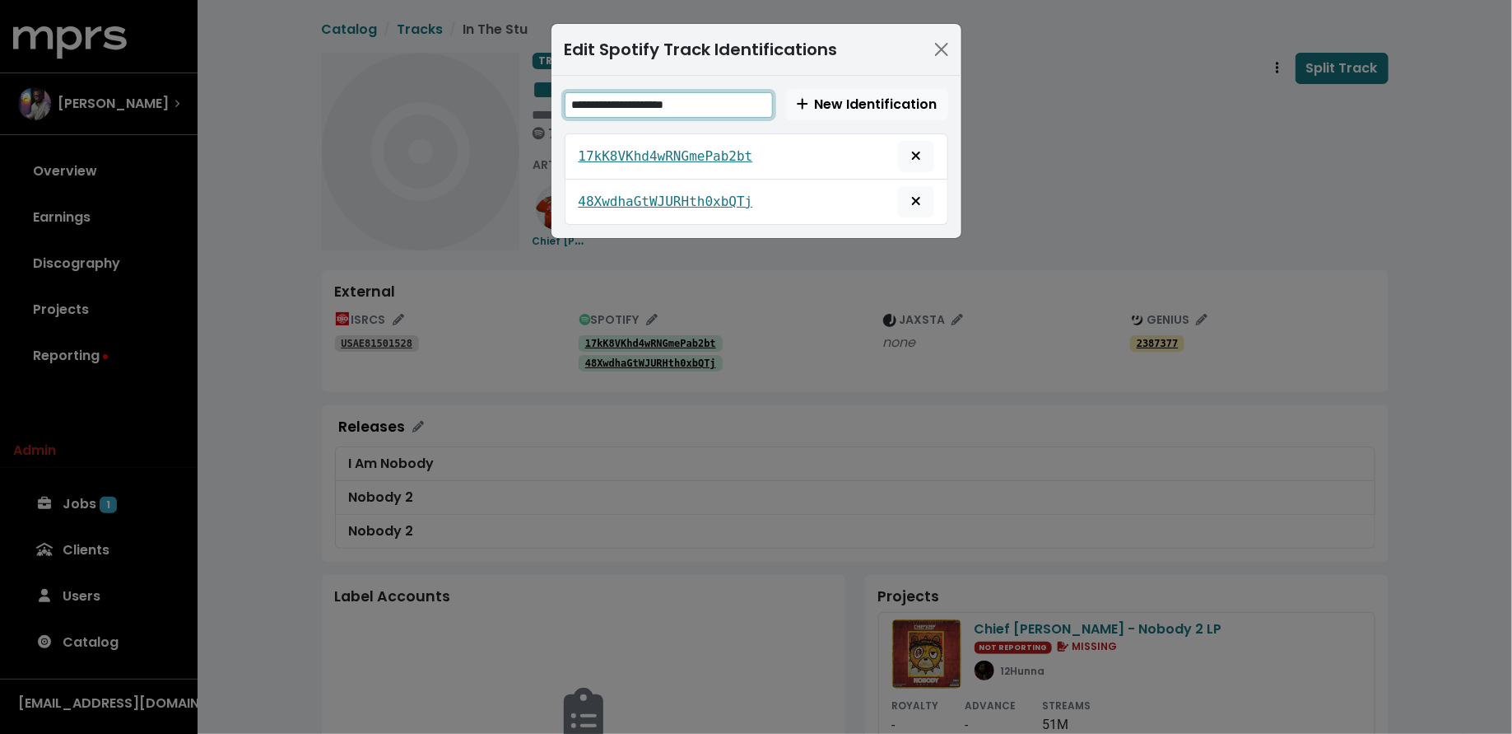
click at [749, 105] on input "**********" at bounding box center [669, 105] width 208 height 26
click at [567, 286] on div "Edit Spotify Track Identifications New Identification 17kK8VKhd4wRNGmePab2bt 48…" at bounding box center [756, 367] width 1512 height 734
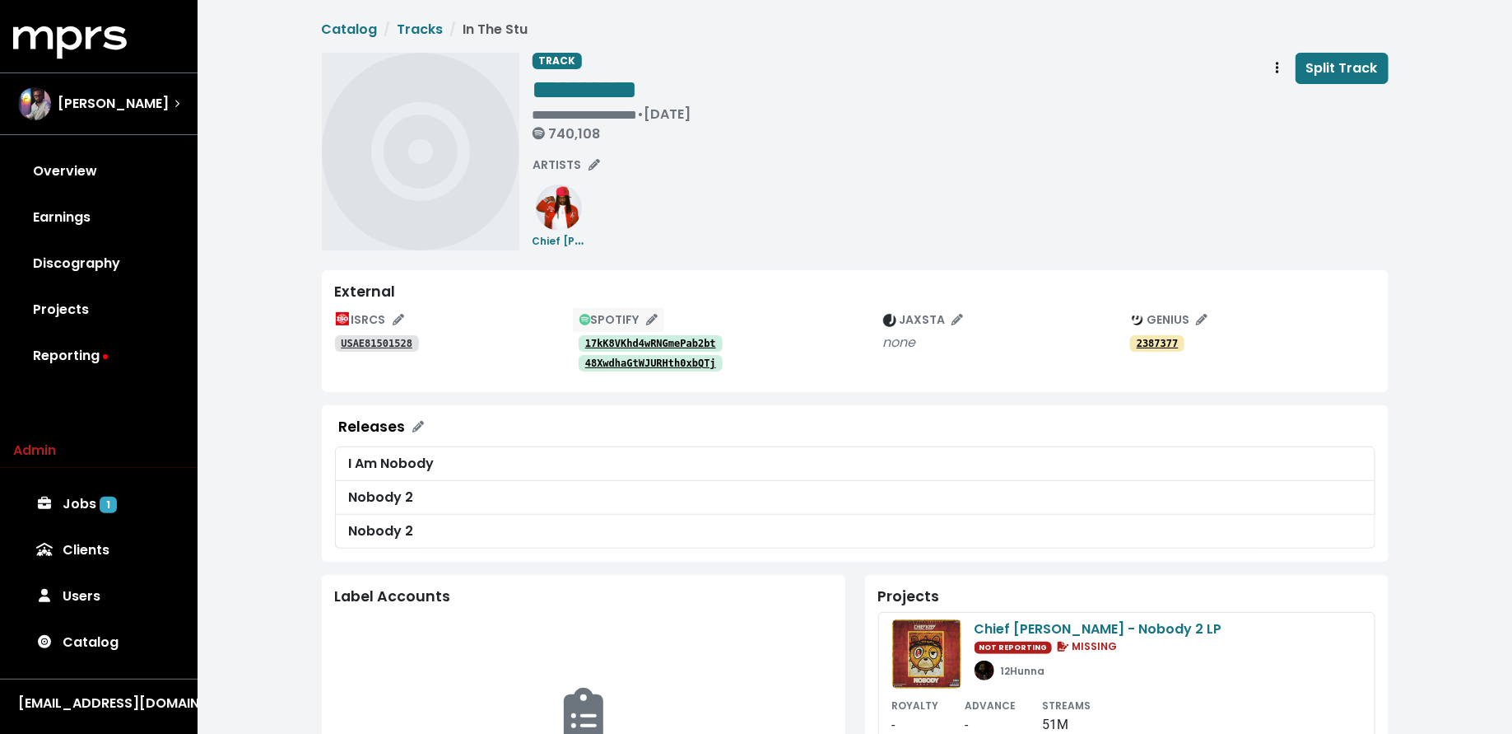
click at [594, 313] on span "SPOTIFY" at bounding box center [619, 319] width 78 height 16
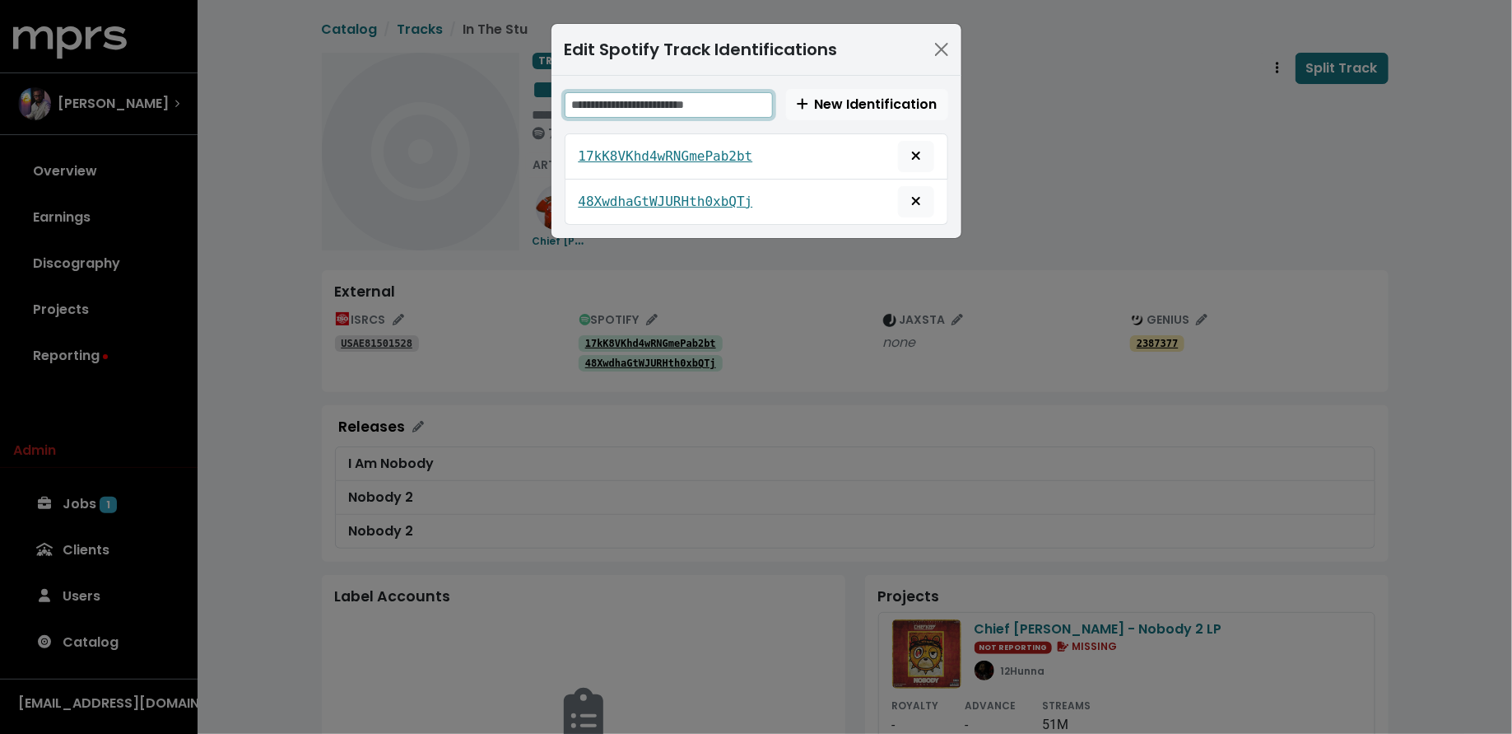
click at [660, 113] on input "text" at bounding box center [669, 105] width 208 height 26
paste input "**********"
type input "**********"
click at [879, 117] on button "New Identification" at bounding box center [867, 104] width 162 height 31
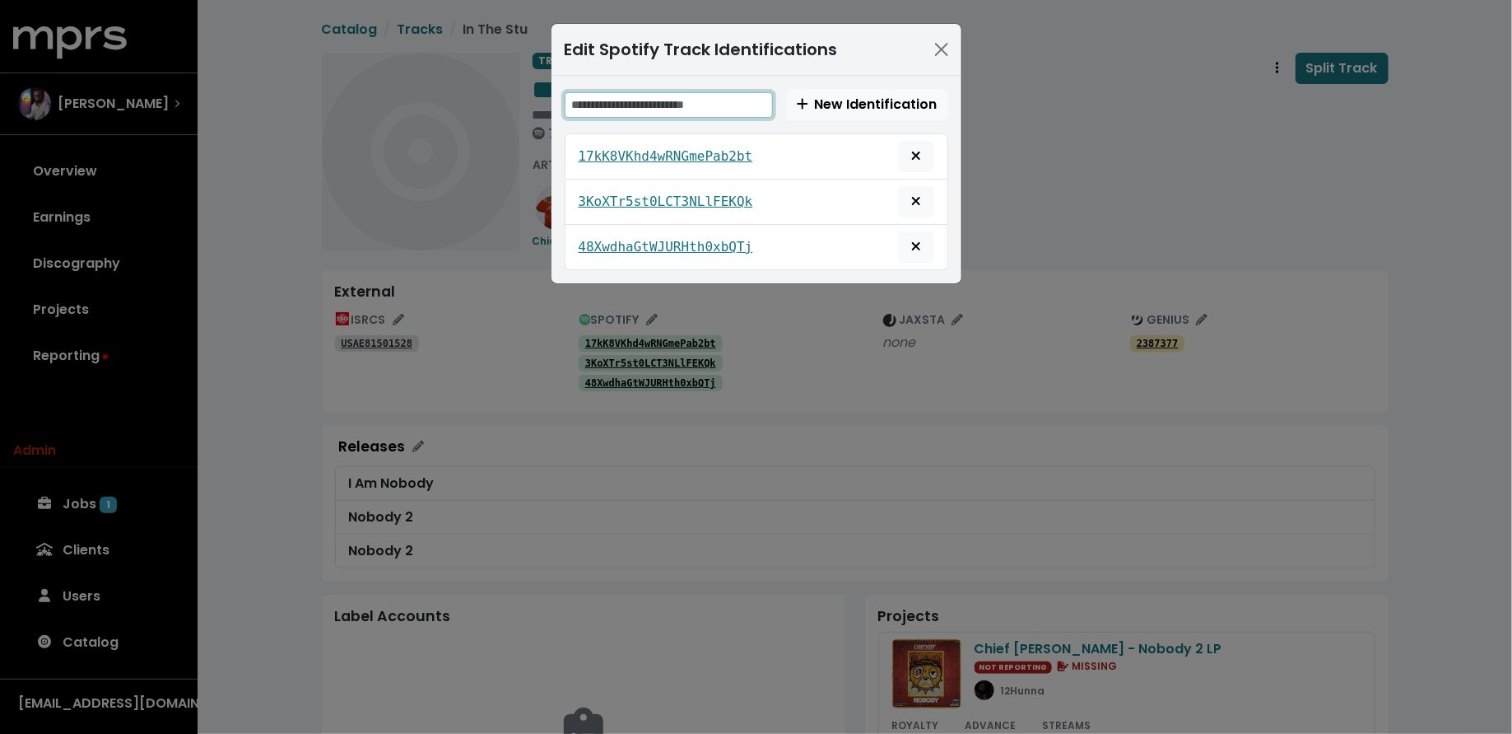
click at [673, 102] on input "text" at bounding box center [669, 105] width 208 height 26
paste input "**********"
type input "**********"
click at [861, 105] on span "New Identification" at bounding box center [867, 104] width 141 height 19
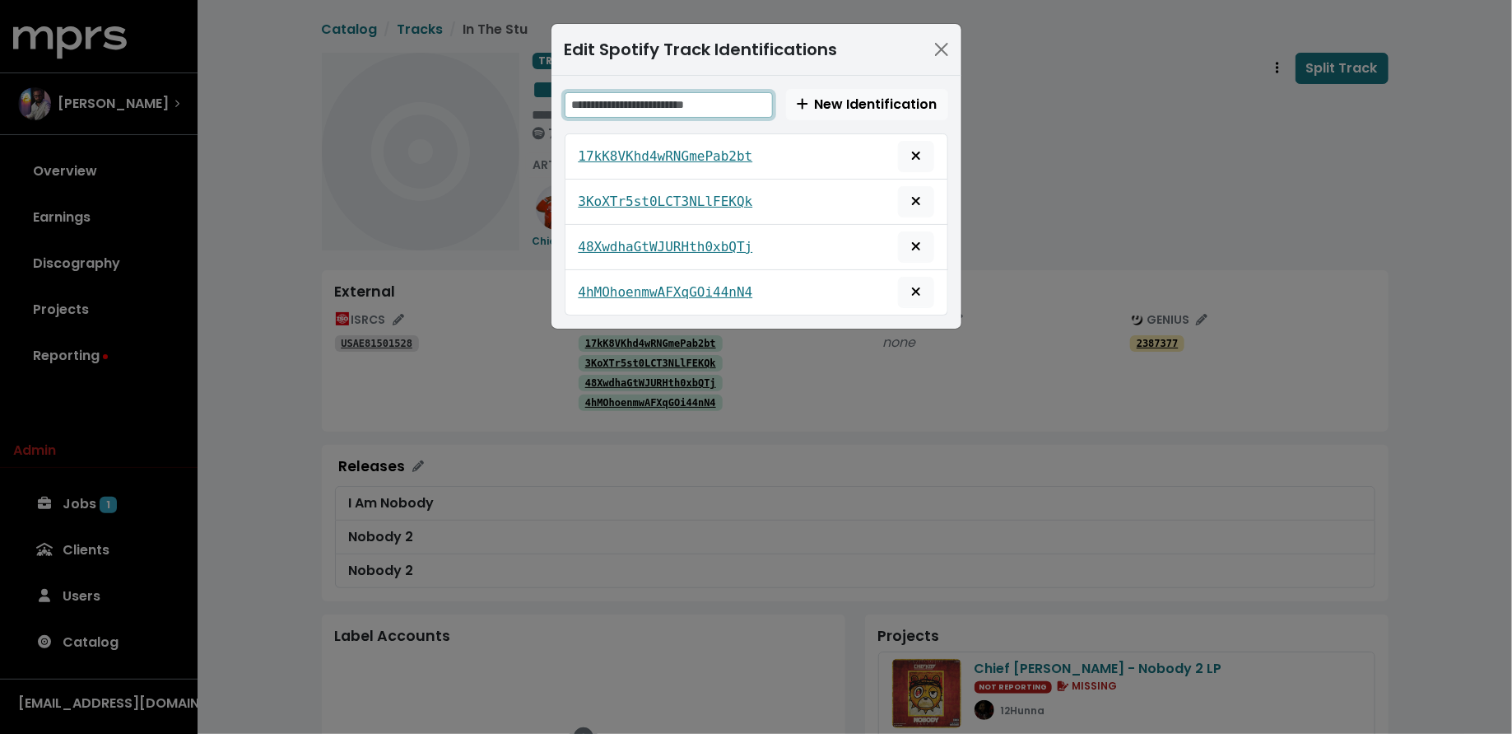
click at [710, 112] on input "text" at bounding box center [669, 105] width 208 height 26
paste input "**********"
type input "**********"
click at [842, 113] on span "New Identification" at bounding box center [867, 105] width 141 height 20
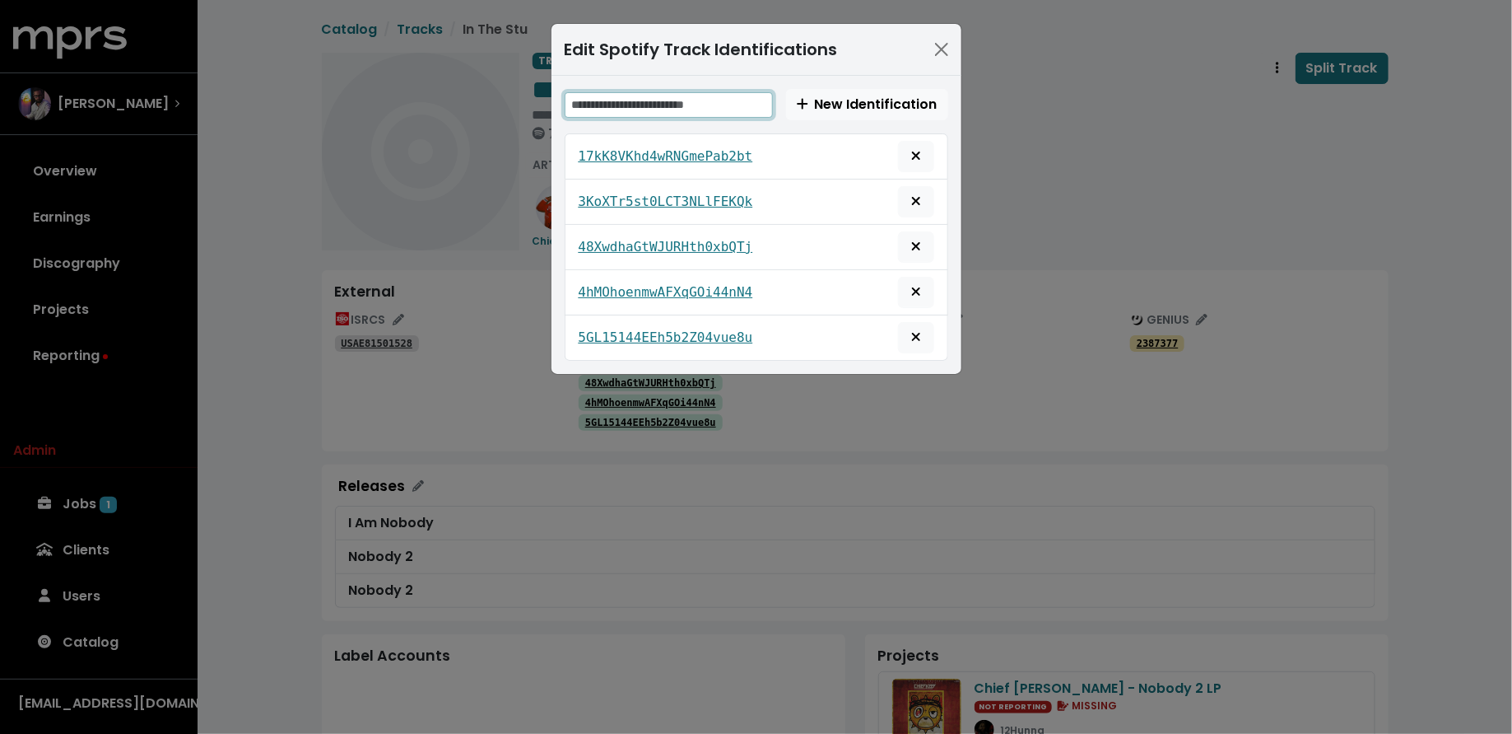
click at [617, 111] on input "text" at bounding box center [669, 105] width 208 height 26
paste input "**********"
type input "**********"
click at [893, 96] on span "New Identification" at bounding box center [867, 104] width 141 height 19
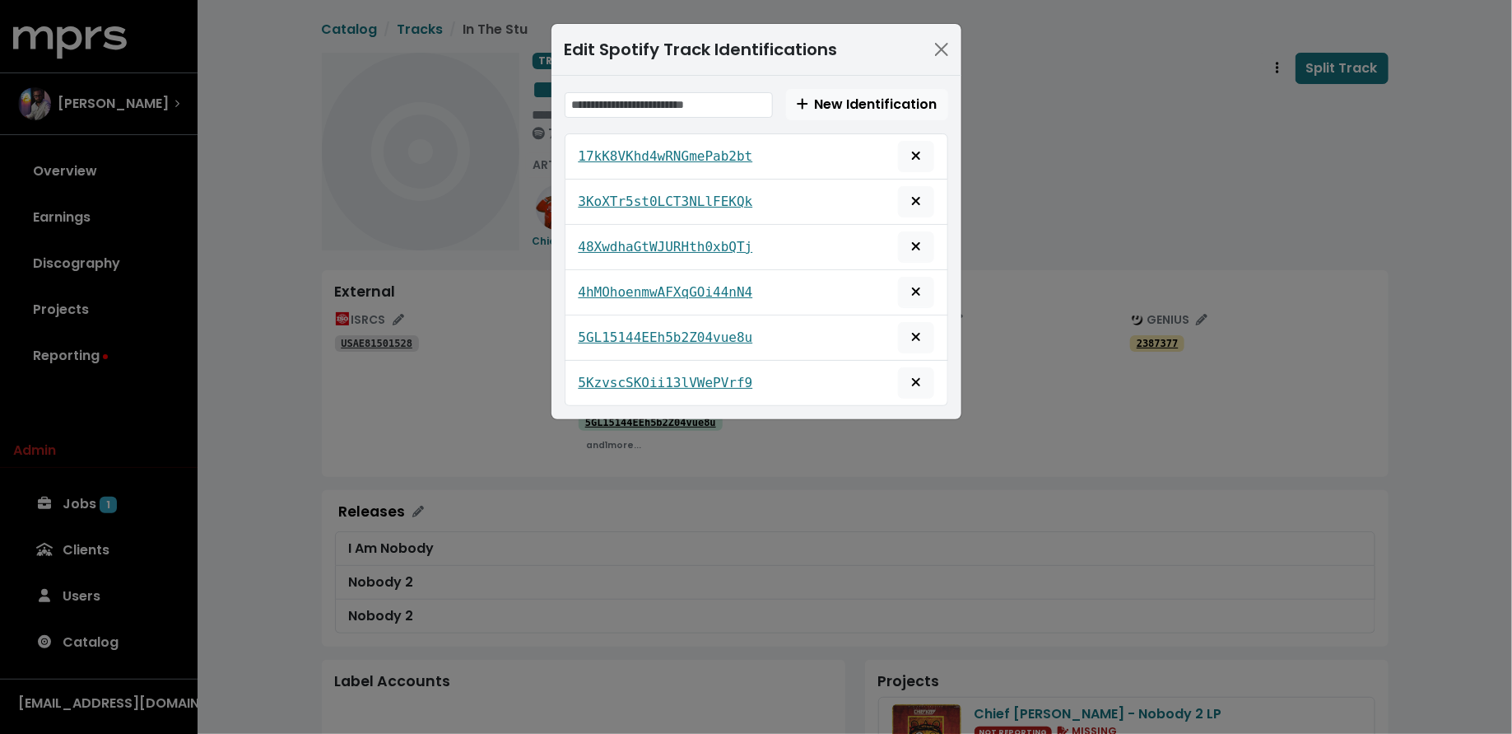
click at [1026, 137] on div "Edit Spotify Track Identifications New Identification 17kK8VKhd4wRNGmePab2bt 3K…" at bounding box center [756, 367] width 1512 height 734
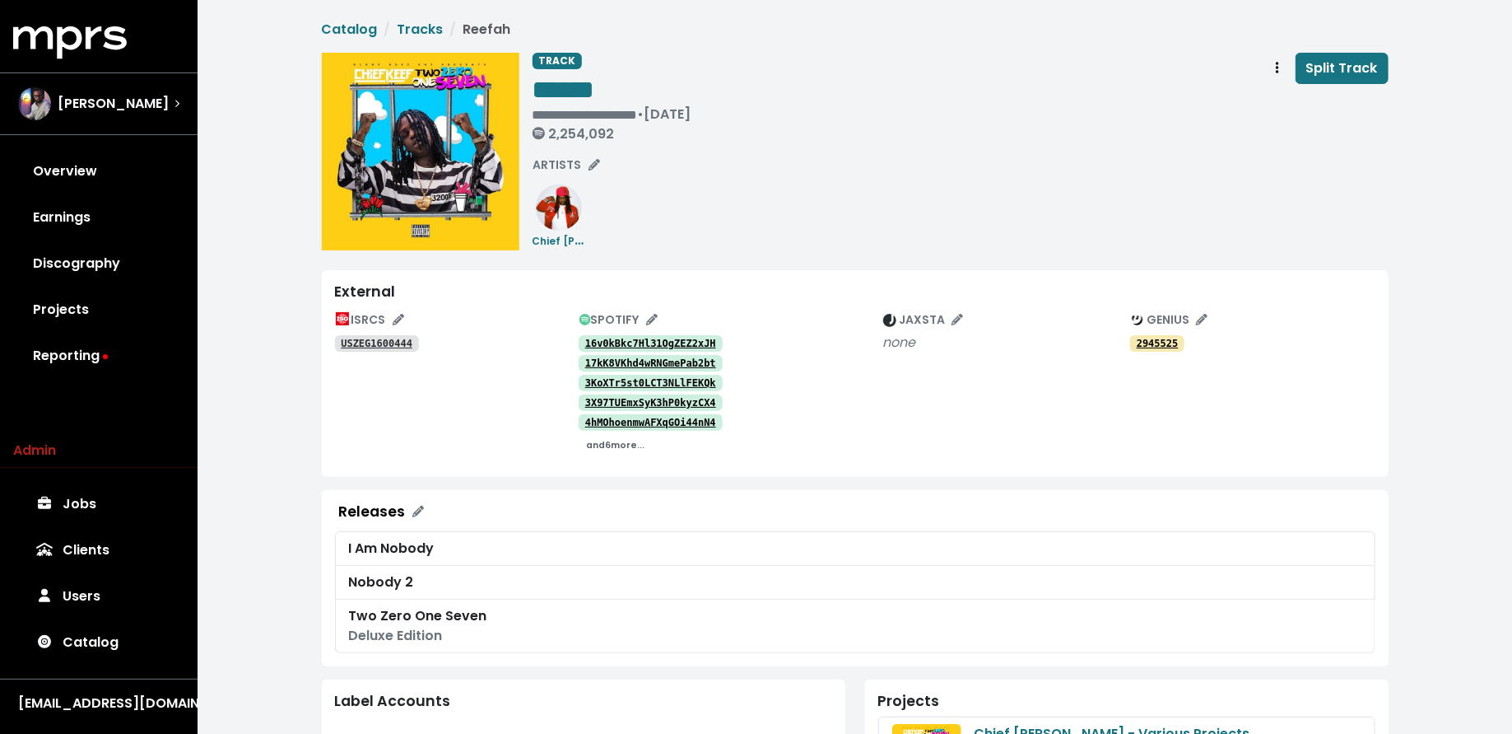
click at [609, 444] on small "and 6 more..." at bounding box center [615, 445] width 58 height 12
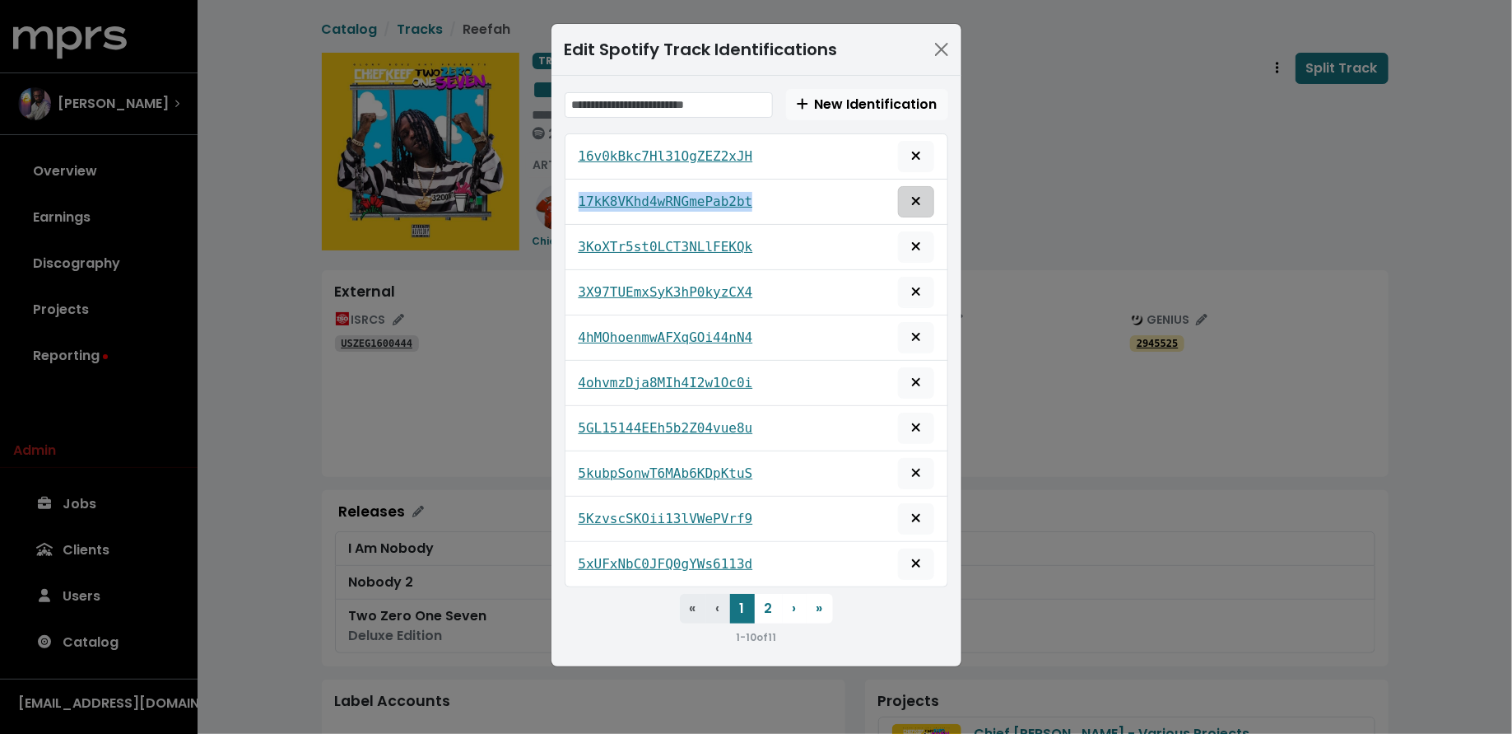
click at [910, 203] on span "Remove this spotify identification" at bounding box center [916, 202] width 15 height 20
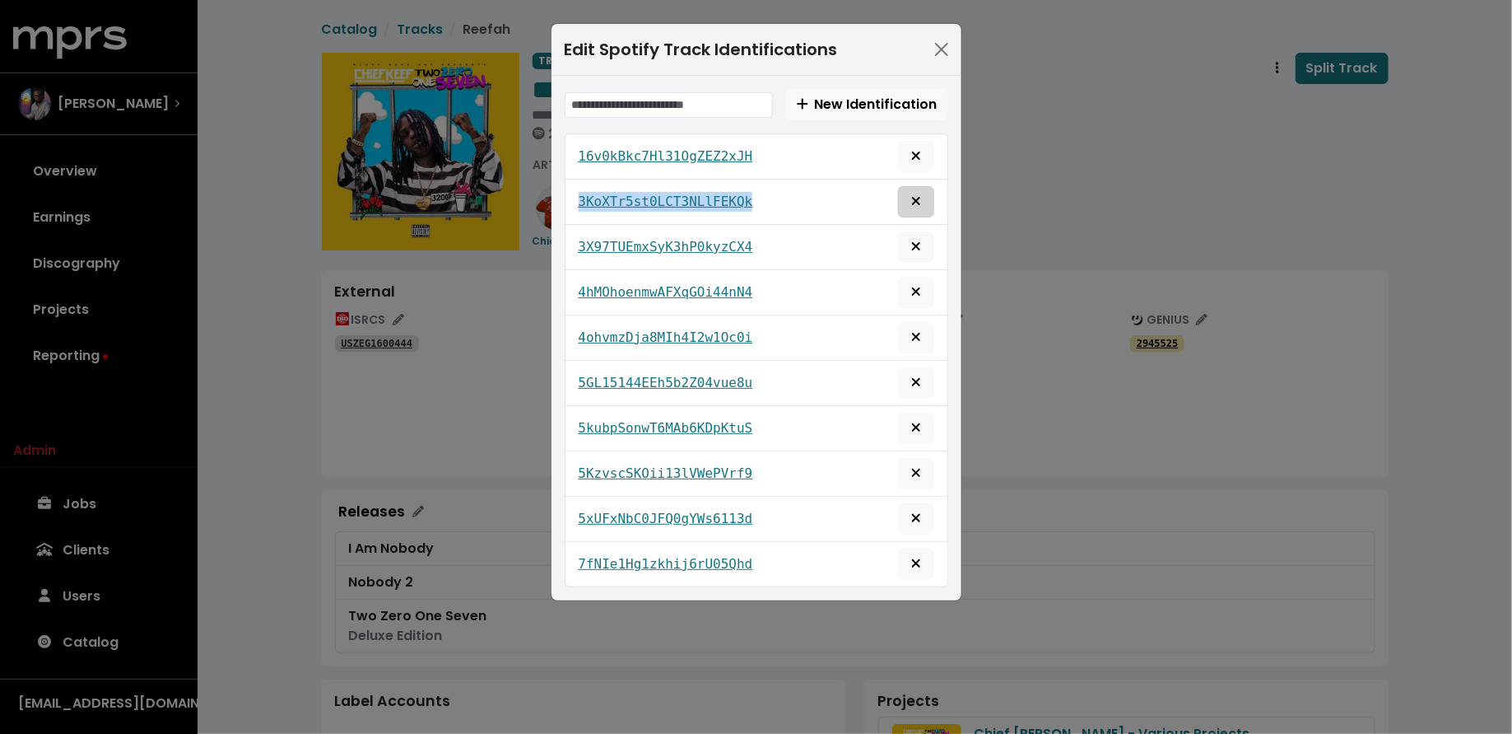
click at [931, 203] on button "Remove this spotify identification" at bounding box center [916, 201] width 36 height 31
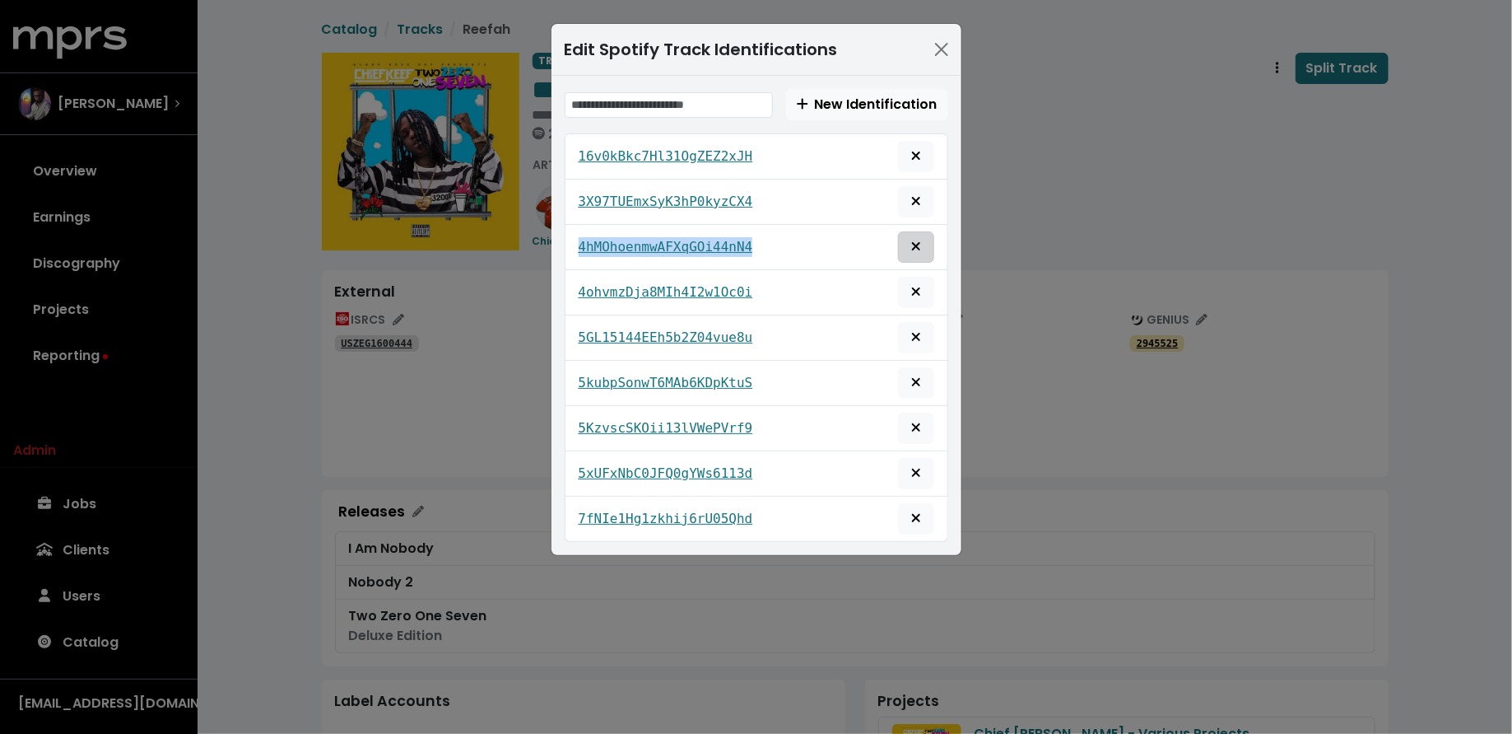
click at [910, 239] on span "Remove this spotify identification" at bounding box center [916, 247] width 15 height 20
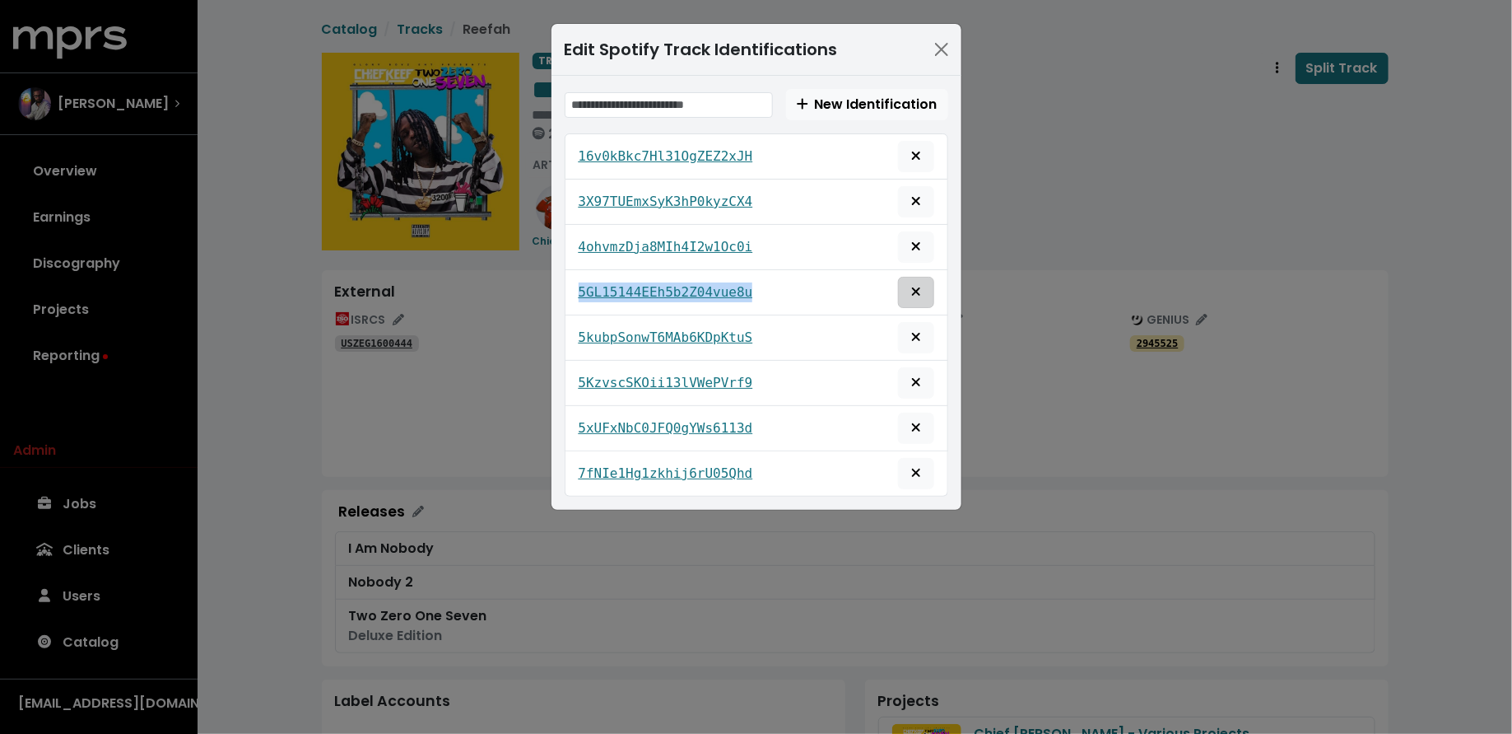
click at [916, 290] on icon "Remove this spotify identification" at bounding box center [916, 291] width 10 height 13
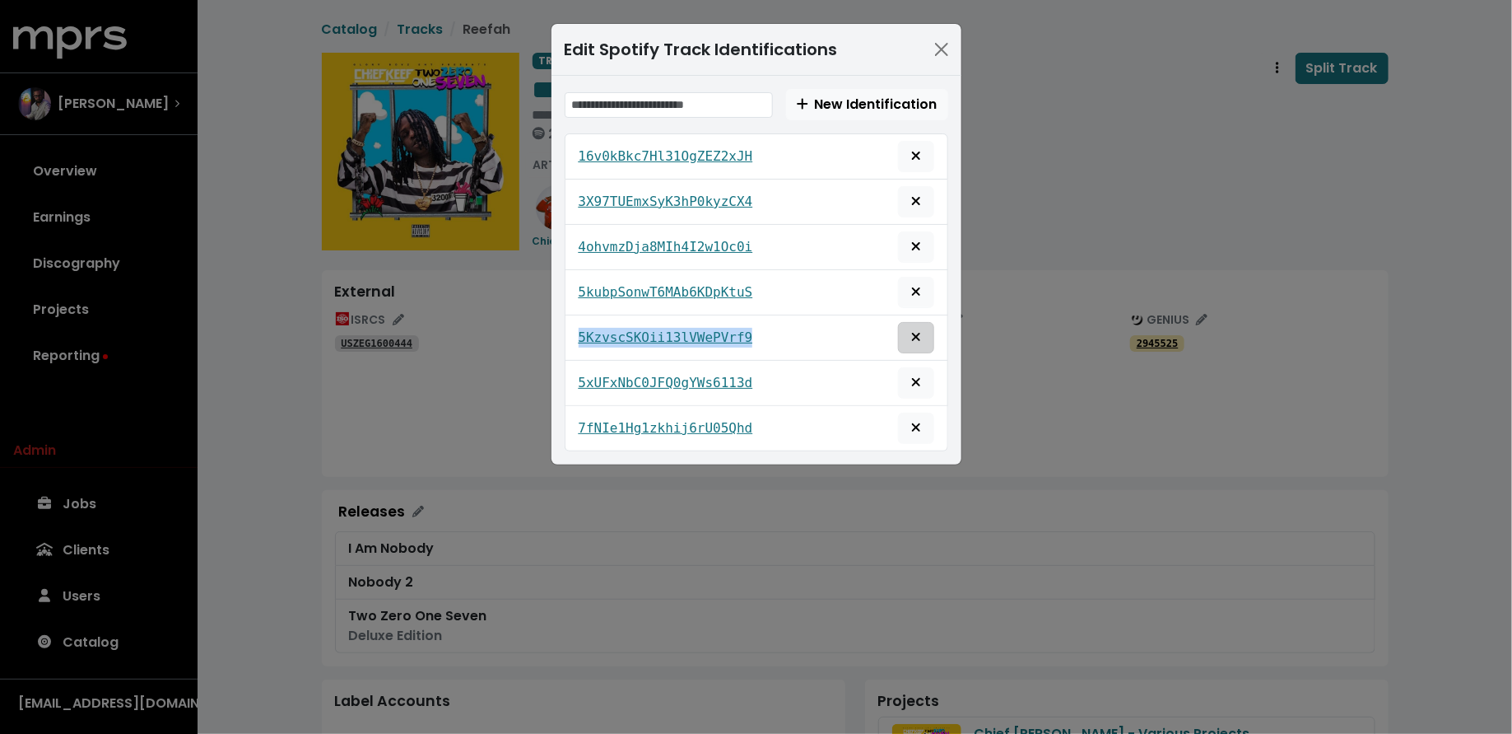
click at [925, 324] on button "Remove this spotify identification" at bounding box center [916, 337] width 36 height 31
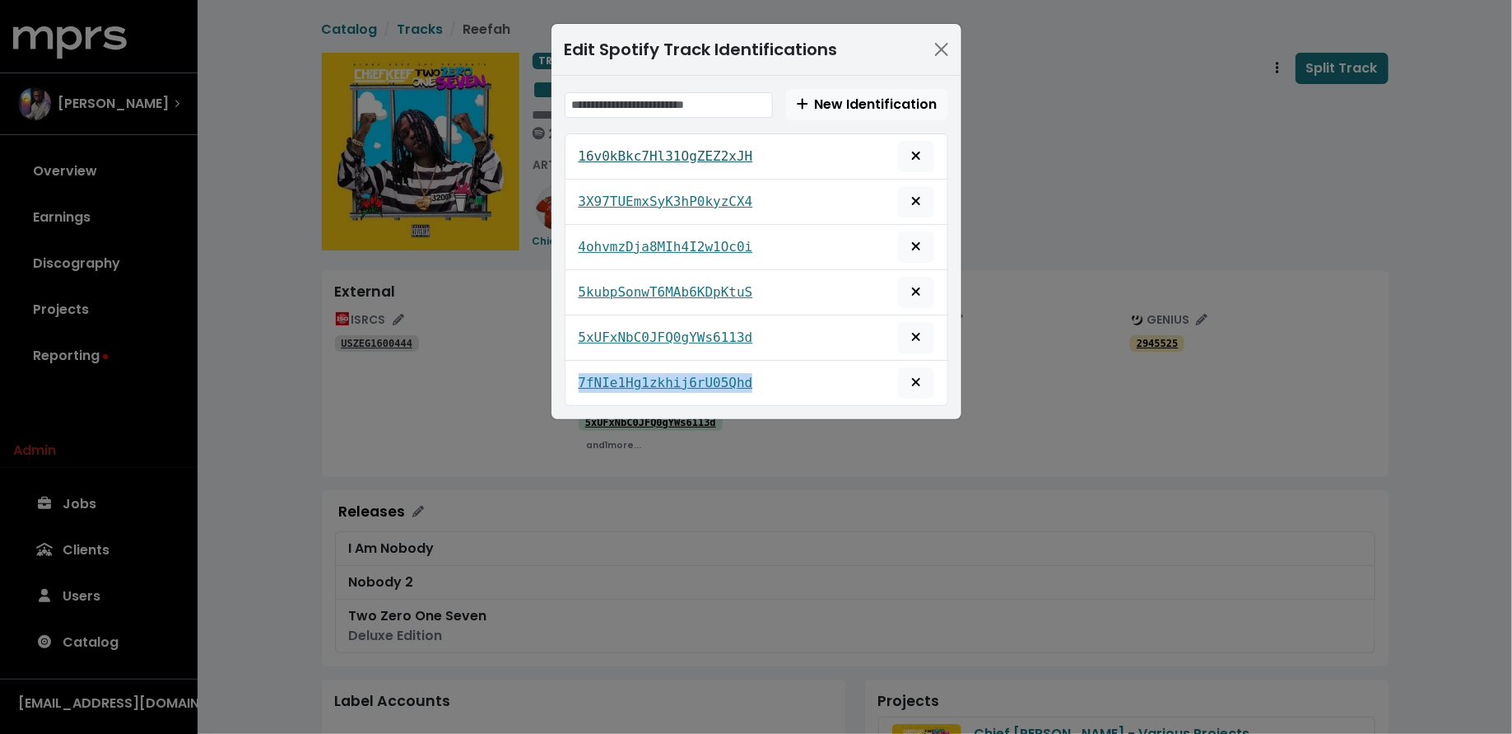
click at [682, 149] on tt "16v0kBkc7Hl31OgZEZ2xJH" at bounding box center [666, 156] width 175 height 16
click at [690, 206] on tt "3X97TUEmxSyK3hP0kyzCX4" at bounding box center [666, 201] width 175 height 16
click at [667, 239] on tt "4ohvmzDja8MIh4I2w1Oc0i" at bounding box center [666, 247] width 175 height 16
click at [614, 488] on div "Edit Spotify Track Identifications New Identification 16v0kBkc7Hl31OgZEZ2xJH 3X…" at bounding box center [756, 367] width 1512 height 734
